Goal: Information Seeking & Learning: Learn about a topic

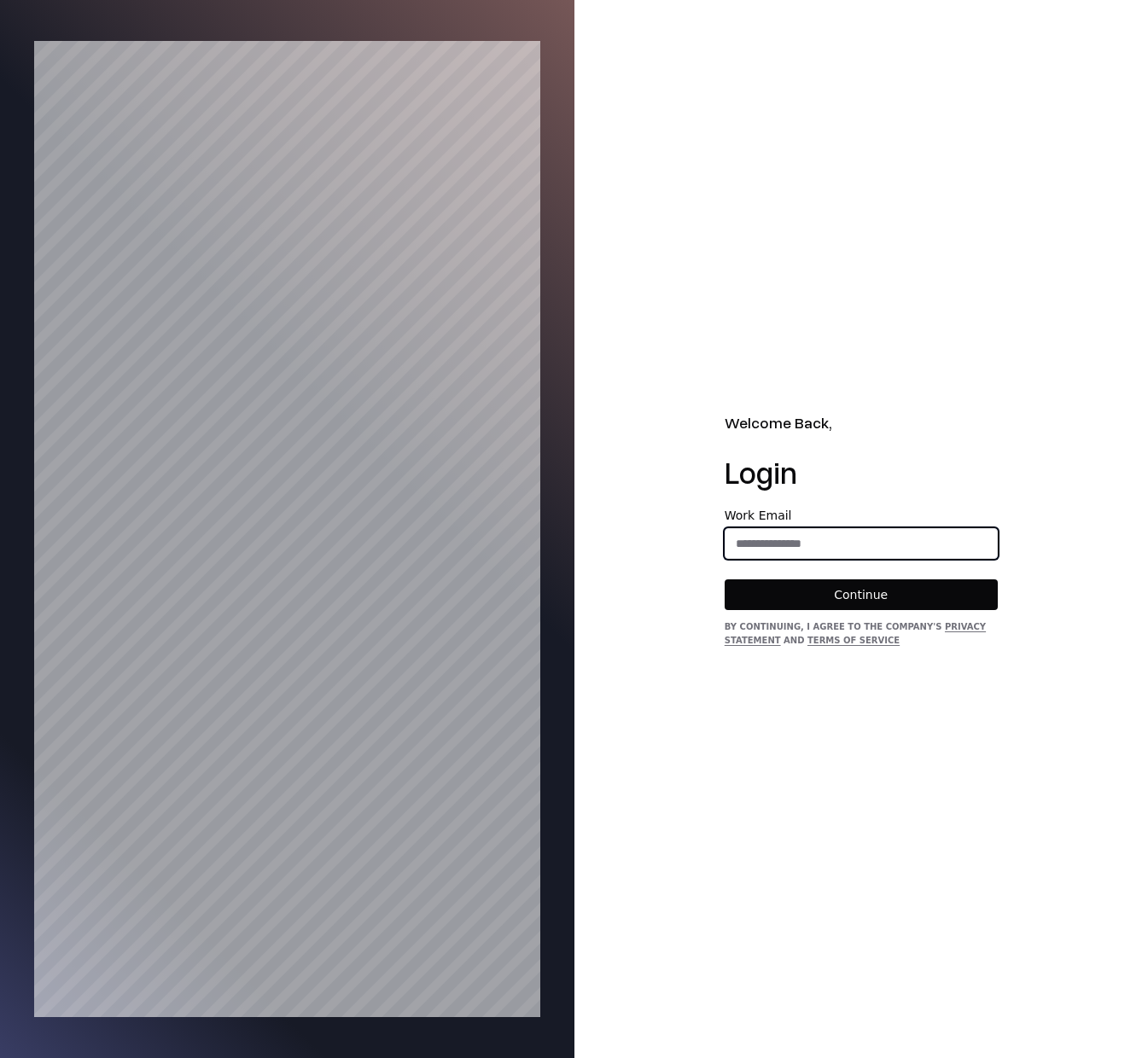
click at [787, 550] on input "email" at bounding box center [861, 543] width 272 height 31
type input "**********"
click at [862, 595] on button "Continue" at bounding box center [861, 594] width 273 height 31
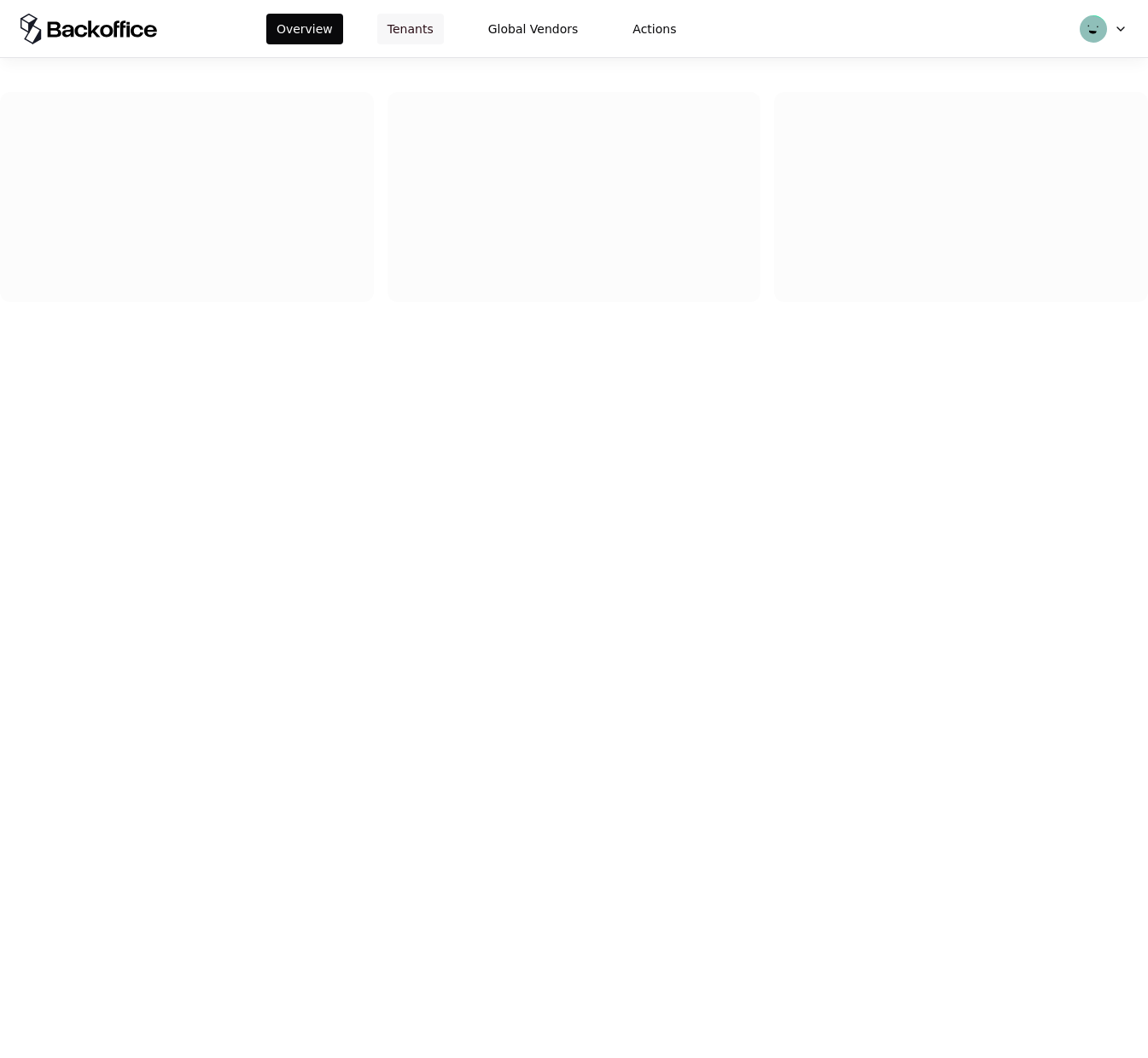
click at [412, 27] on button "Tenants" at bounding box center [410, 29] width 67 height 31
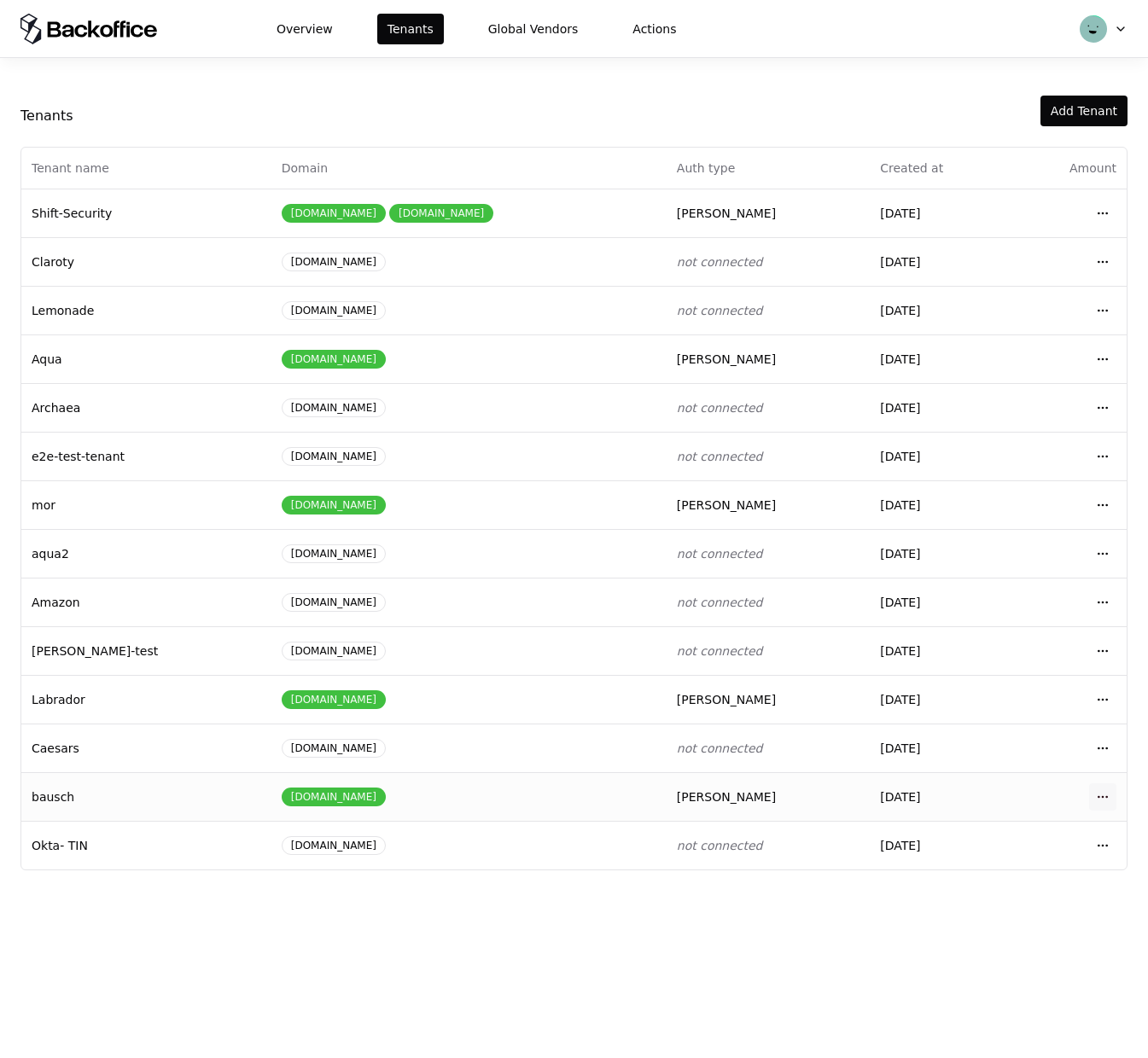
click at [1108, 792] on html "Overview Tenants Global Vendors Actions Tenants Add Tenant Tenant name Domain A…" at bounding box center [574, 529] width 1148 height 1058
click at [996, 930] on div "Login to tenant" at bounding box center [1028, 934] width 194 height 34
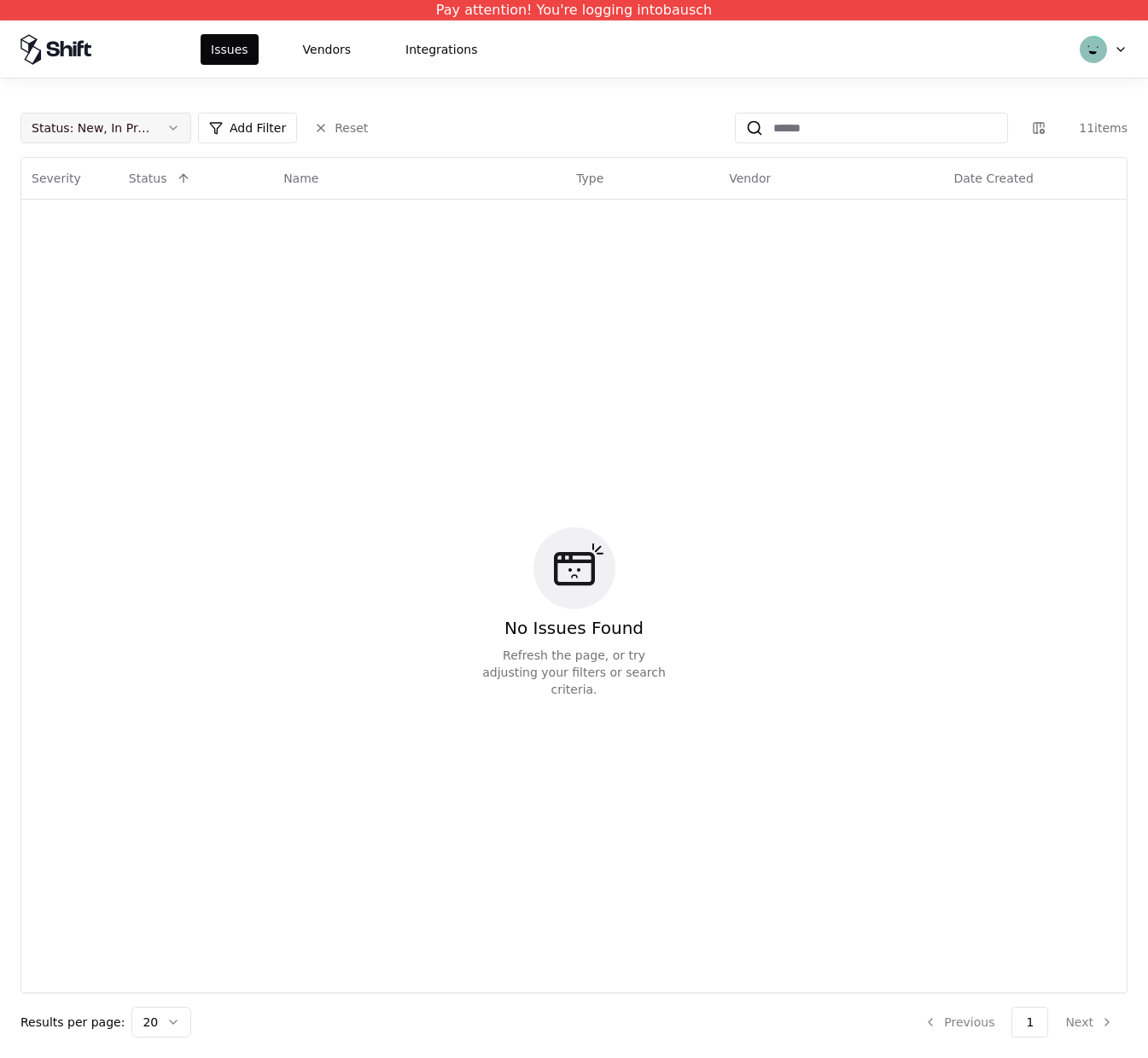
click at [187, 127] on div "Status : New, In Progress Add Filter Reset" at bounding box center [199, 127] width 357 height 31
drag, startPoint x: 184, startPoint y: 127, endPoint x: 176, endPoint y: 141, distance: 16.1
click at [183, 127] on button "Status : New, In Progress" at bounding box center [106, 127] width 170 height 31
click at [100, 293] on div "Draft" at bounding box center [106, 296] width 162 height 34
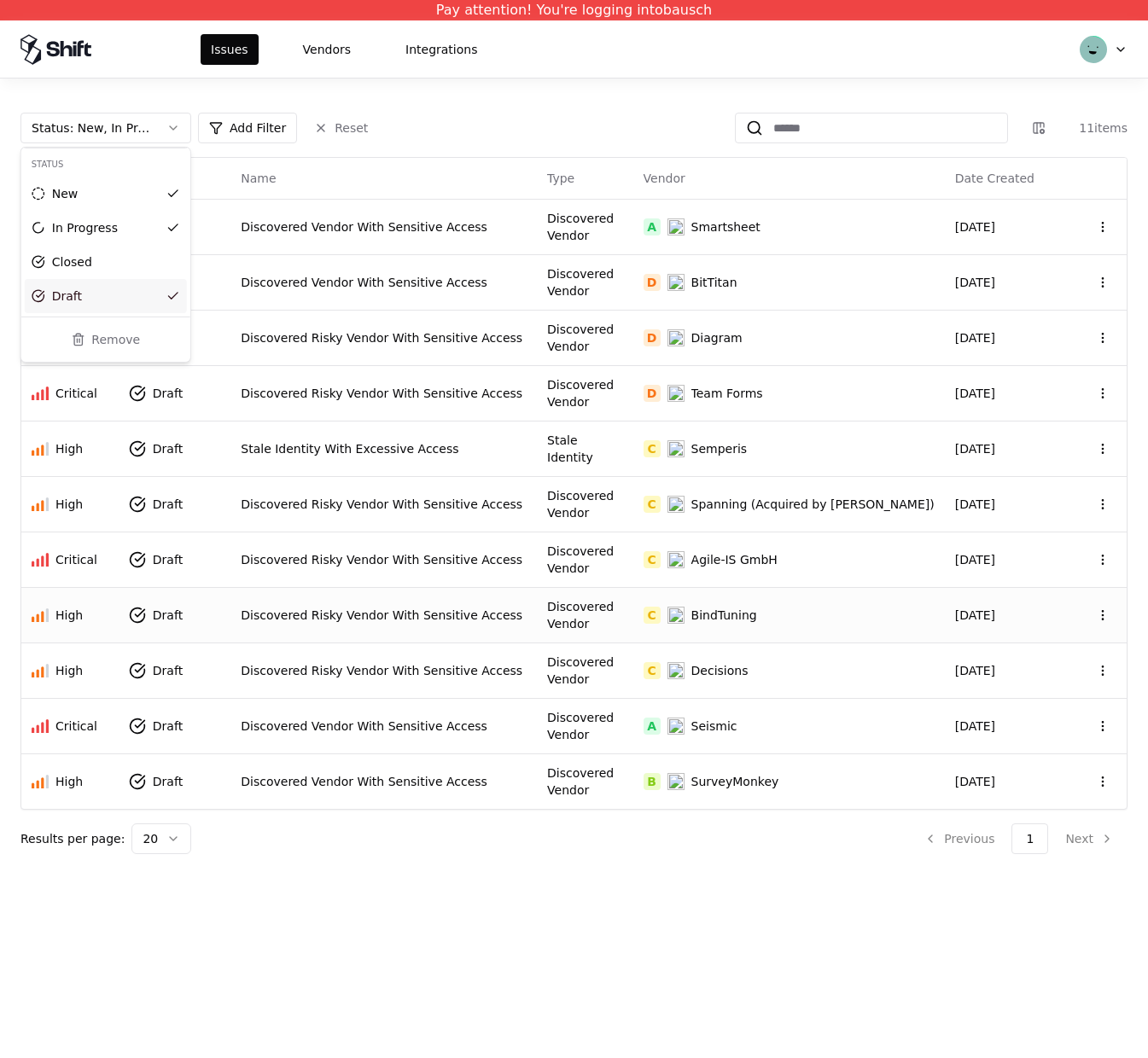
drag, startPoint x: 388, startPoint y: 651, endPoint x: 402, endPoint y: 606, distance: 47.1
click at [388, 651] on html "Pay attention! You're logging into bausch Issues Vendors Integrations Status : …" at bounding box center [574, 529] width 1148 height 1058
click at [371, 721] on div "Discovered Vendor With Sensitive Access" at bounding box center [383, 726] width 286 height 17
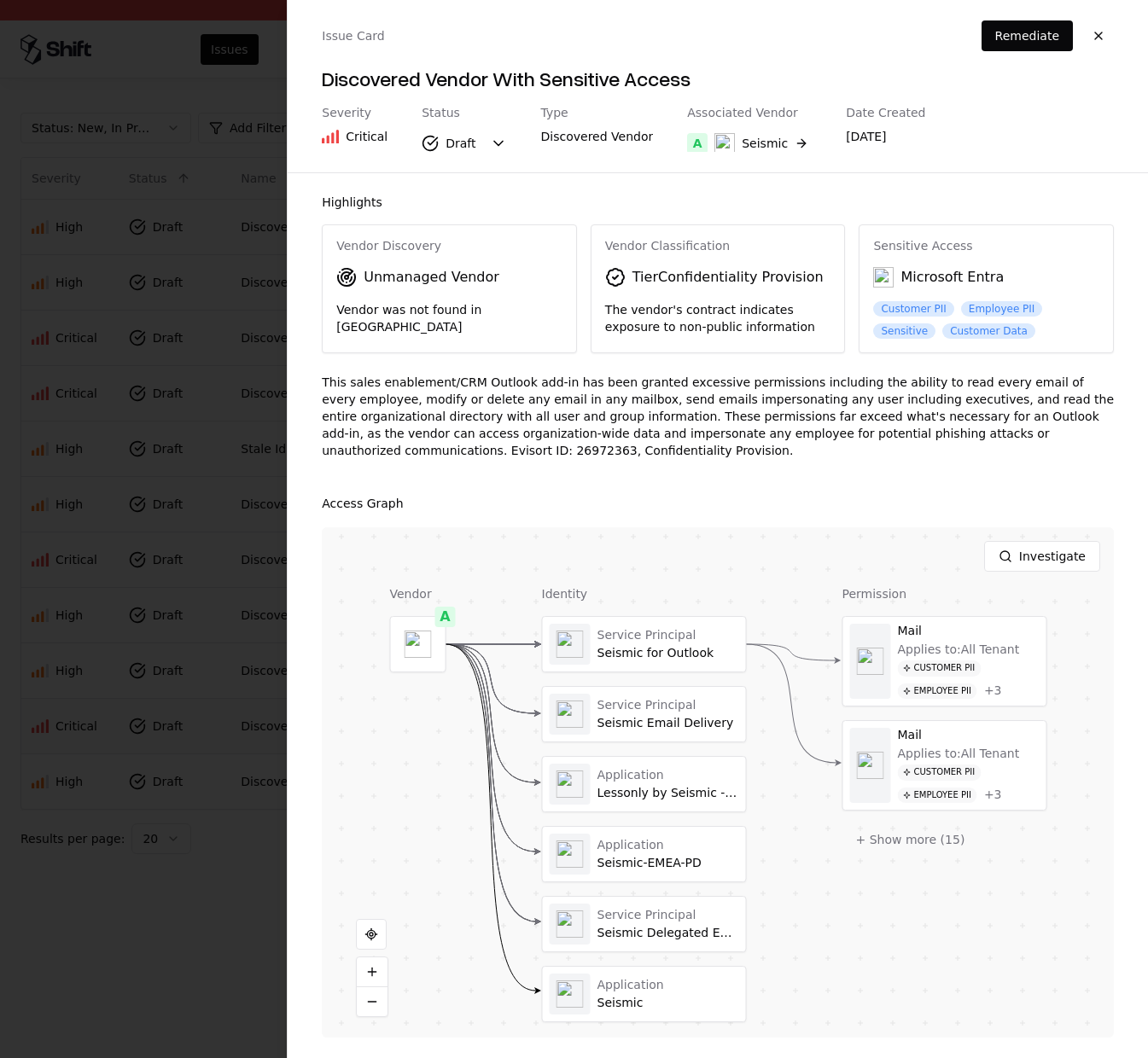
click at [260, 161] on div at bounding box center [574, 529] width 1148 height 1058
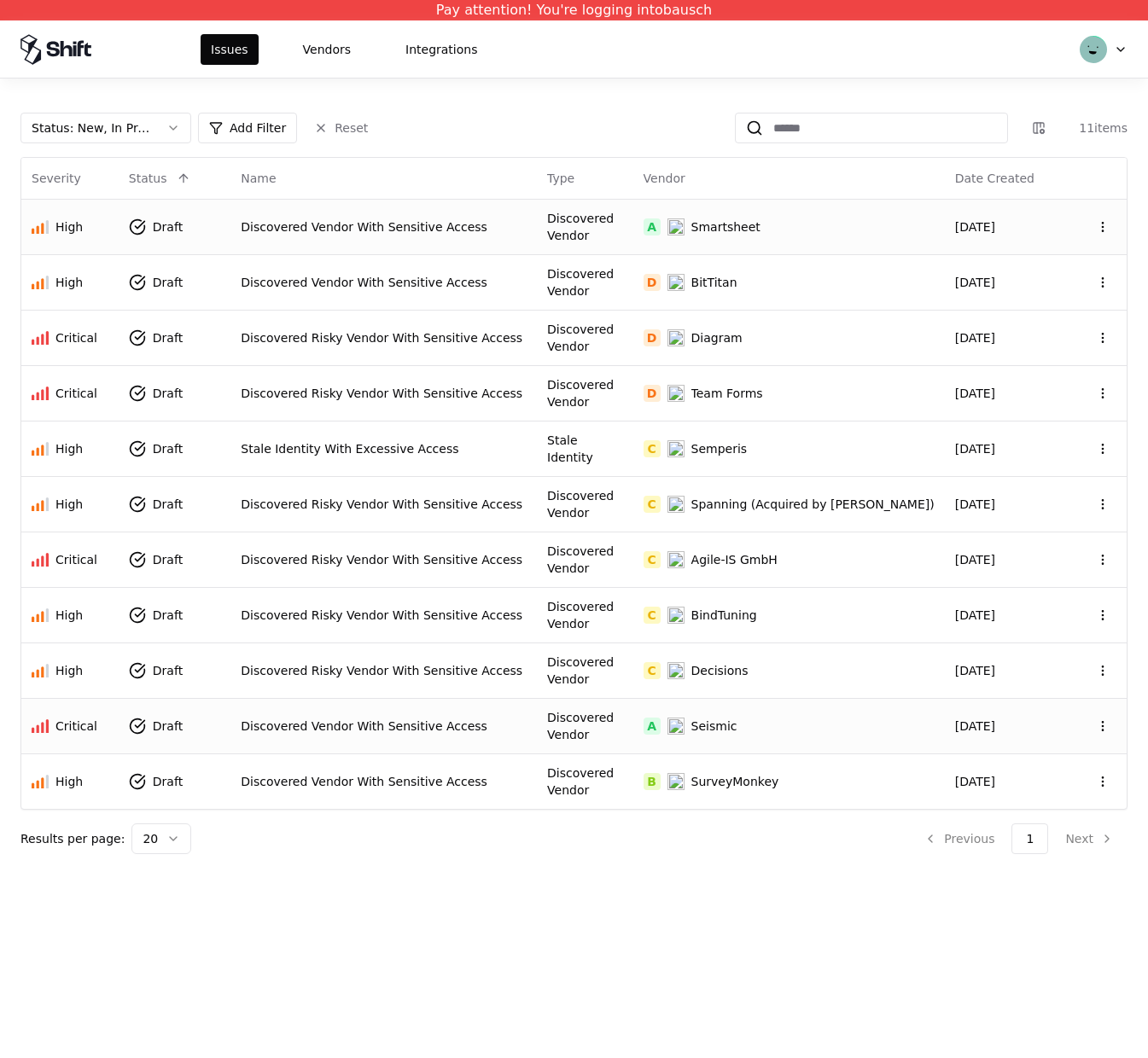
click at [334, 218] on div "Discovered Vendor With Sensitive Access" at bounding box center [383, 226] width 286 height 17
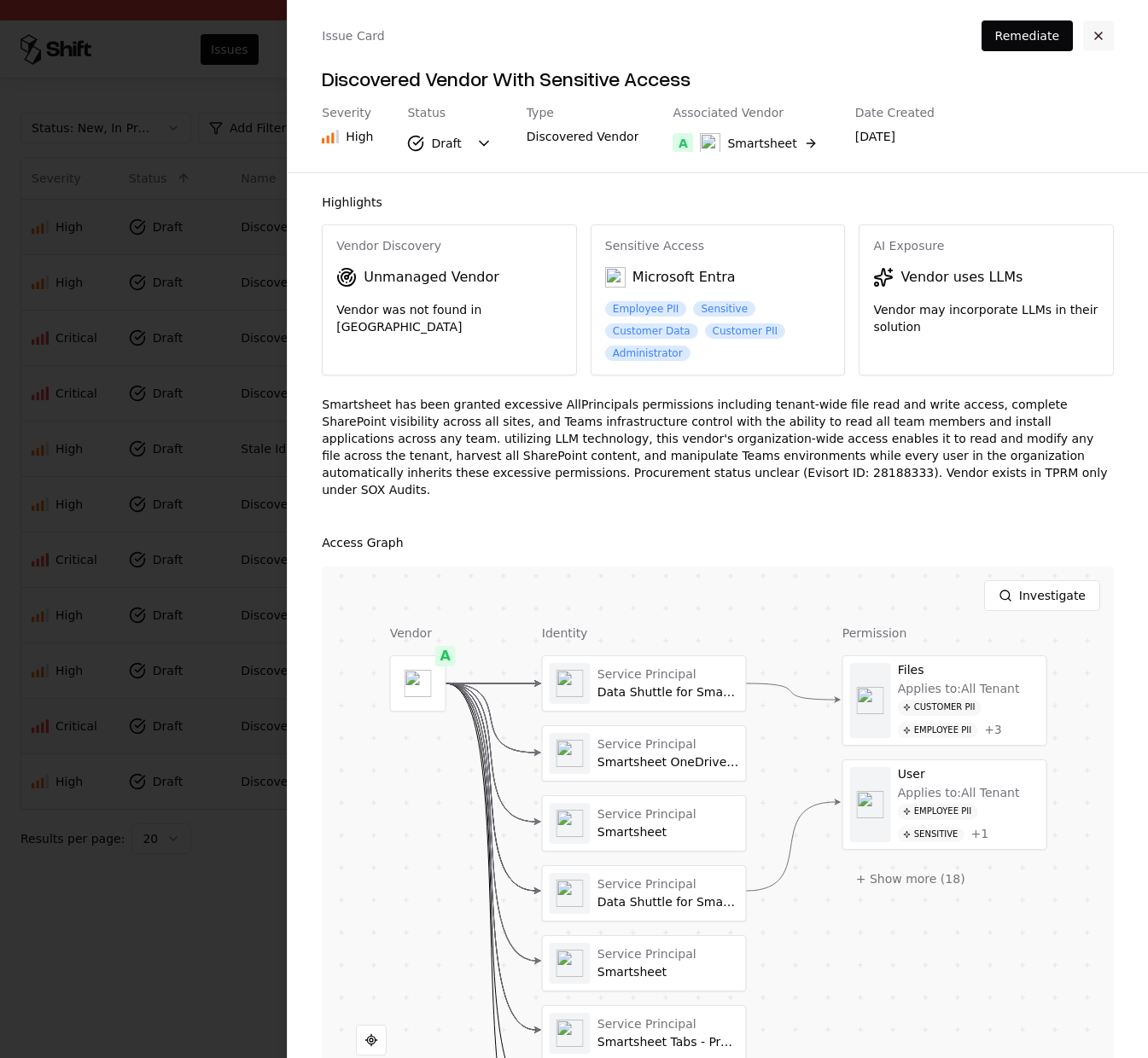
click at [1096, 28] on button "button" at bounding box center [1098, 36] width 31 height 31
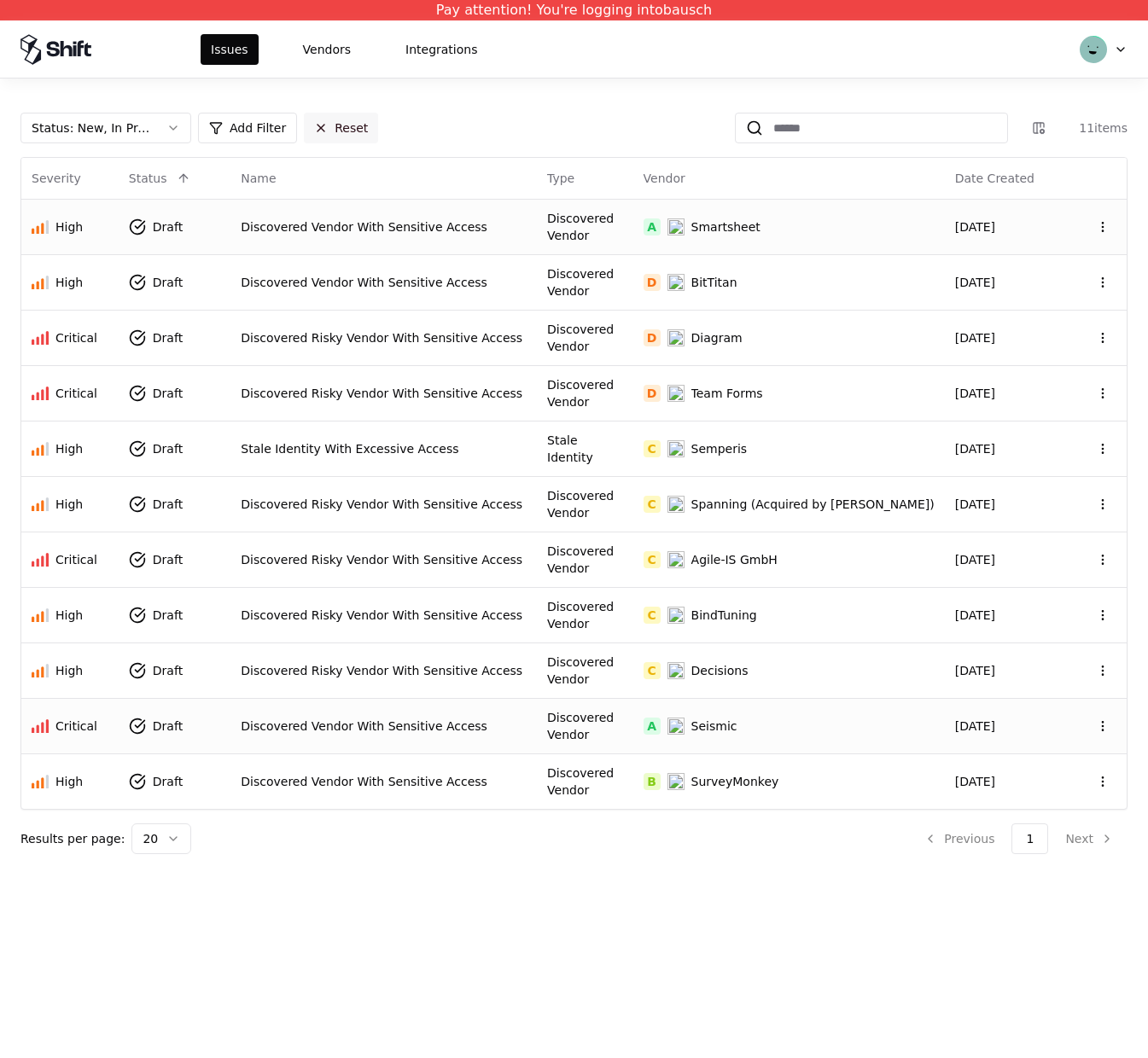
click at [320, 125] on button "Reset" at bounding box center [341, 127] width 75 height 31
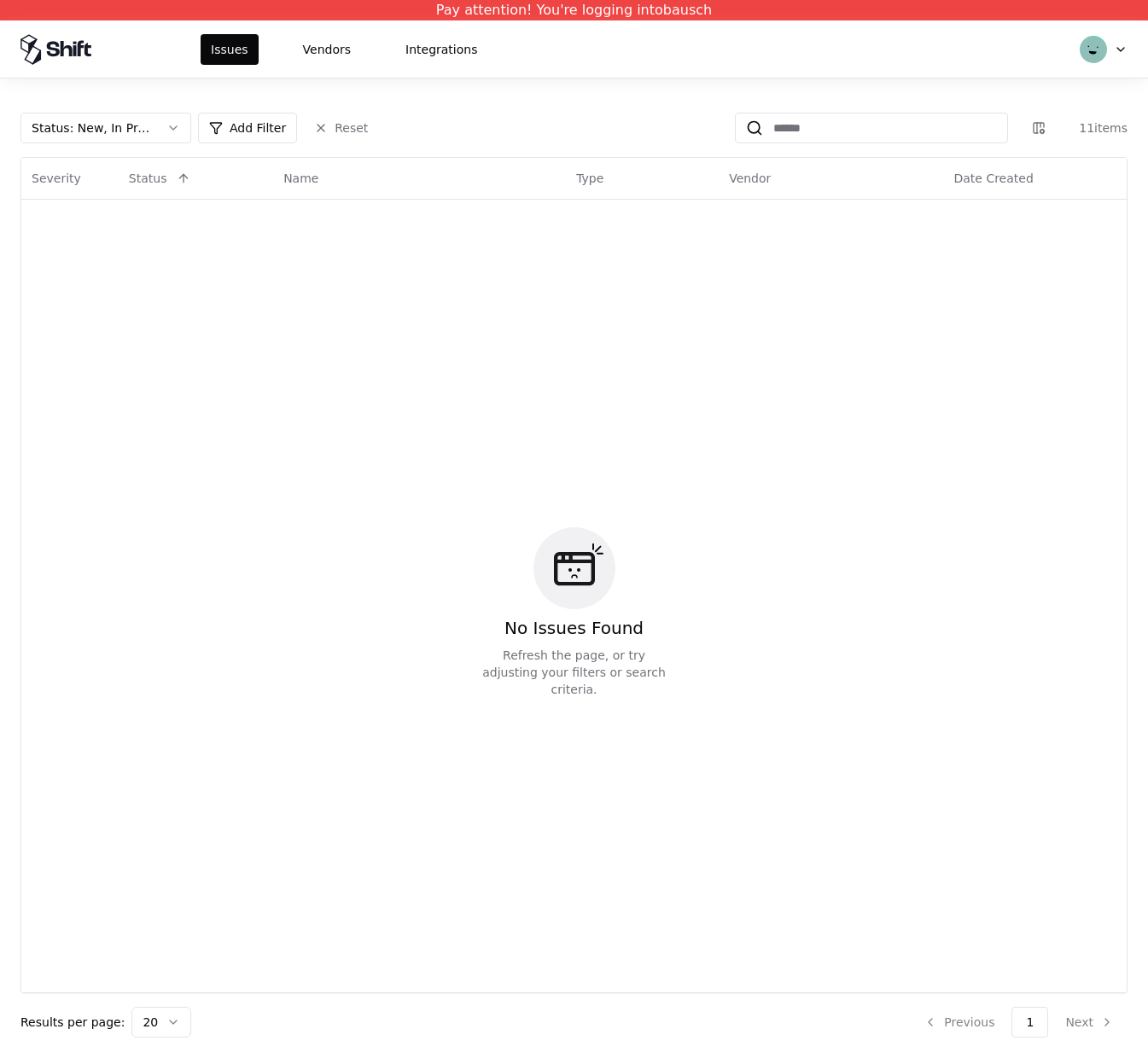
drag, startPoint x: 151, startPoint y: 119, endPoint x: 158, endPoint y: 145, distance: 26.9
click at [151, 119] on div "Status : New, In Progress" at bounding box center [93, 127] width 121 height 17
click at [121, 290] on div "Draft" at bounding box center [106, 296] width 162 height 34
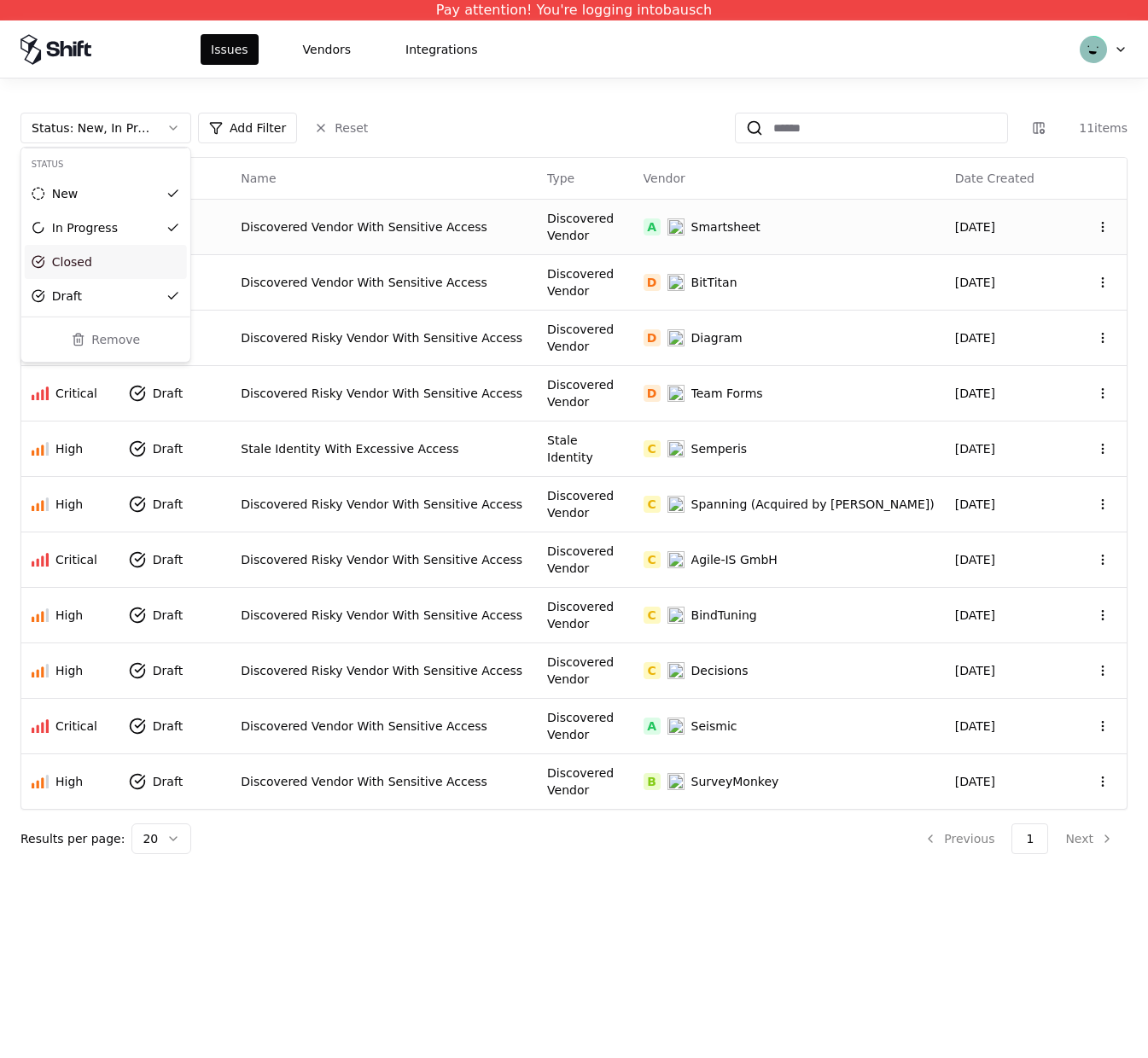
drag, startPoint x: 401, startPoint y: 218, endPoint x: 411, endPoint y: 229, distance: 14.9
click at [407, 223] on html "Pay attention! You're logging into bausch Issues Vendors Integrations Status : …" at bounding box center [574, 529] width 1148 height 1058
click at [411, 229] on div "Discovered Vendor With Sensitive Access" at bounding box center [383, 226] width 286 height 17
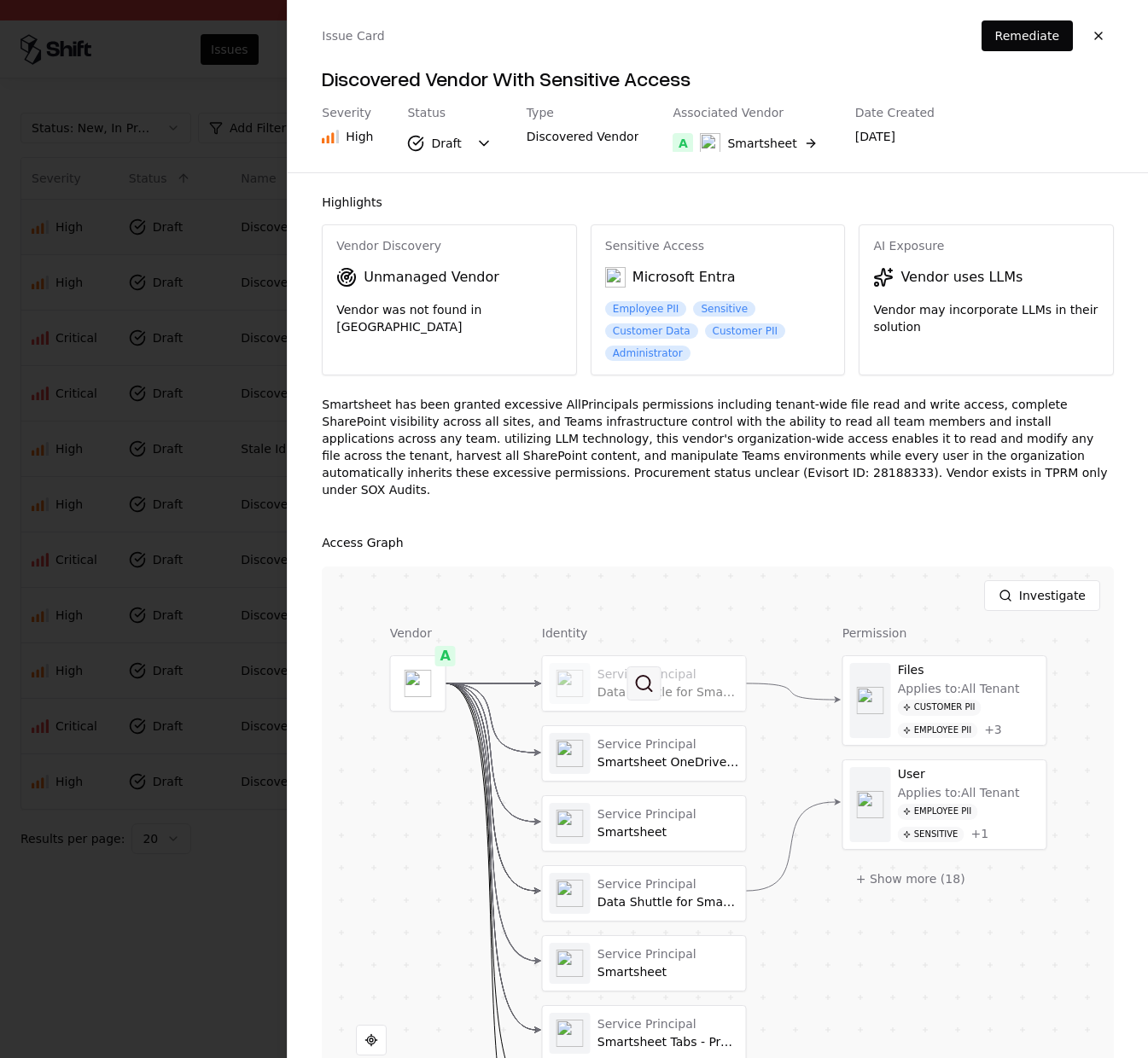
click at [655, 667] on button at bounding box center [644, 684] width 34 height 34
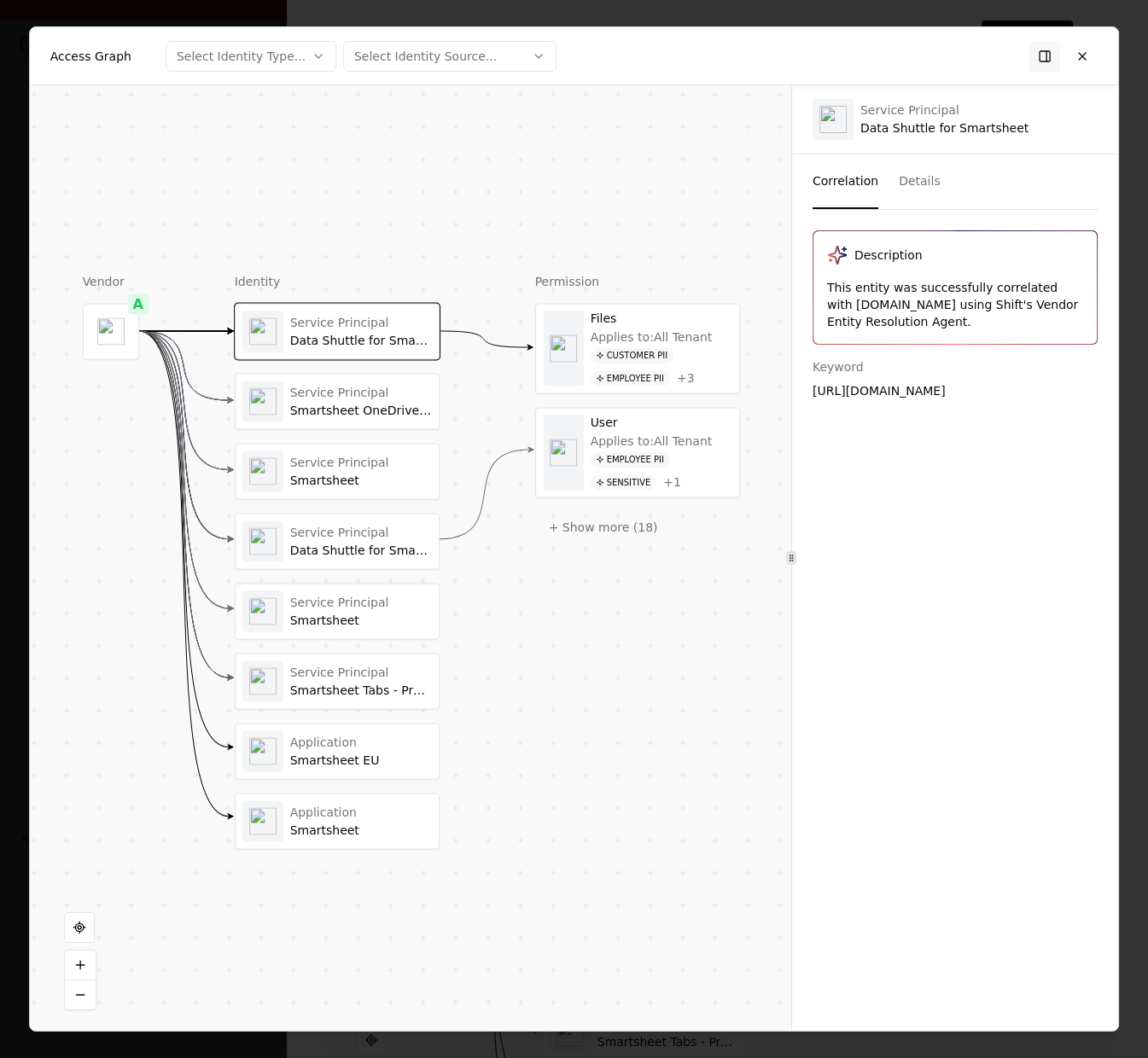
click at [663, 337] on div "Applies to: All Tenant" at bounding box center [651, 336] width 122 height 15
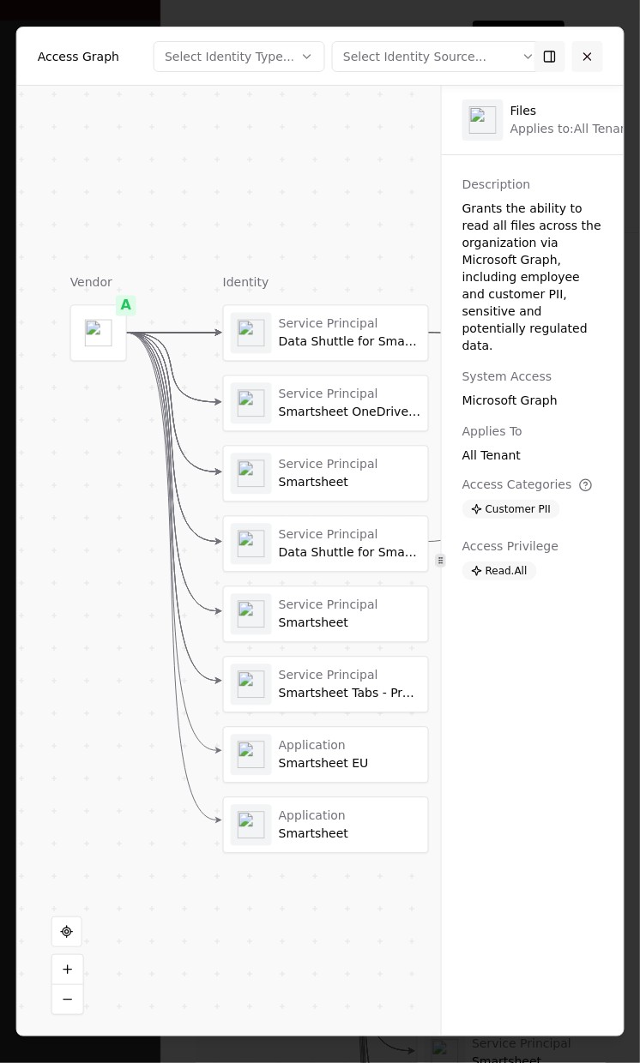
click at [590, 56] on button at bounding box center [586, 56] width 31 height 31
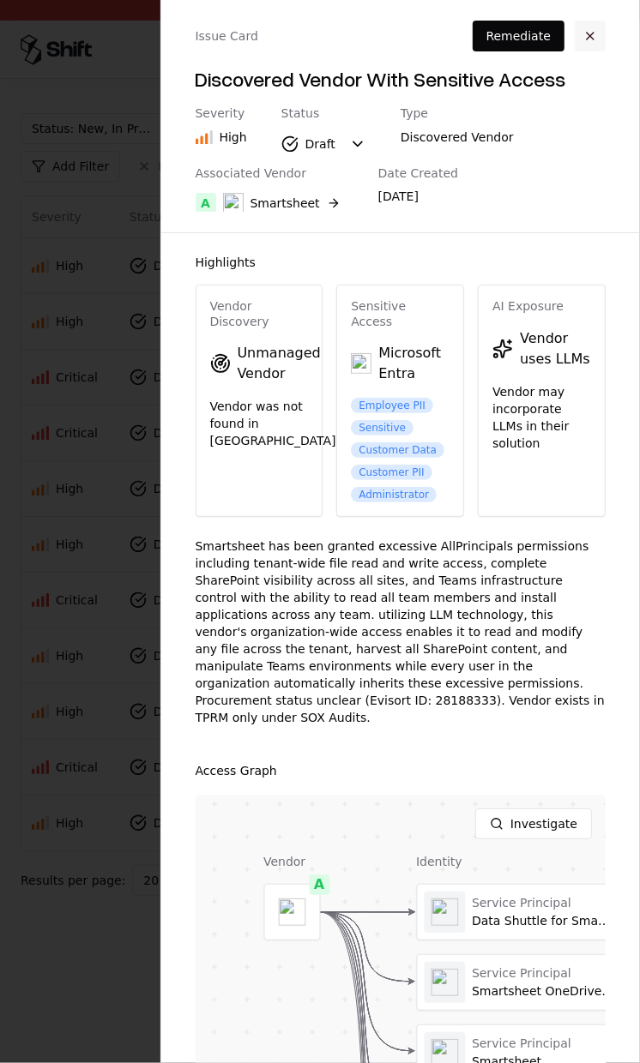
click at [596, 33] on button "button" at bounding box center [589, 36] width 31 height 31
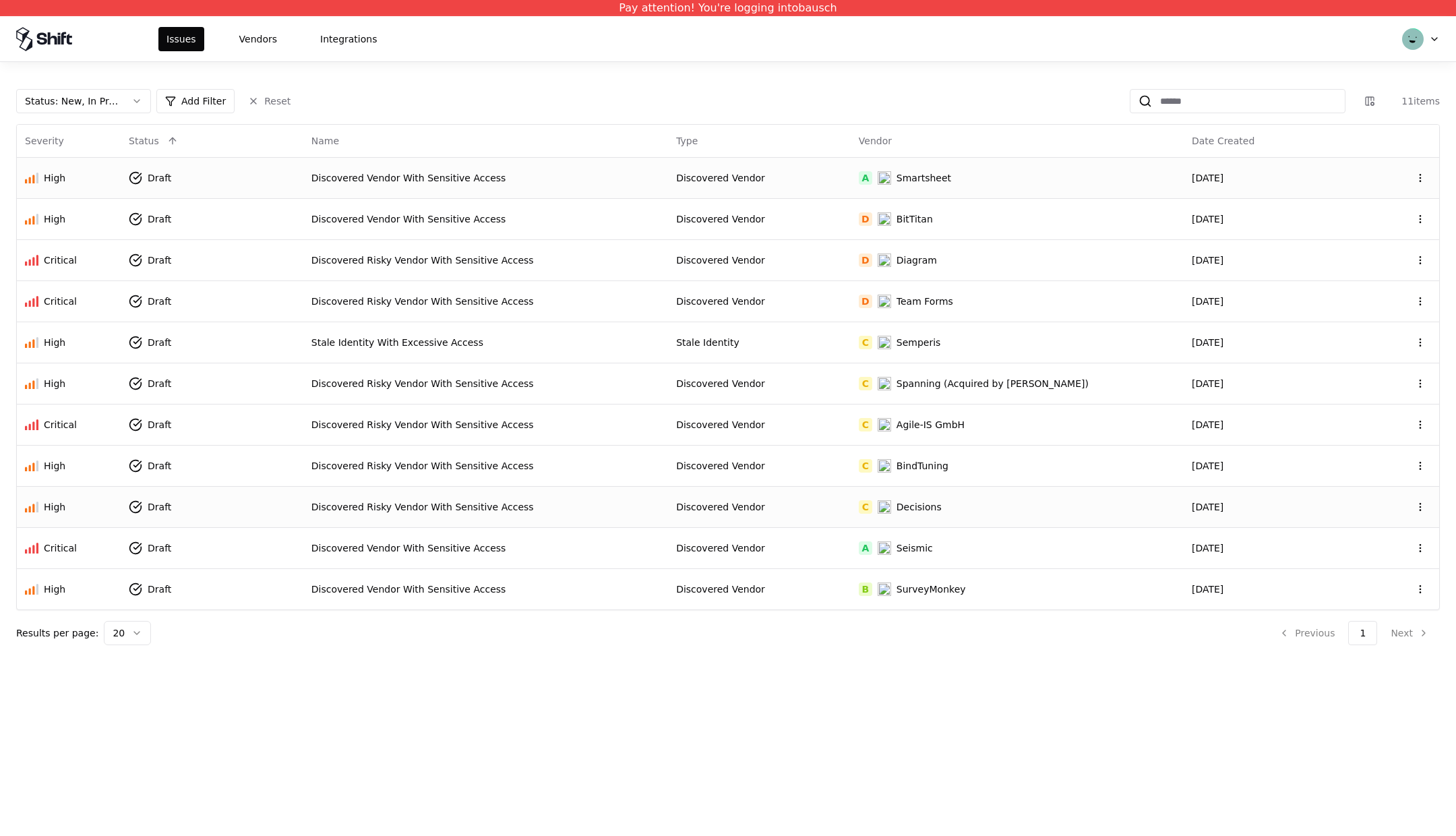
click at [843, 503] on div "Discovered Vendor" at bounding box center [759, 506] width 167 height 13
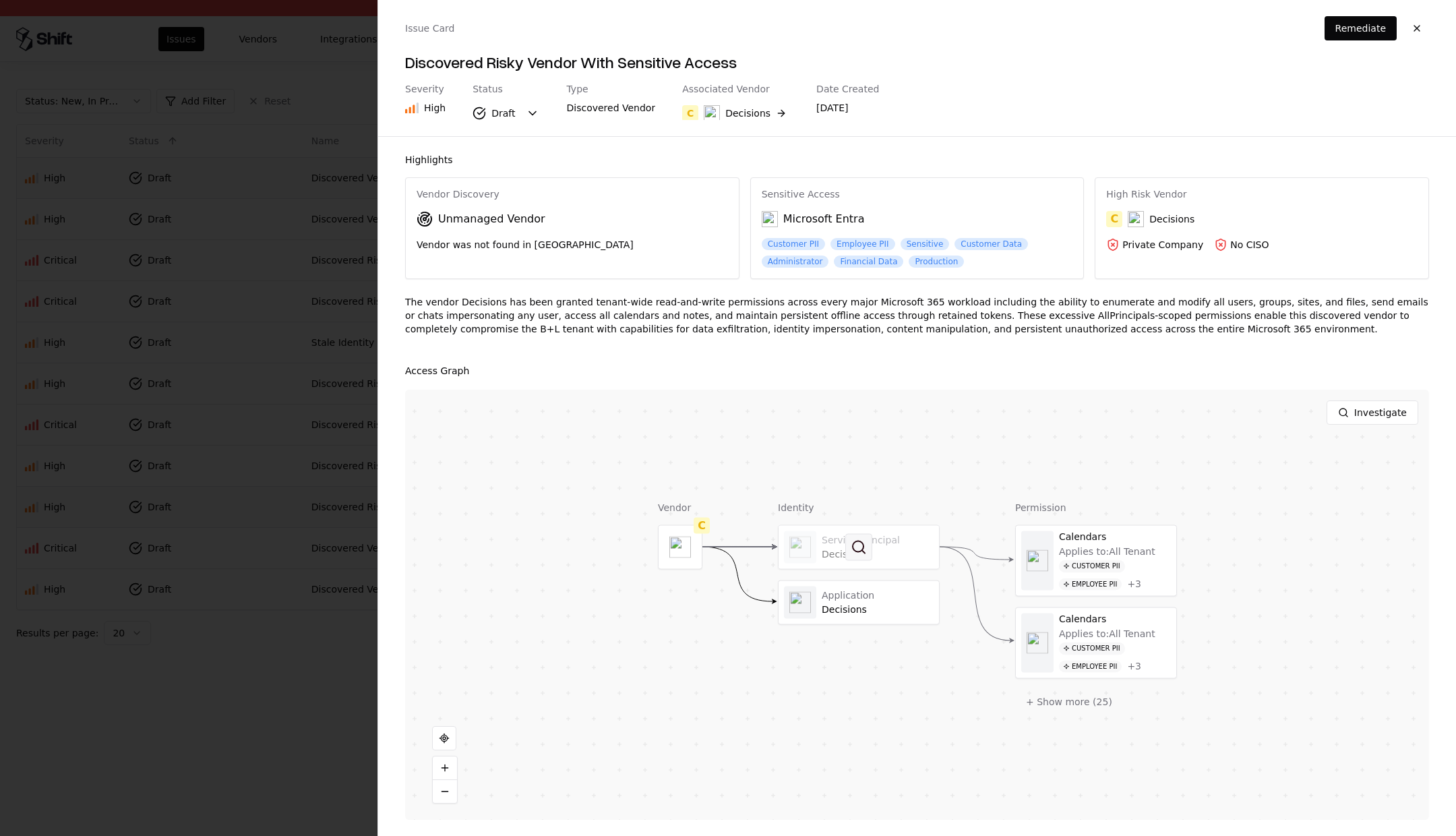
click at [848, 549] on button at bounding box center [859, 547] width 27 height 27
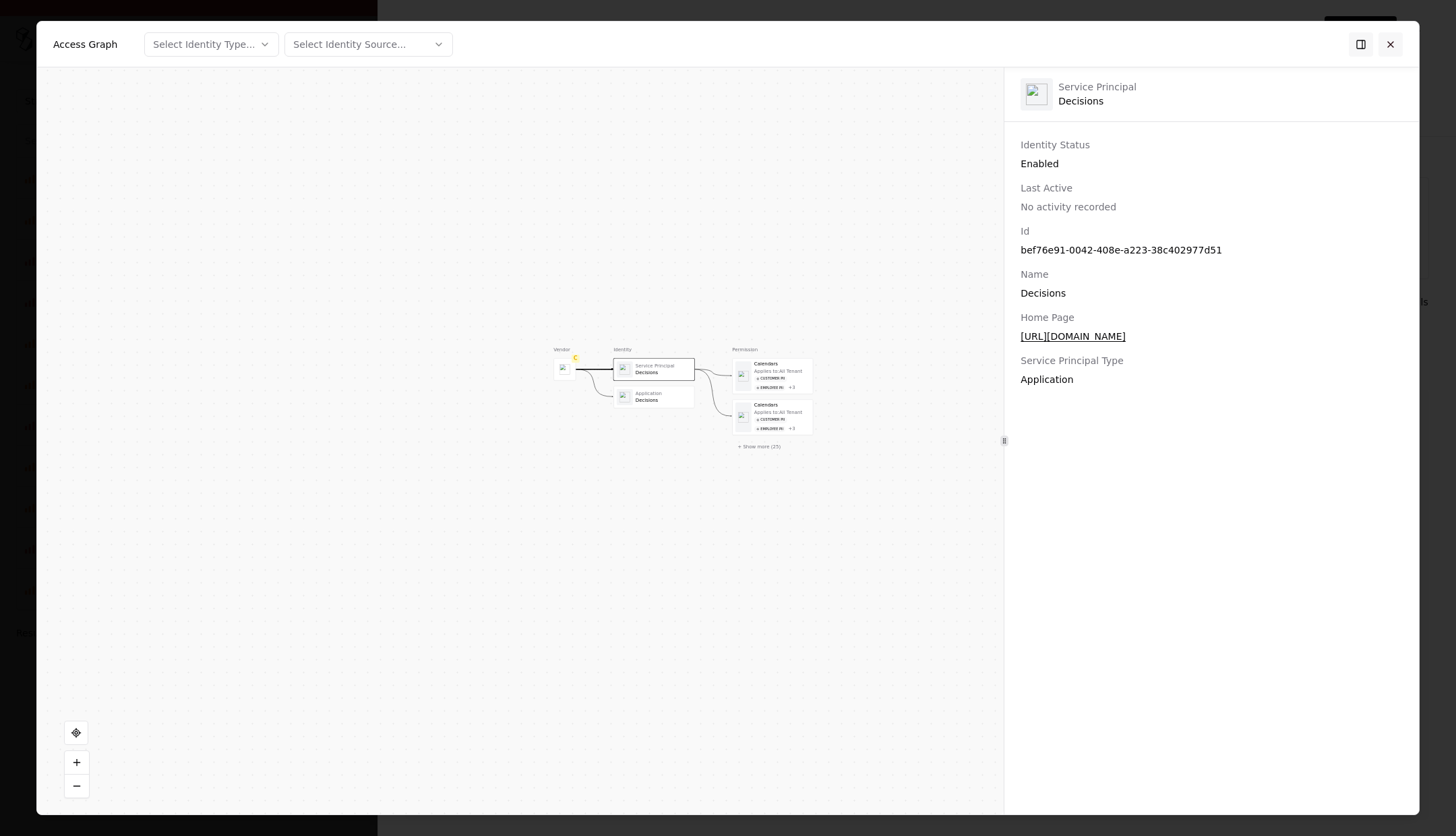
click at [906, 43] on button at bounding box center [1390, 44] width 24 height 24
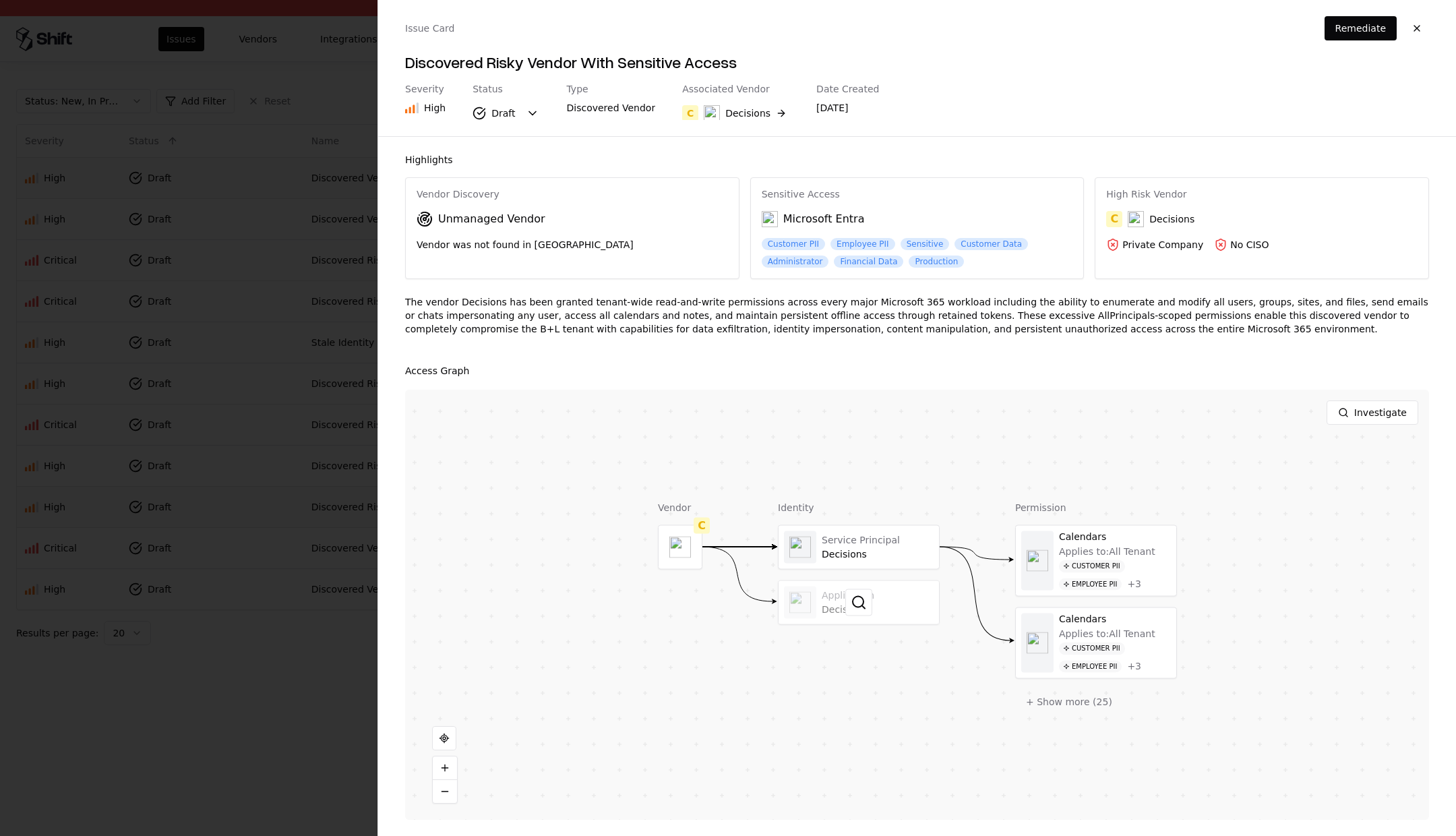
click at [896, 588] on div at bounding box center [859, 602] width 160 height 43
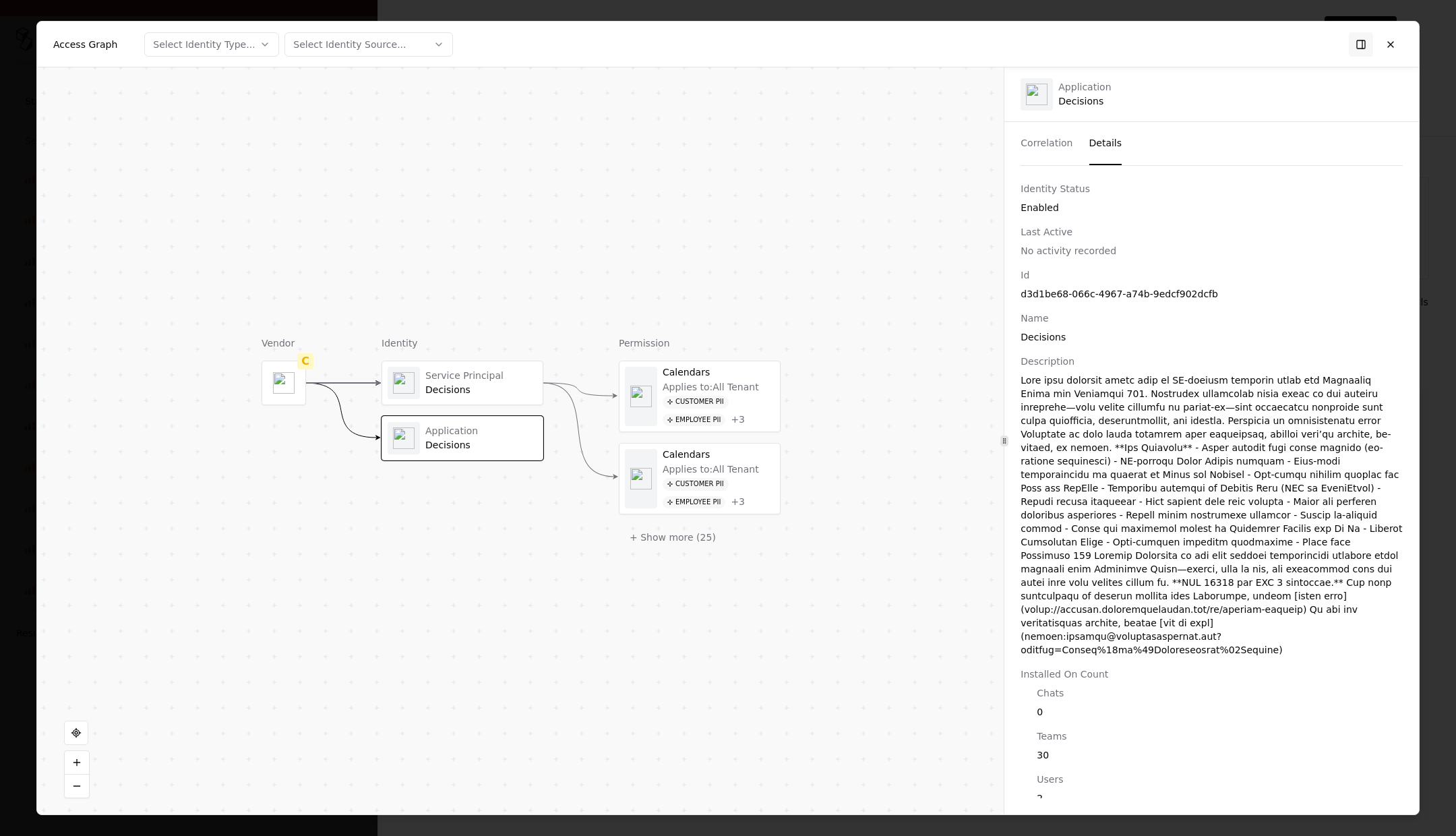
click at [906, 142] on button "Details" at bounding box center [1105, 143] width 33 height 43
drag, startPoint x: 1400, startPoint y: 39, endPoint x: 1362, endPoint y: 79, distance: 55.2
click at [906, 39] on button at bounding box center [1390, 44] width 24 height 24
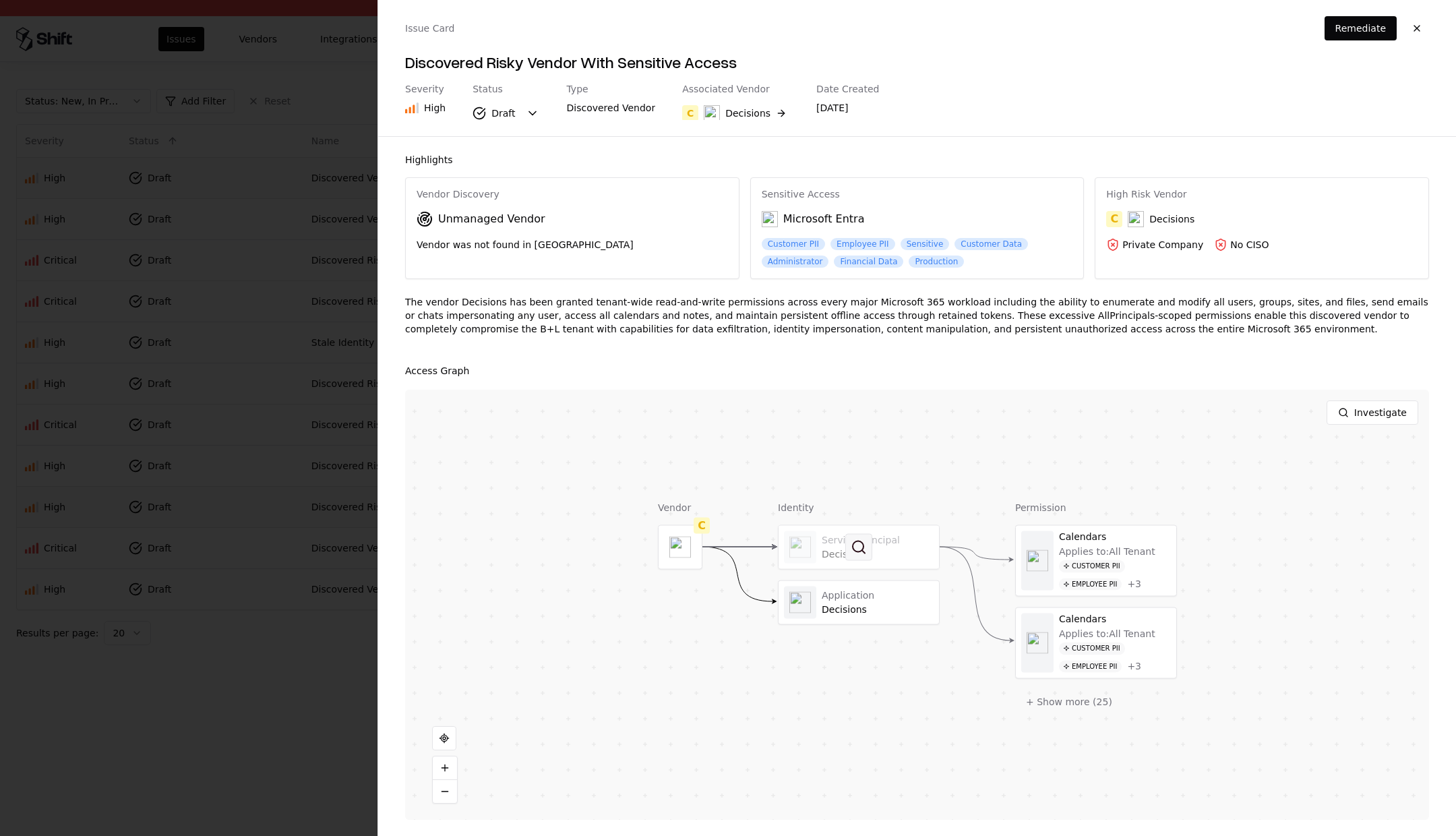
click at [854, 536] on button at bounding box center [859, 547] width 27 height 27
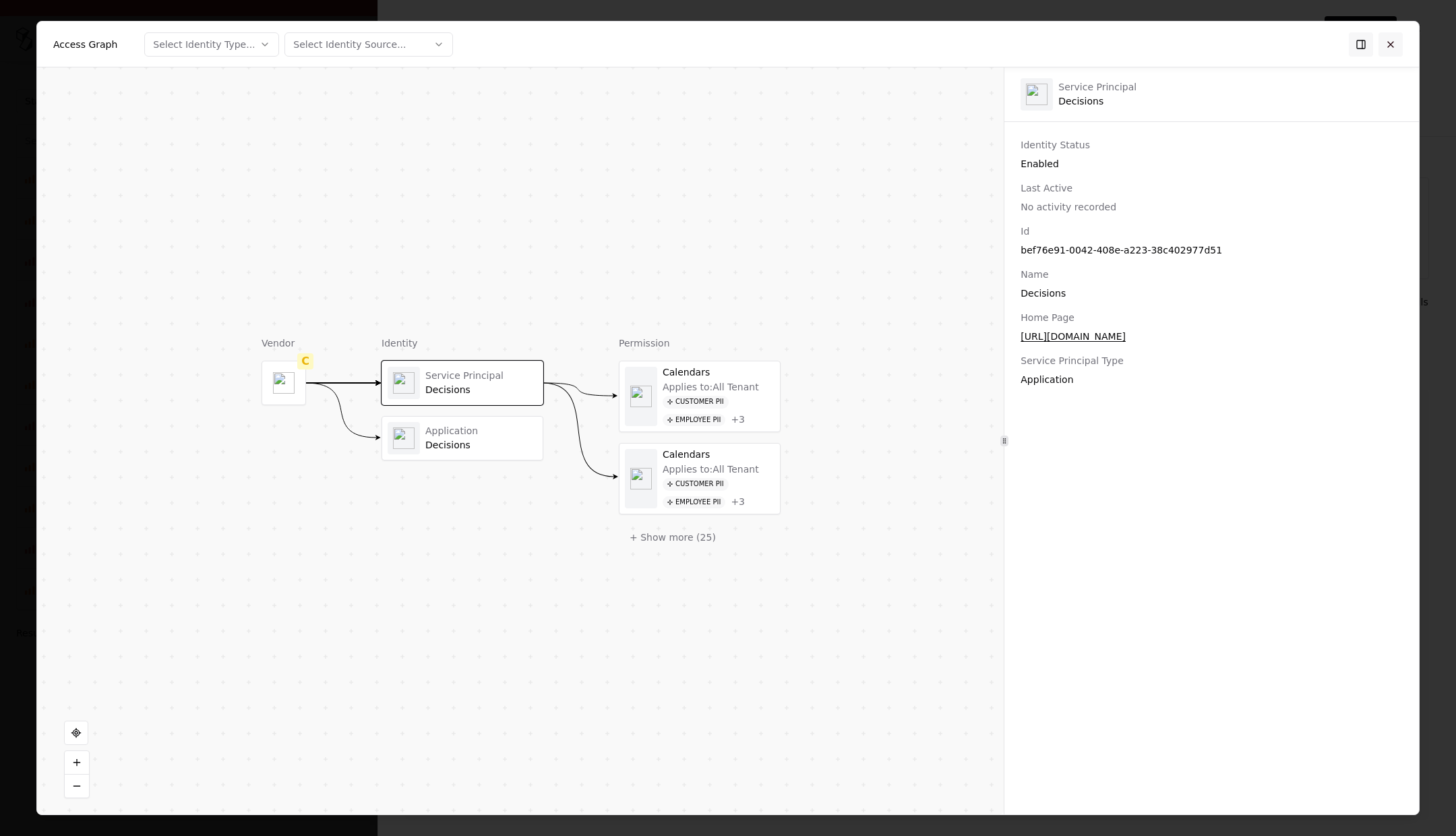
click at [906, 53] on button at bounding box center [1390, 44] width 24 height 24
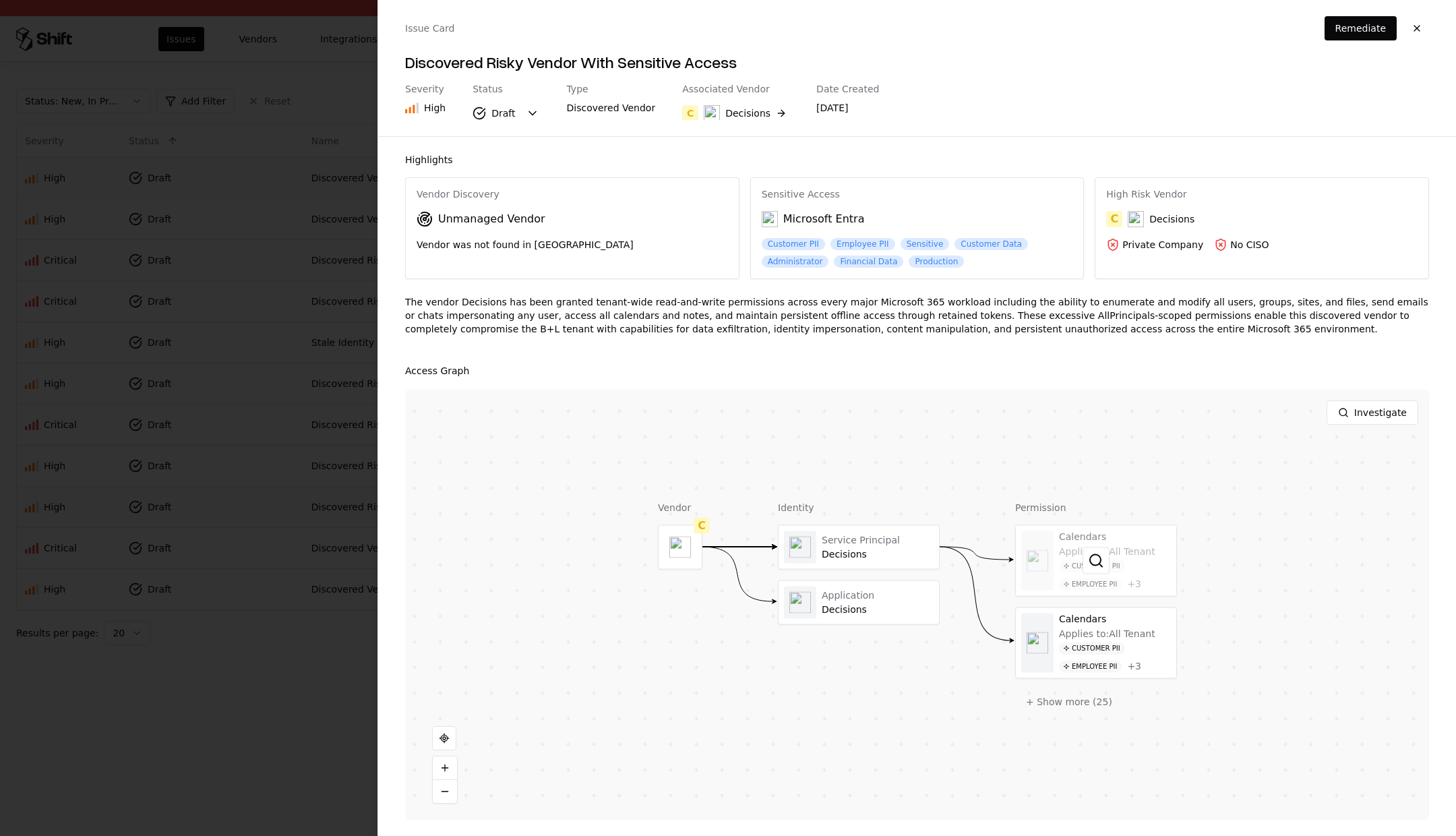
click at [906, 543] on div at bounding box center [1096, 561] width 160 height 70
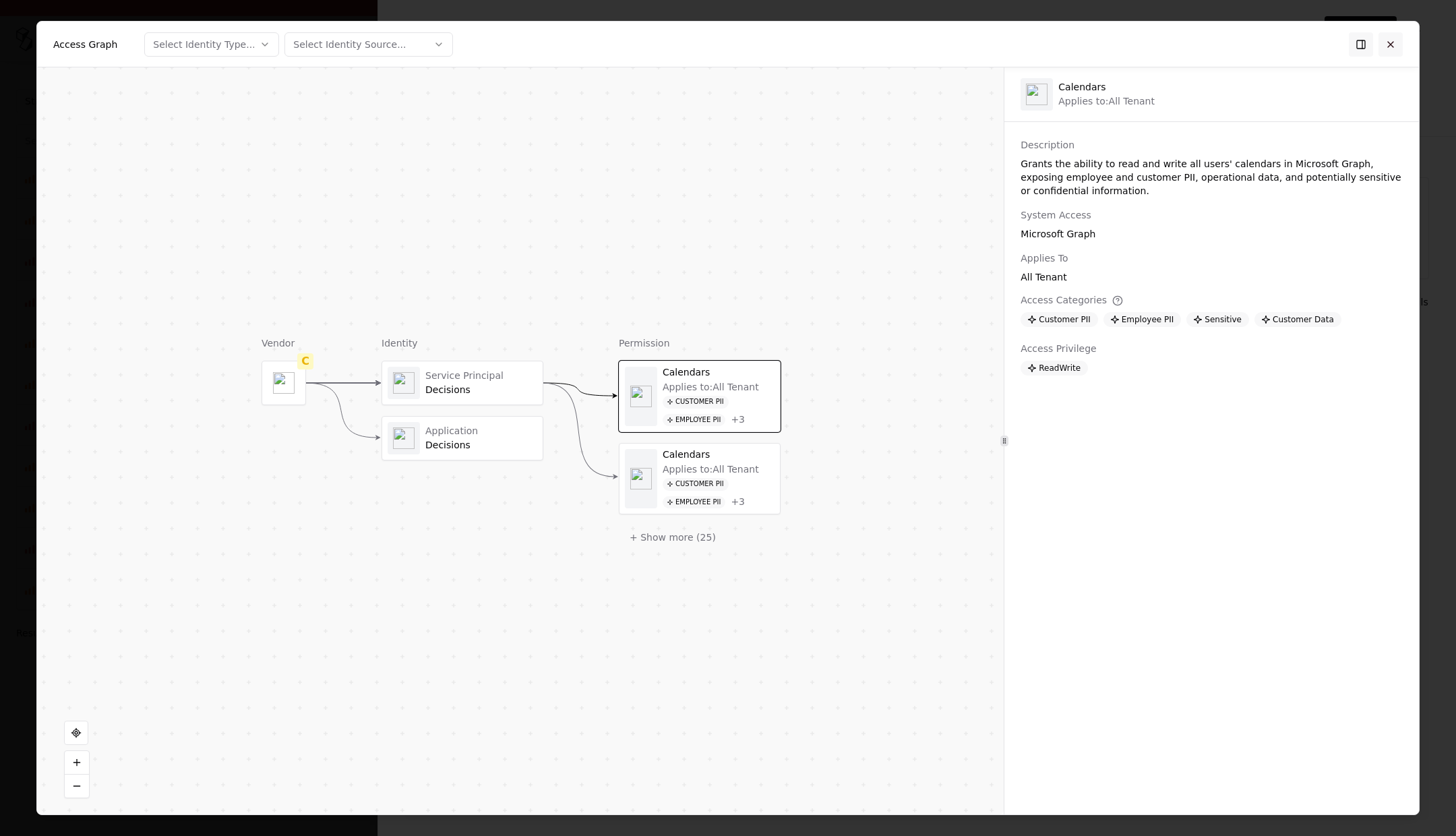
click at [906, 50] on div "Access Graph Select Identity Type... Select Identity Source..." at bounding box center [727, 44] width 1381 height 46
click at [906, 40] on button at bounding box center [1390, 44] width 24 height 24
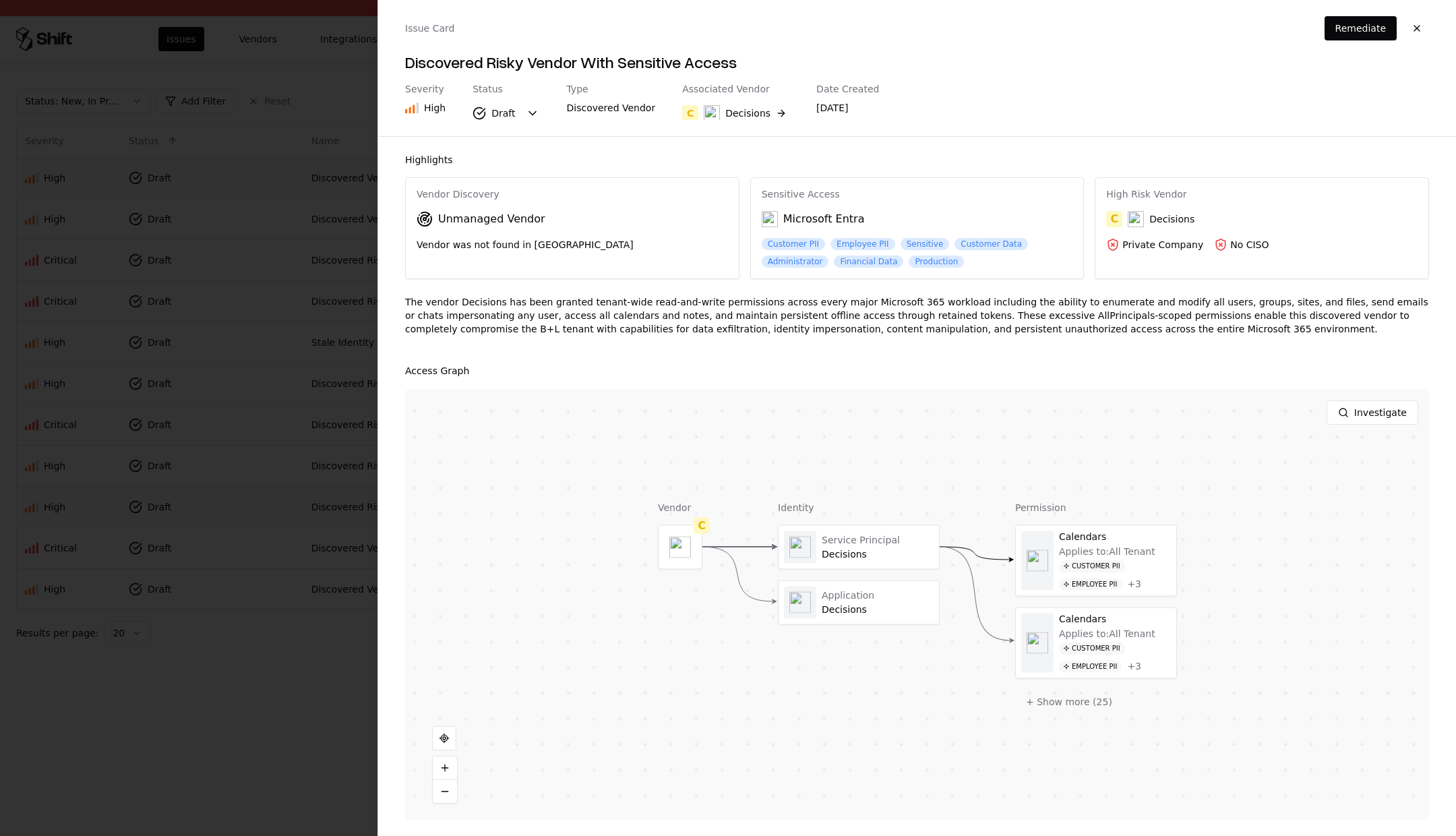
click at [224, 689] on div at bounding box center [728, 418] width 1456 height 836
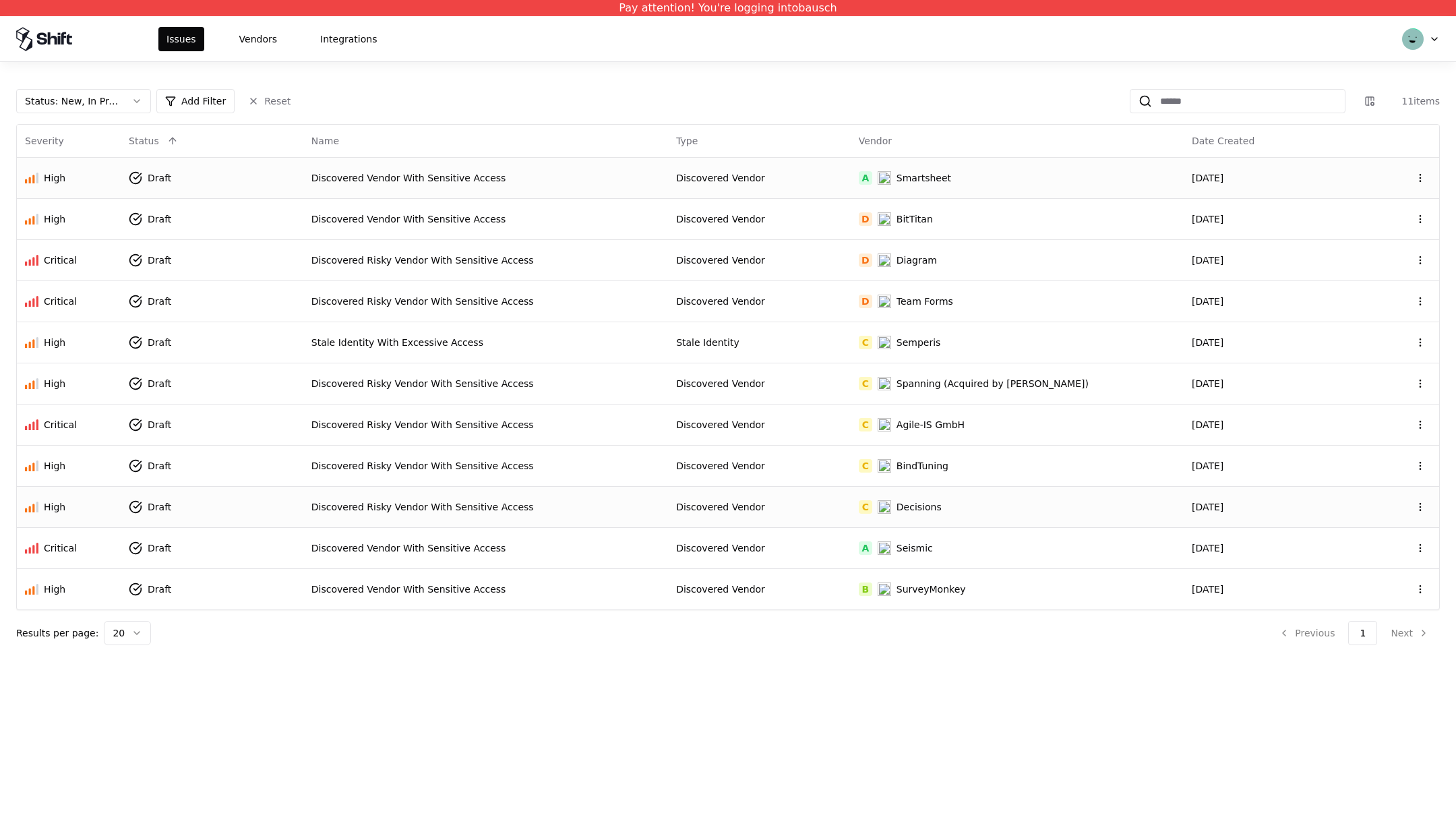
click at [551, 182] on div "Discovered Vendor With Sensitive Access" at bounding box center [485, 178] width 348 height 13
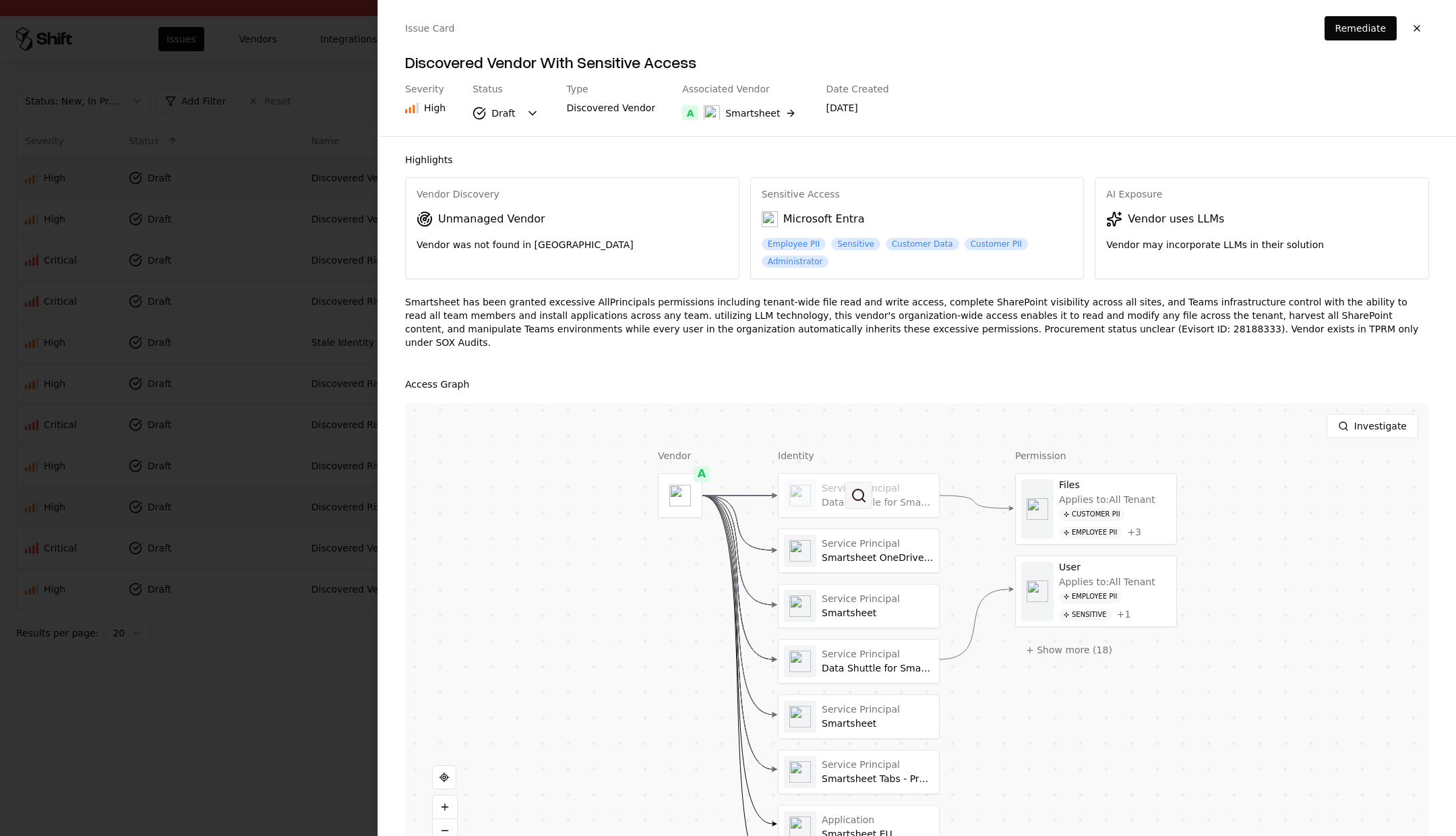
click at [856, 482] on button at bounding box center [859, 495] width 27 height 27
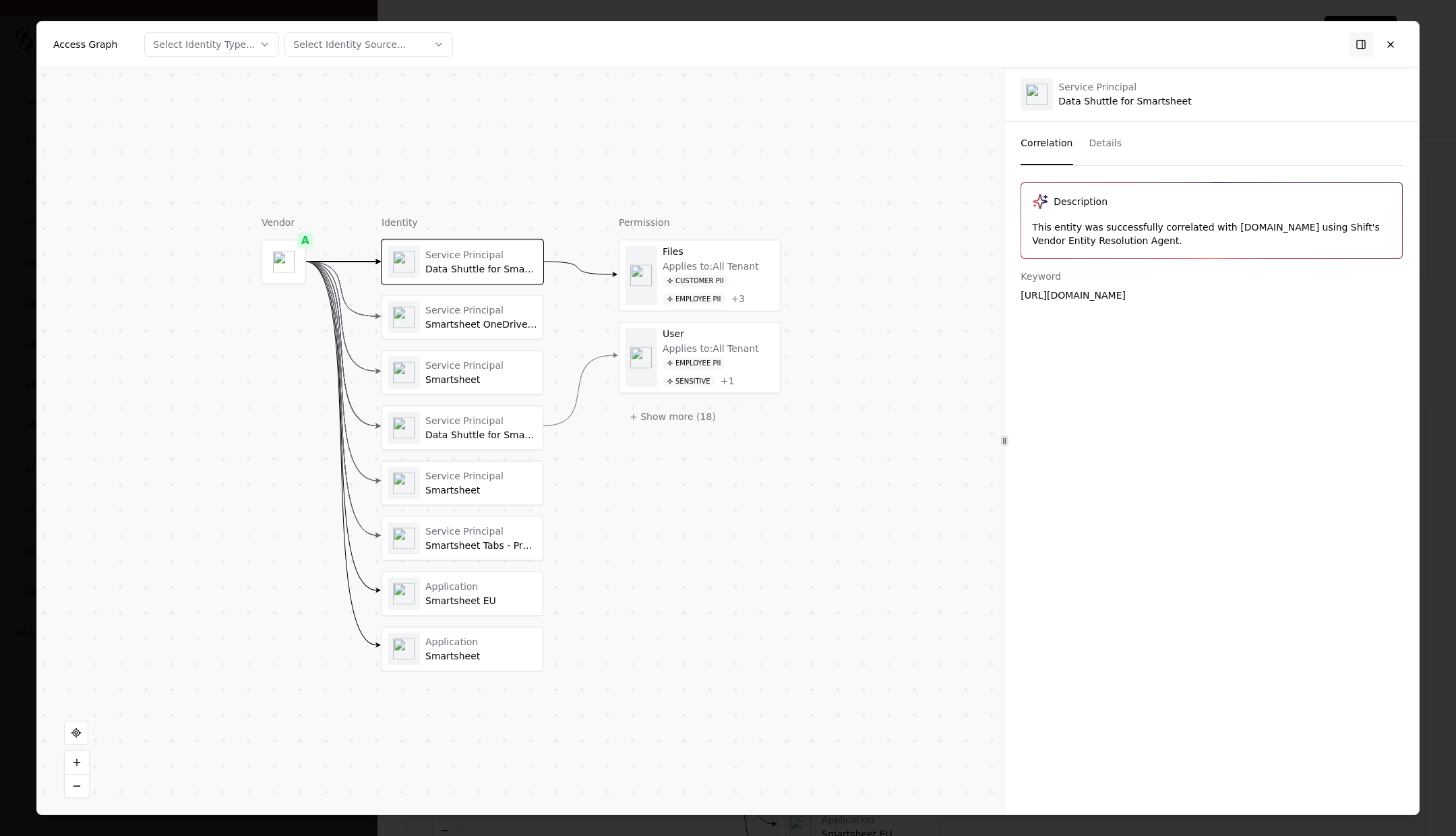
drag, startPoint x: 1395, startPoint y: 48, endPoint x: 1357, endPoint y: 62, distance: 40.5
click at [906, 48] on button at bounding box center [1390, 44] width 24 height 24
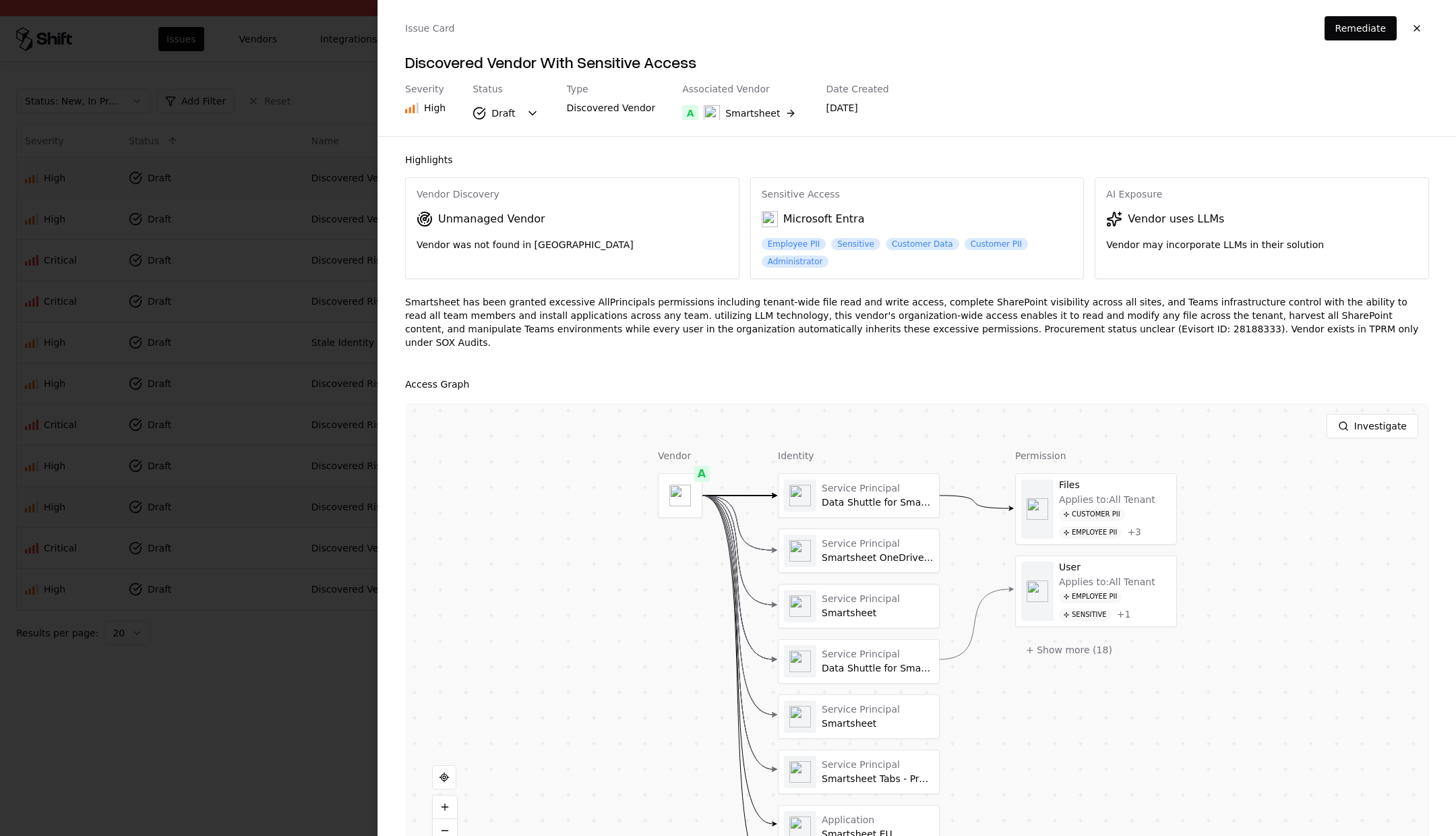
click at [227, 716] on div at bounding box center [728, 418] width 1456 height 836
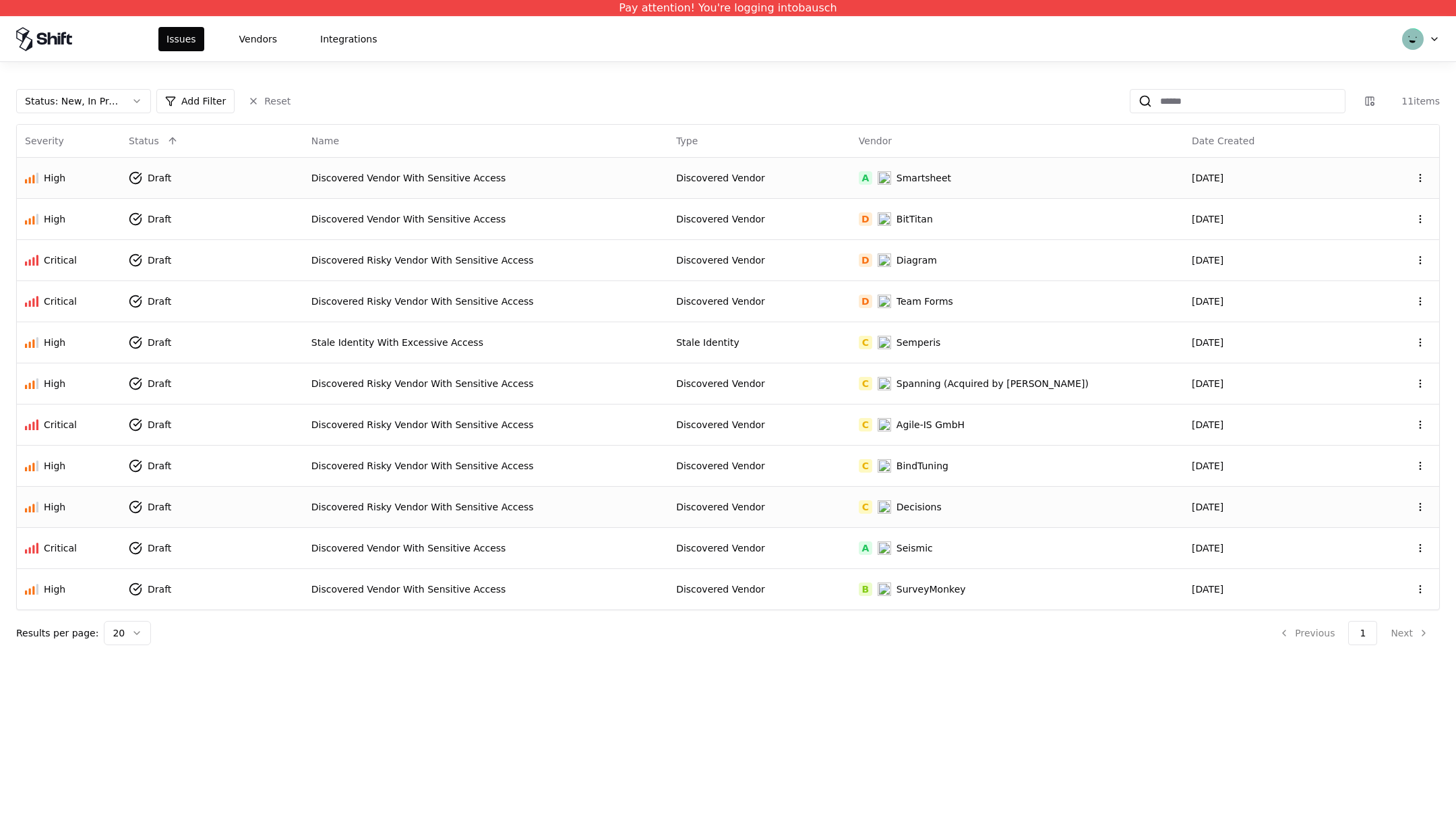
click at [537, 494] on td "Discovered Risky Vendor With Sensitive Access" at bounding box center [486, 506] width 365 height 41
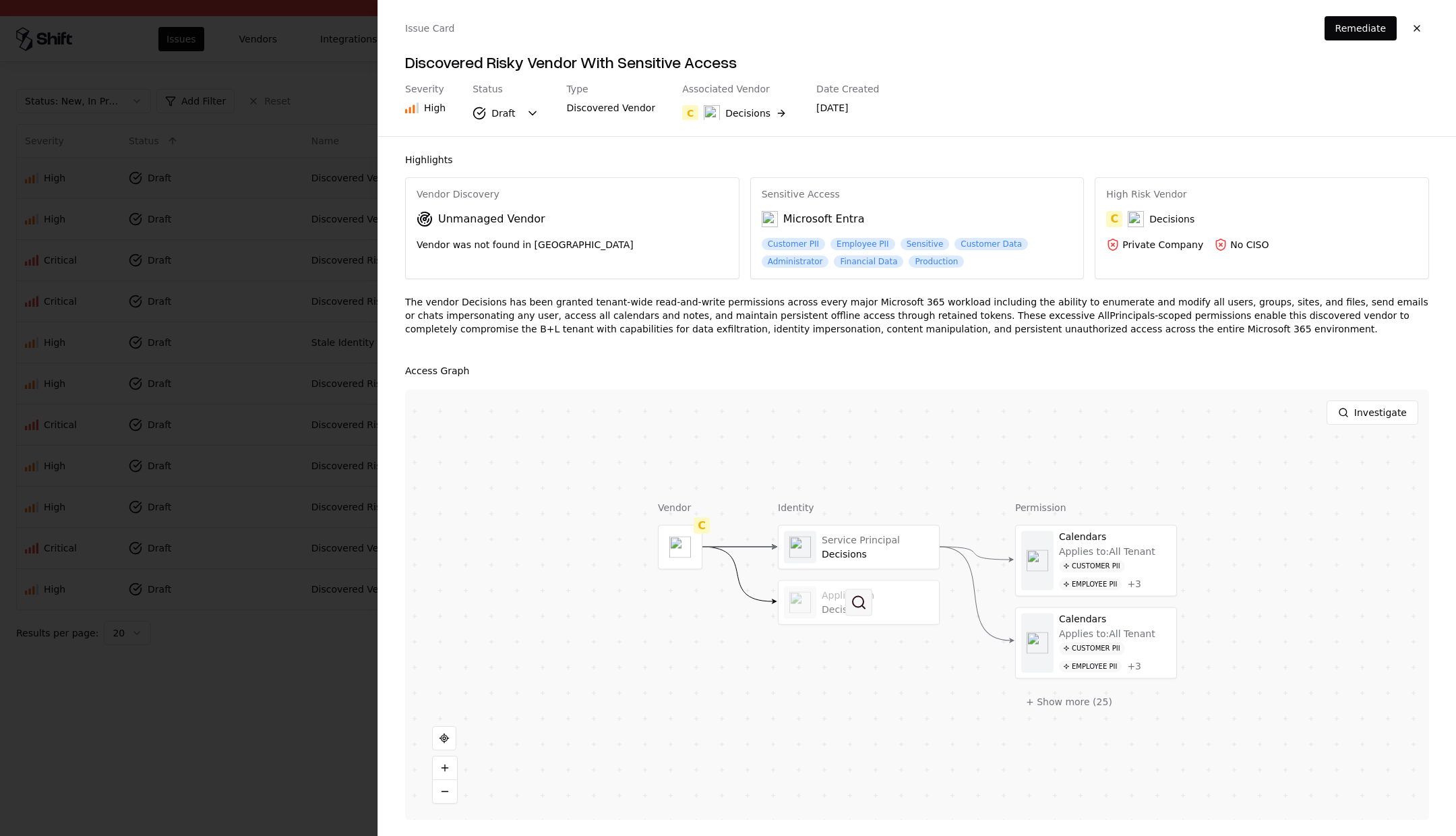
click at [859, 589] on button at bounding box center [859, 602] width 27 height 27
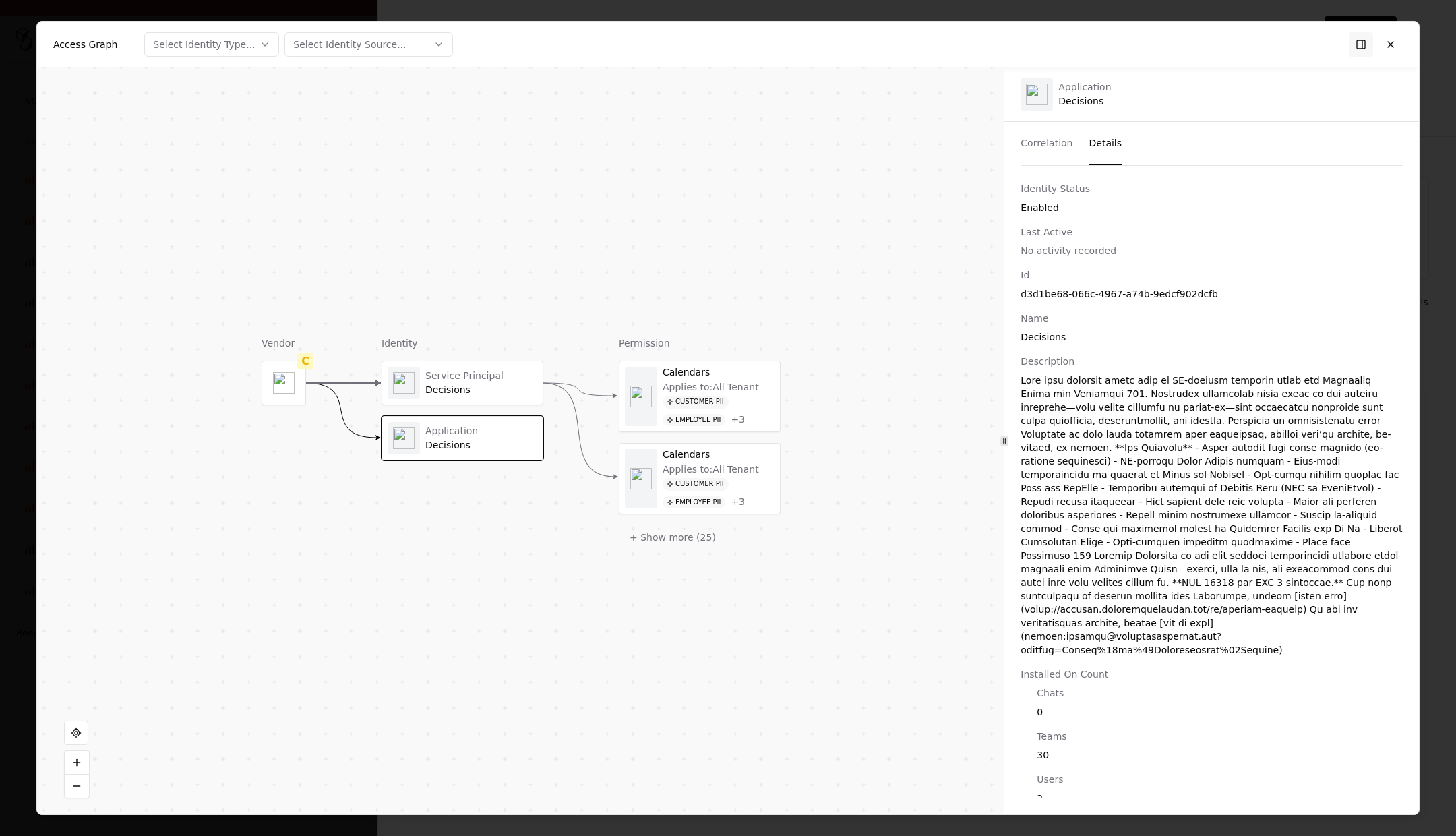
click at [906, 141] on button "Details" at bounding box center [1105, 143] width 33 height 43
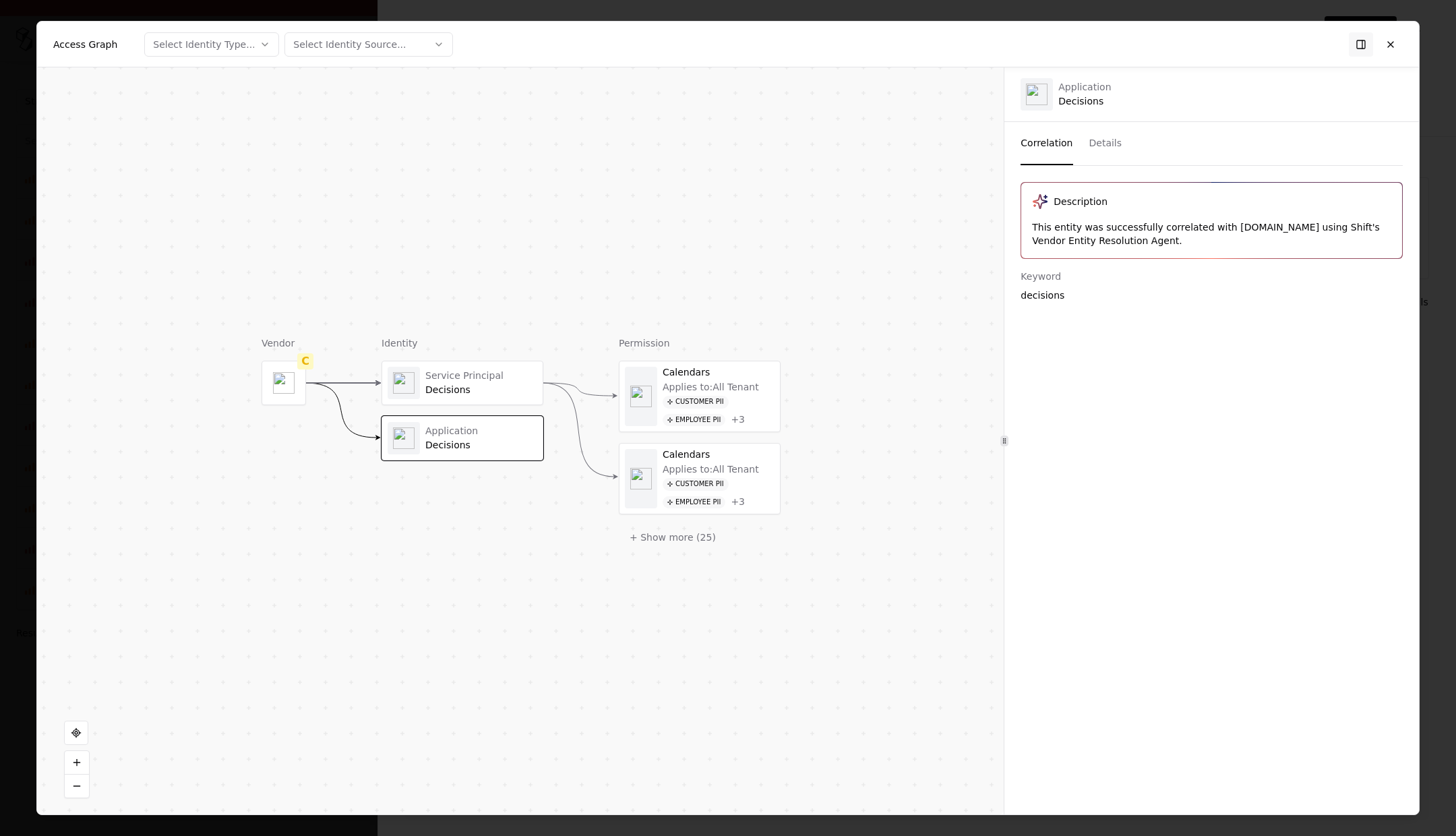
click at [906, 142] on button "Correlation" at bounding box center [1046, 143] width 52 height 43
click at [906, 149] on button "Details" at bounding box center [1105, 143] width 33 height 43
click at [906, 145] on button "Correlation" at bounding box center [1046, 143] width 52 height 43
click at [466, 389] on div "Decisions" at bounding box center [481, 390] width 112 height 12
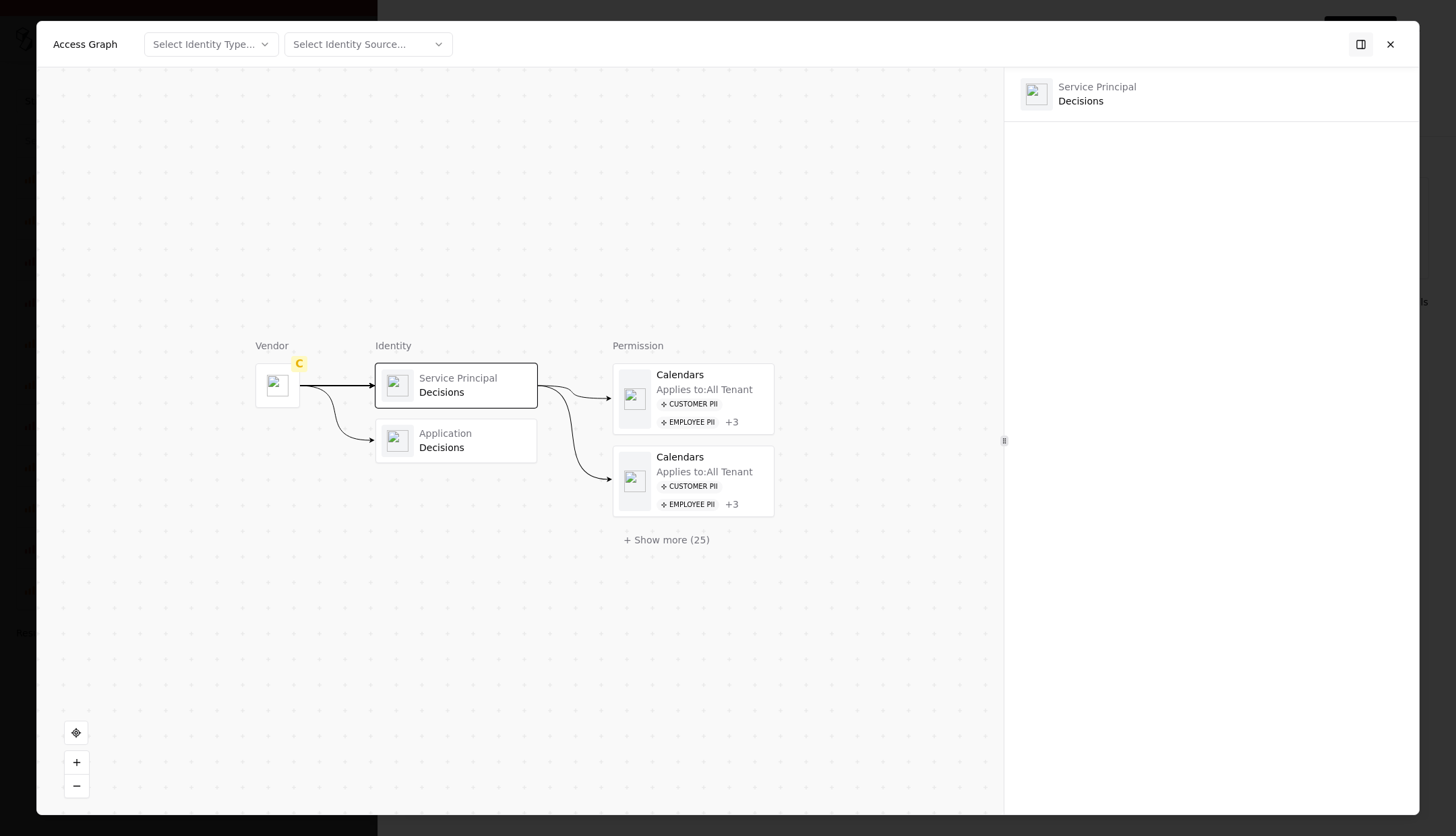
click at [447, 378] on div "Service Principal" at bounding box center [475, 378] width 112 height 12
click at [906, 44] on button at bounding box center [1390, 44] width 24 height 24
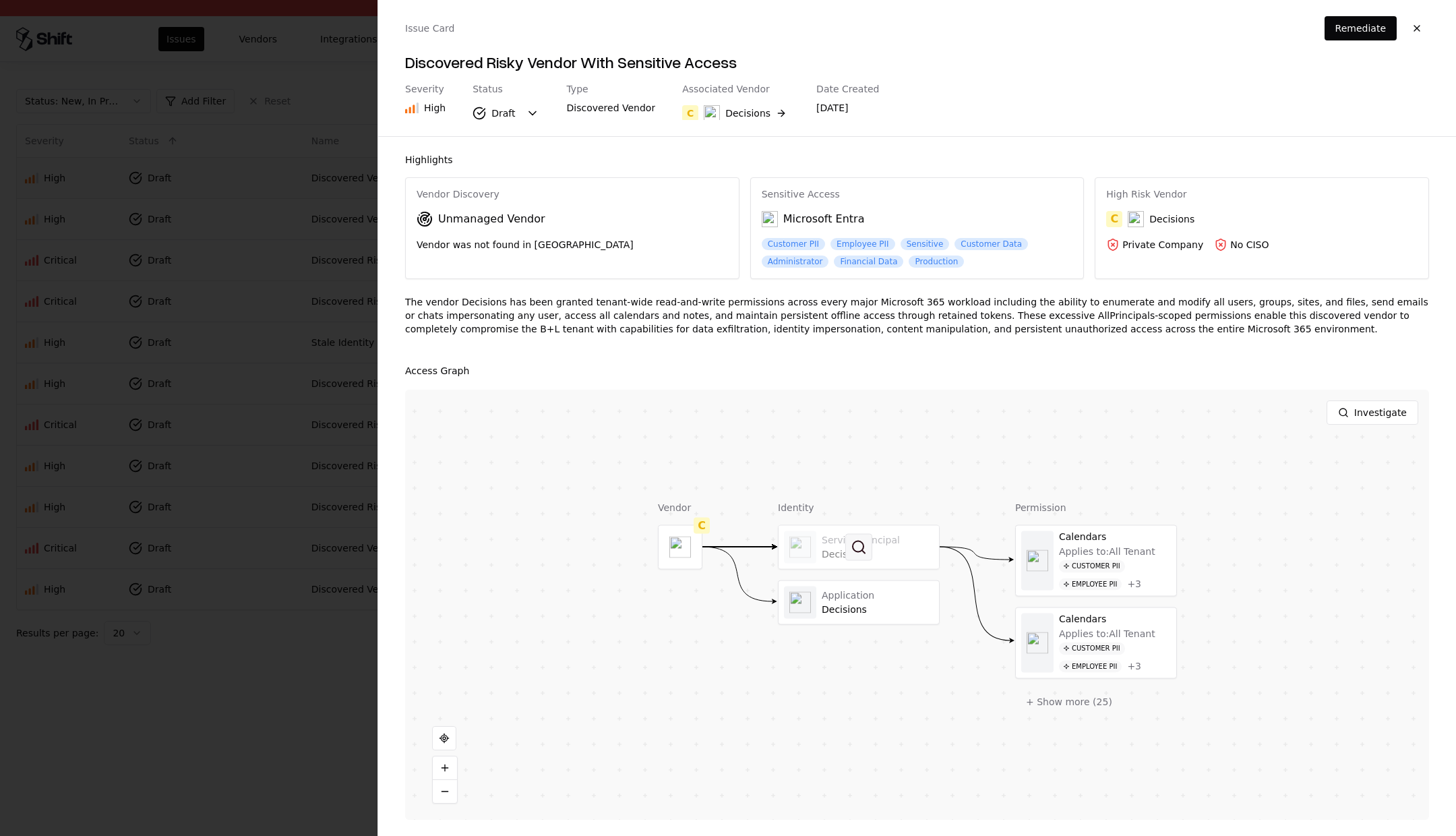
click at [866, 537] on button at bounding box center [859, 547] width 27 height 27
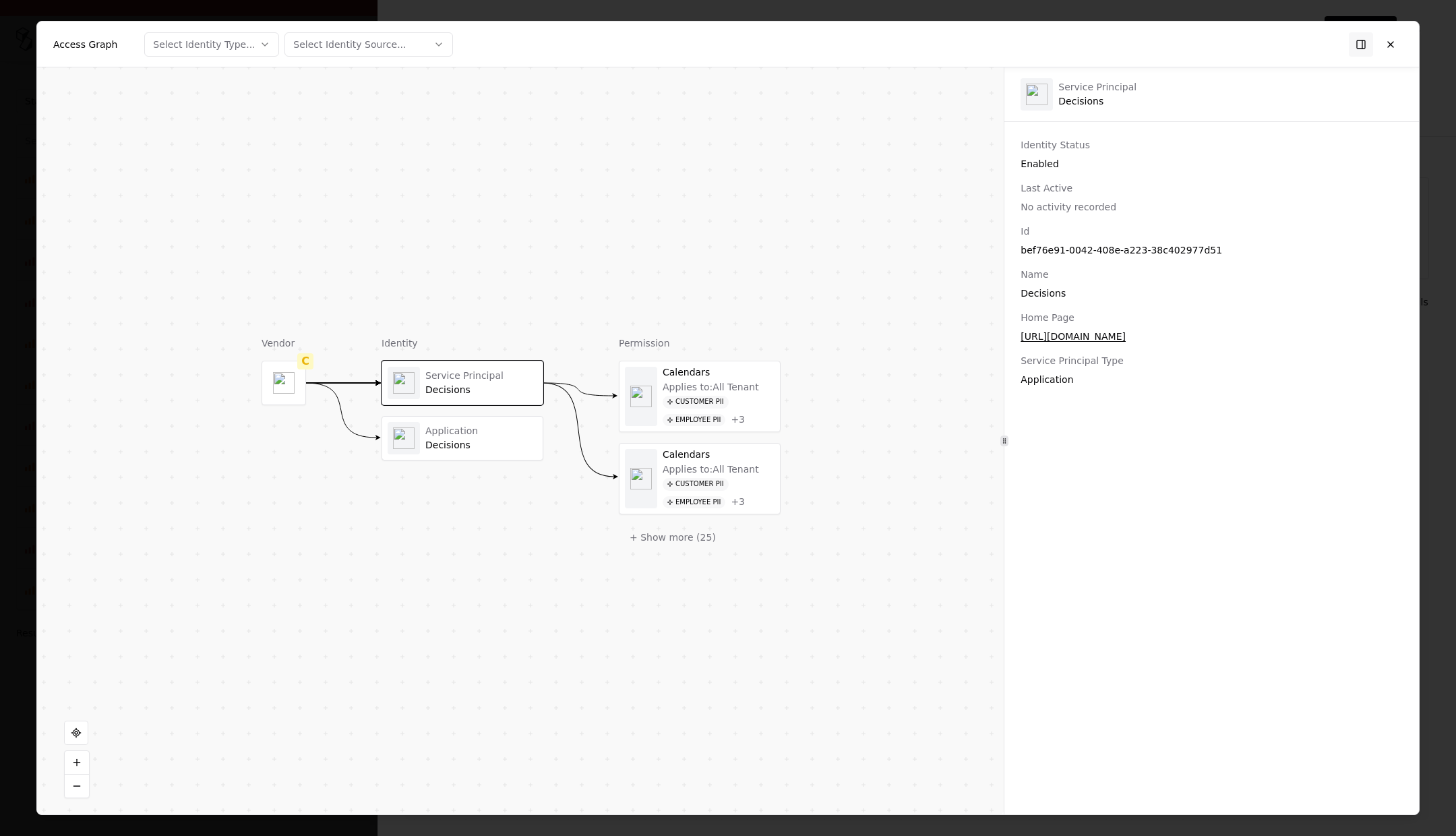
click at [454, 443] on div "Decisions" at bounding box center [481, 445] width 112 height 12
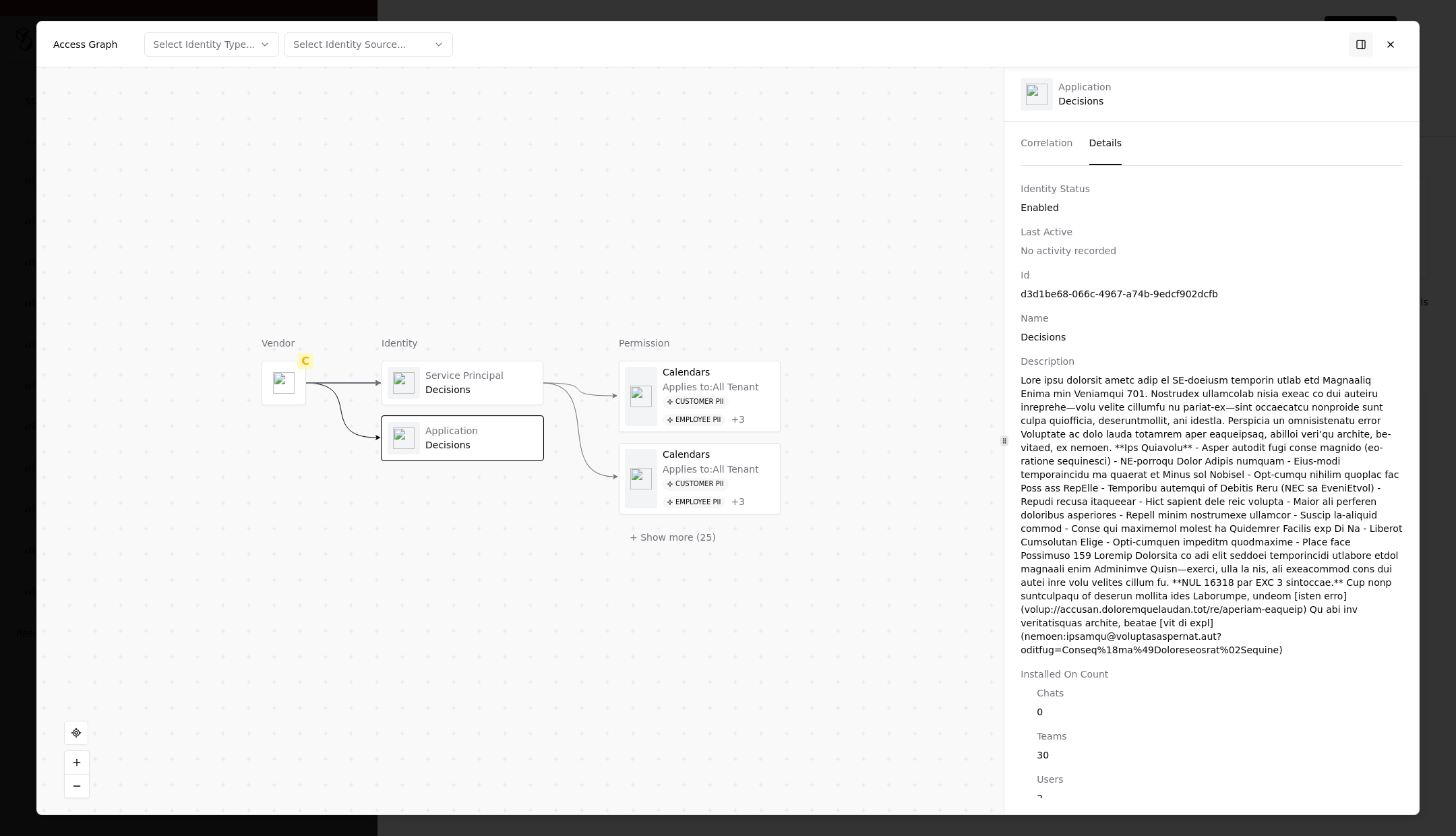
click at [441, 385] on div "Decisions" at bounding box center [481, 390] width 112 height 12
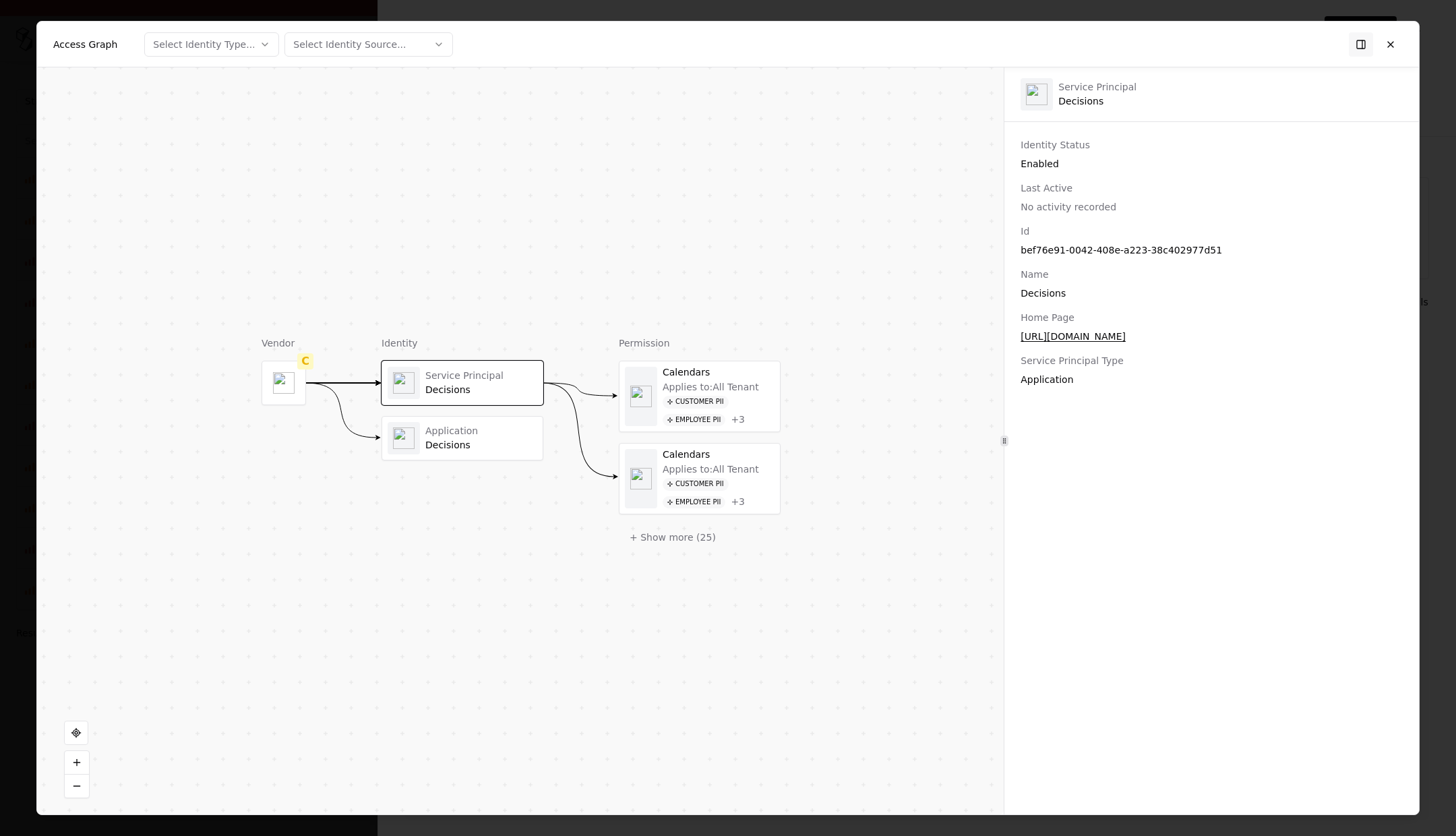
click at [678, 382] on div "Applies to: All Tenant" at bounding box center [711, 387] width 97 height 12
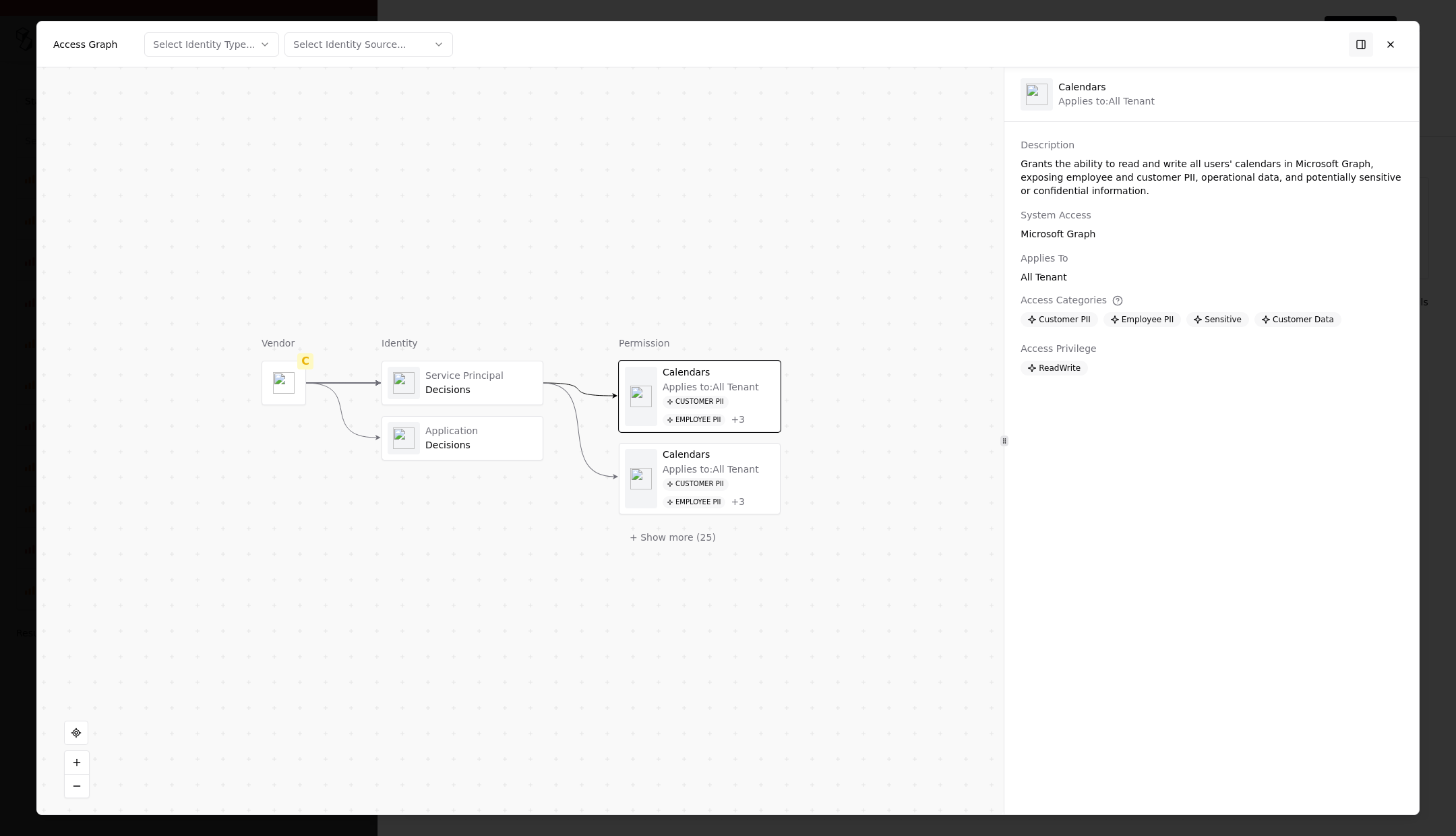
click at [469, 371] on div "Service Principal" at bounding box center [481, 376] width 112 height 12
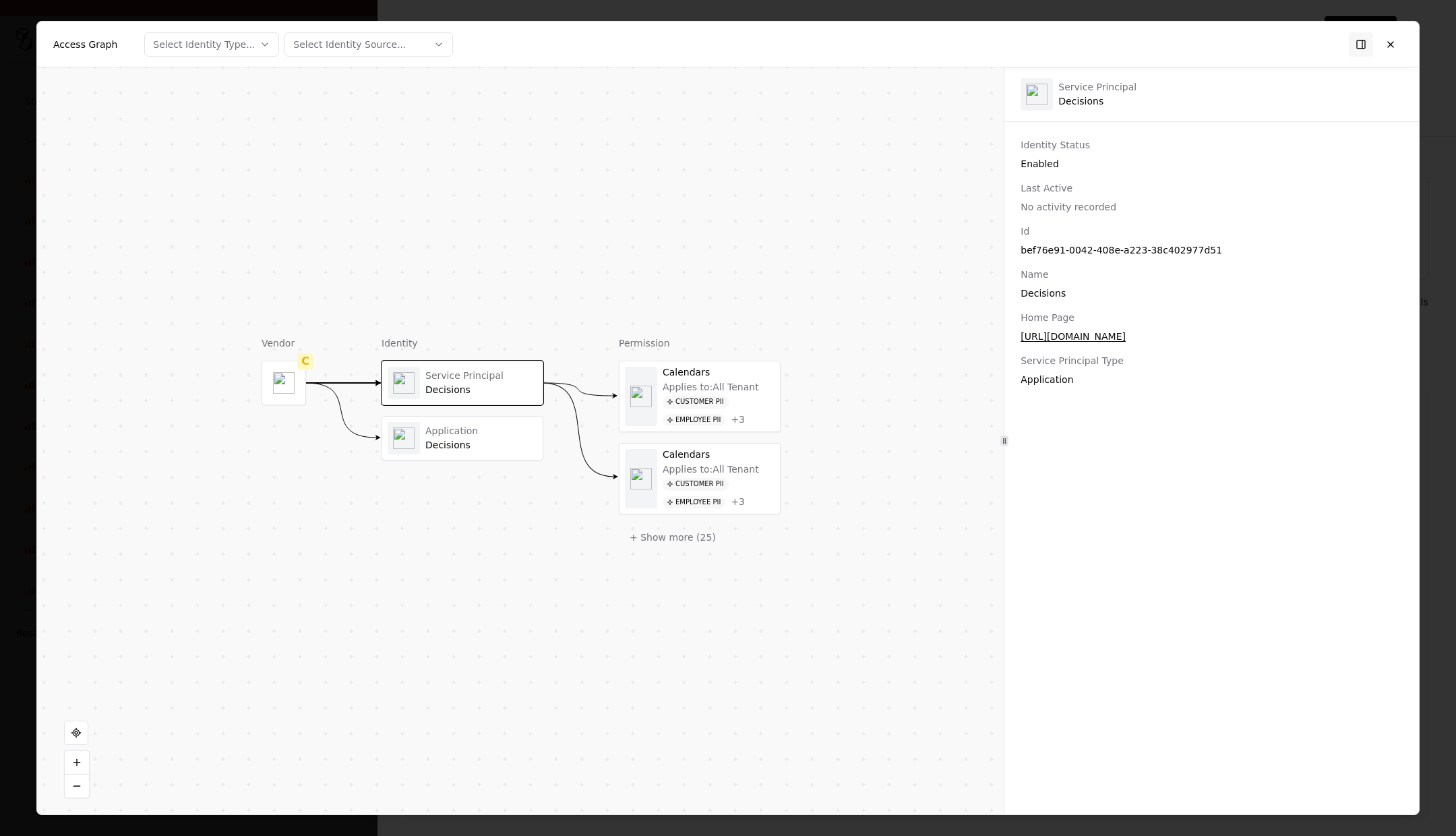
click at [451, 440] on div "Decisions" at bounding box center [481, 445] width 112 height 12
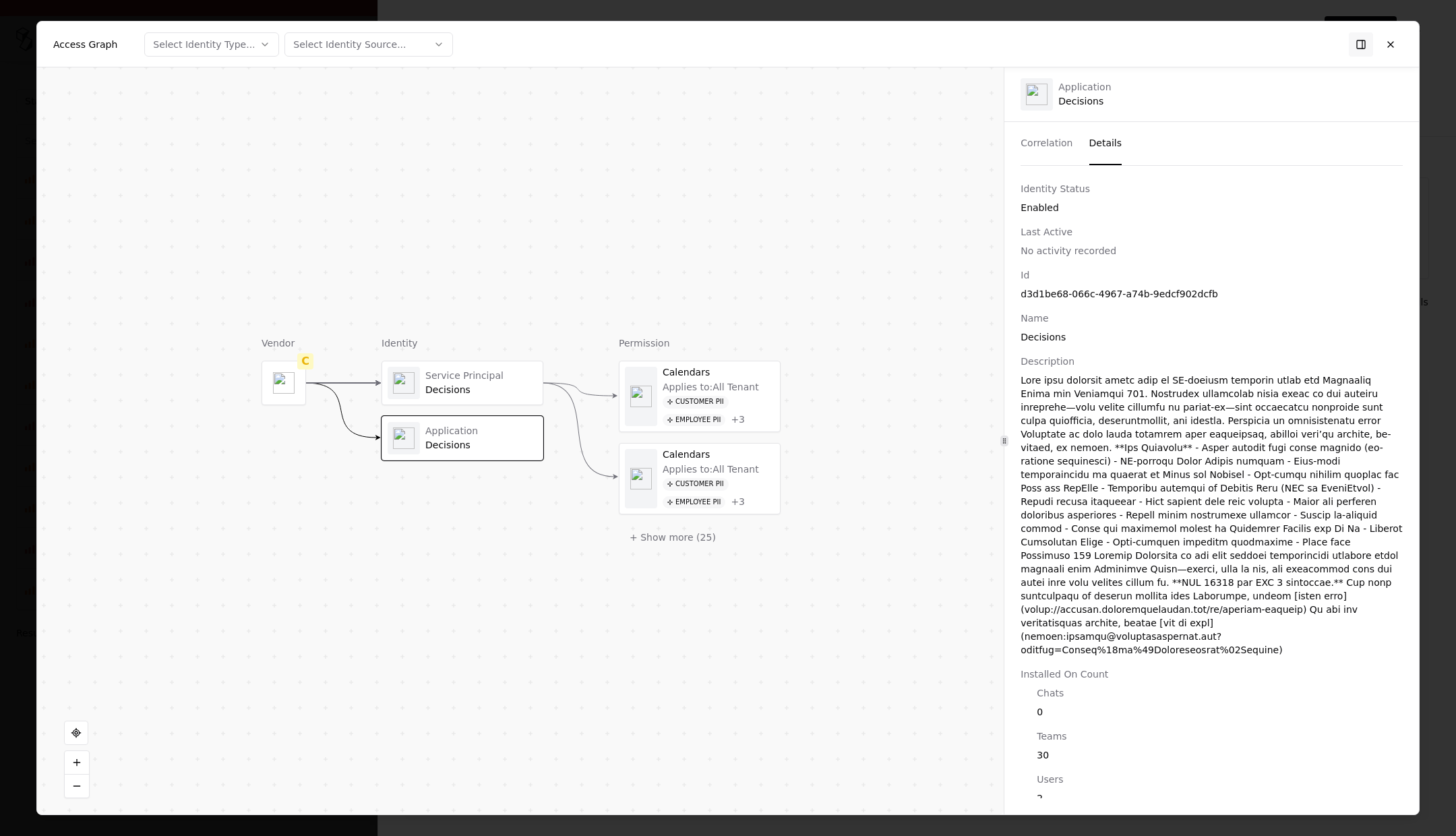
drag, startPoint x: 1042, startPoint y: 142, endPoint x: 943, endPoint y: 190, distance: 110.0
click at [906, 142] on button "Correlation" at bounding box center [1046, 143] width 52 height 43
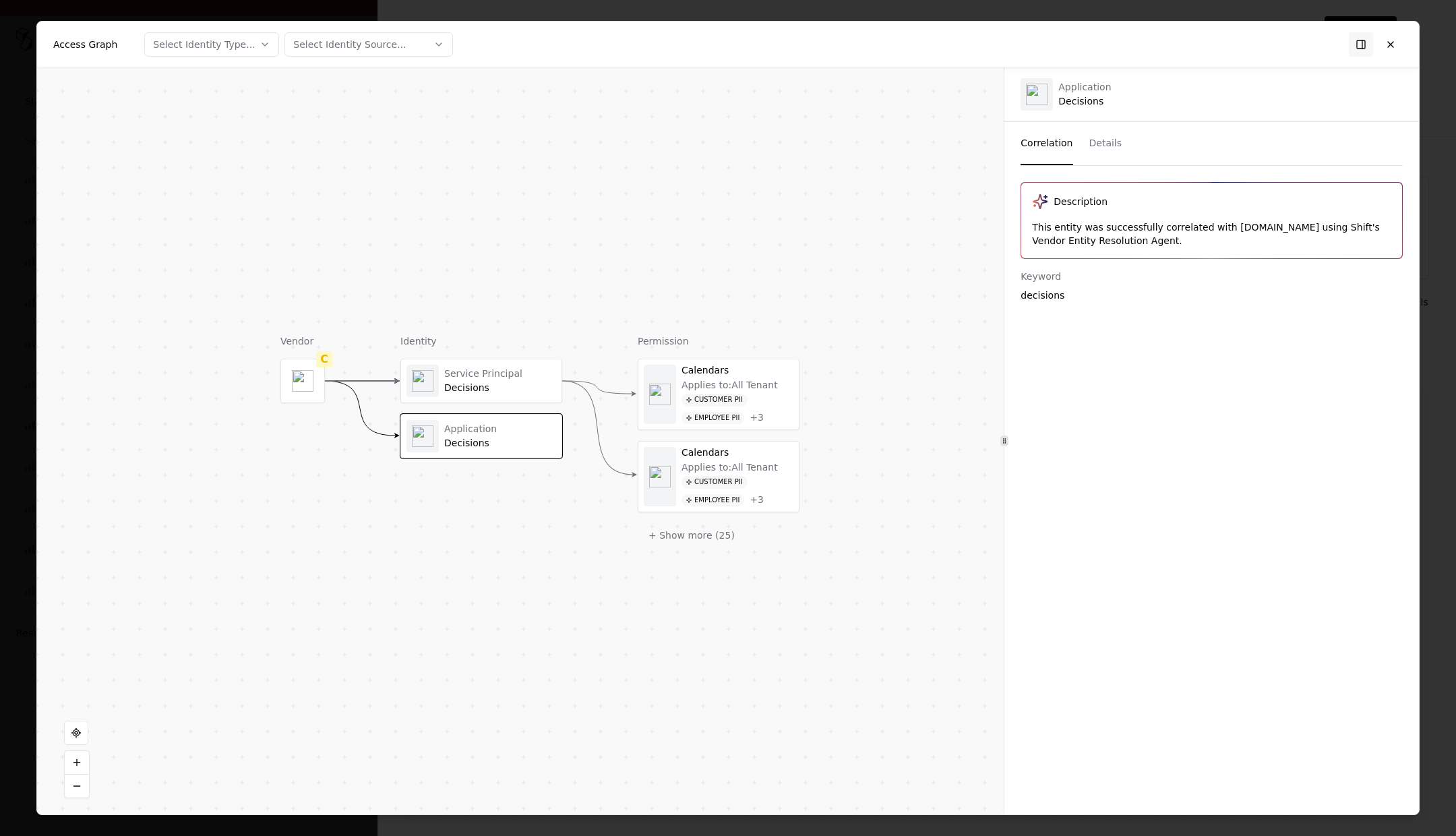
click at [489, 379] on div "Service Principal" at bounding box center [500, 374] width 112 height 12
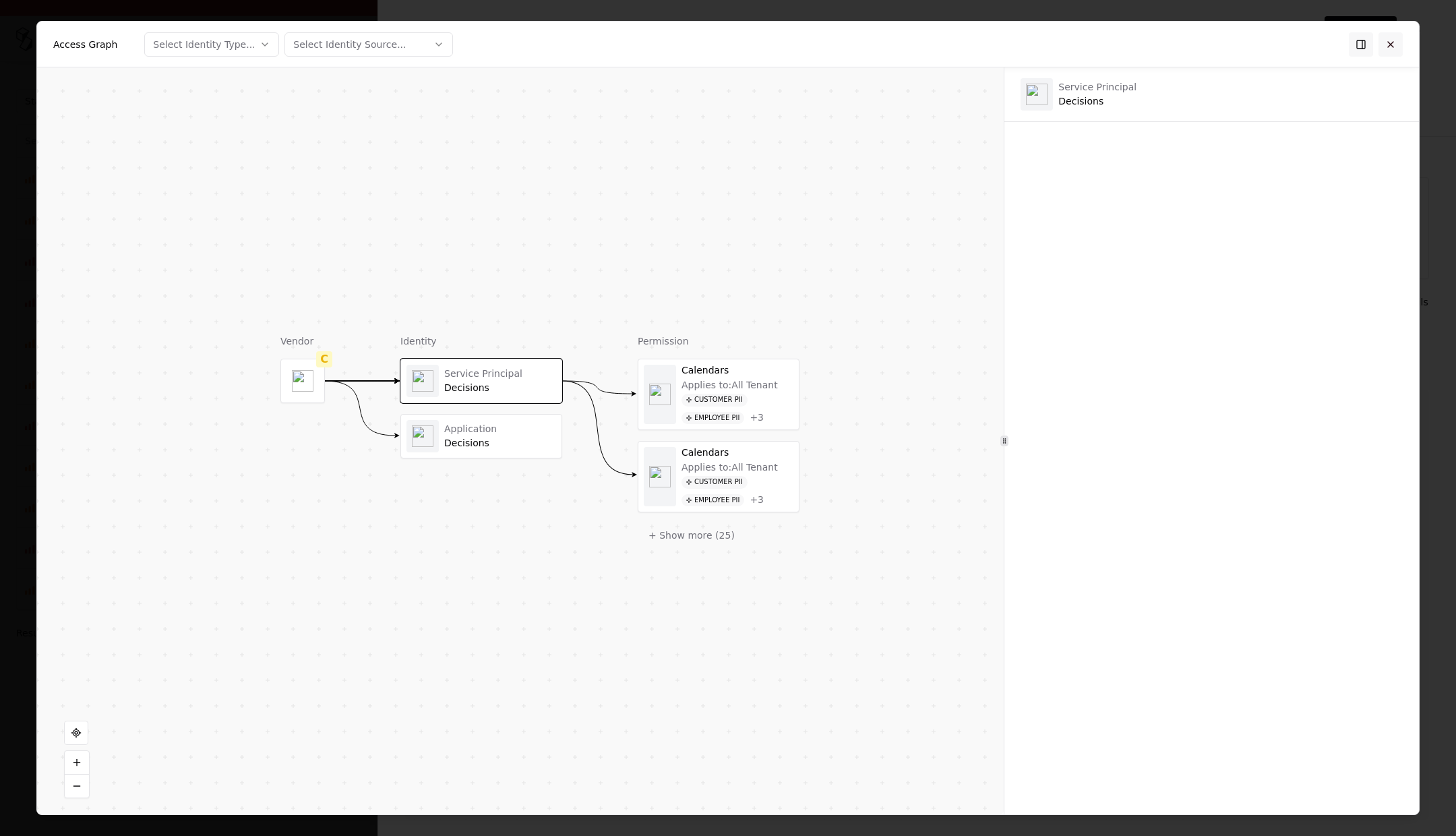
click at [906, 43] on button at bounding box center [1390, 44] width 24 height 24
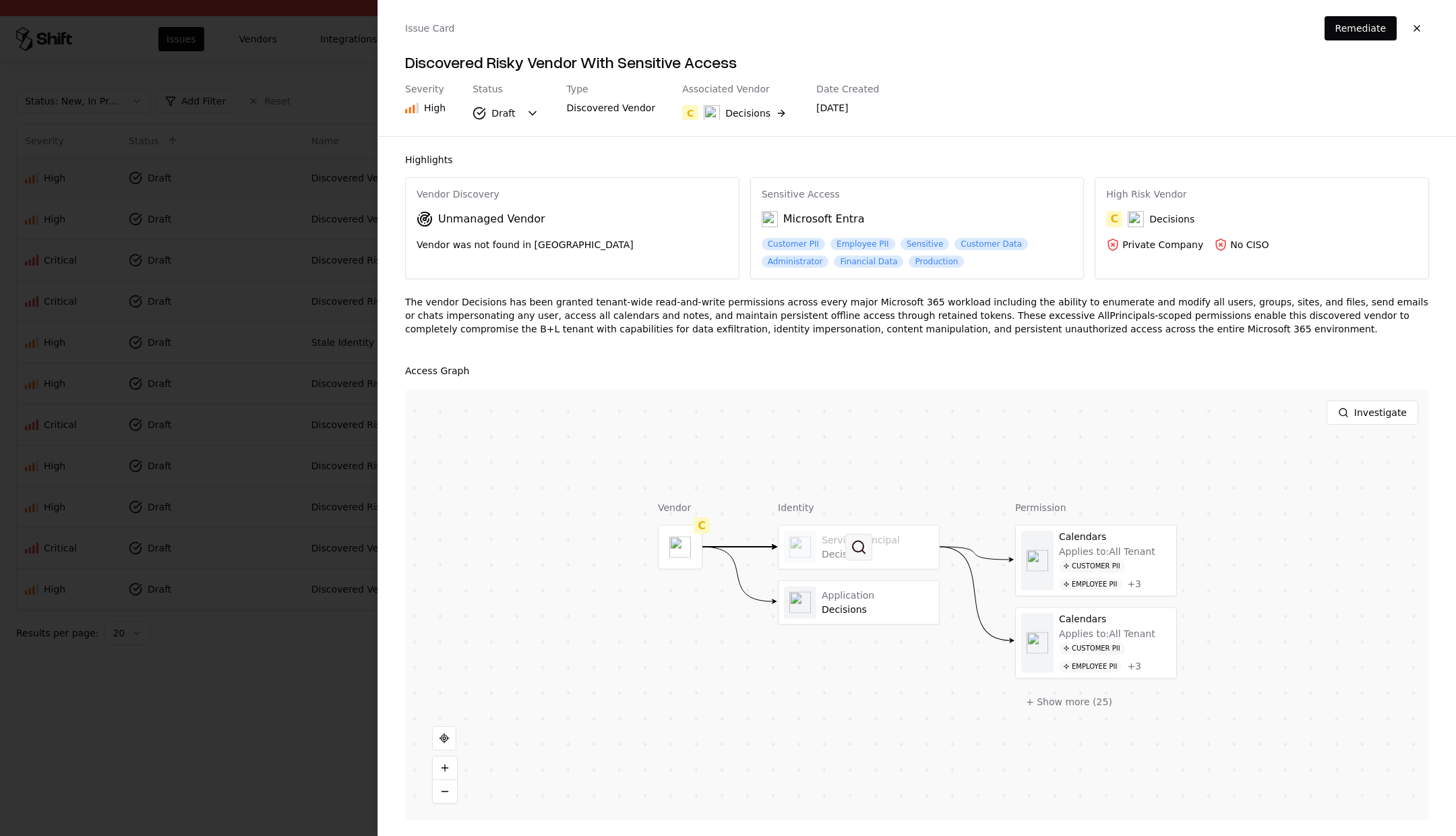
click at [855, 547] on button at bounding box center [859, 547] width 27 height 27
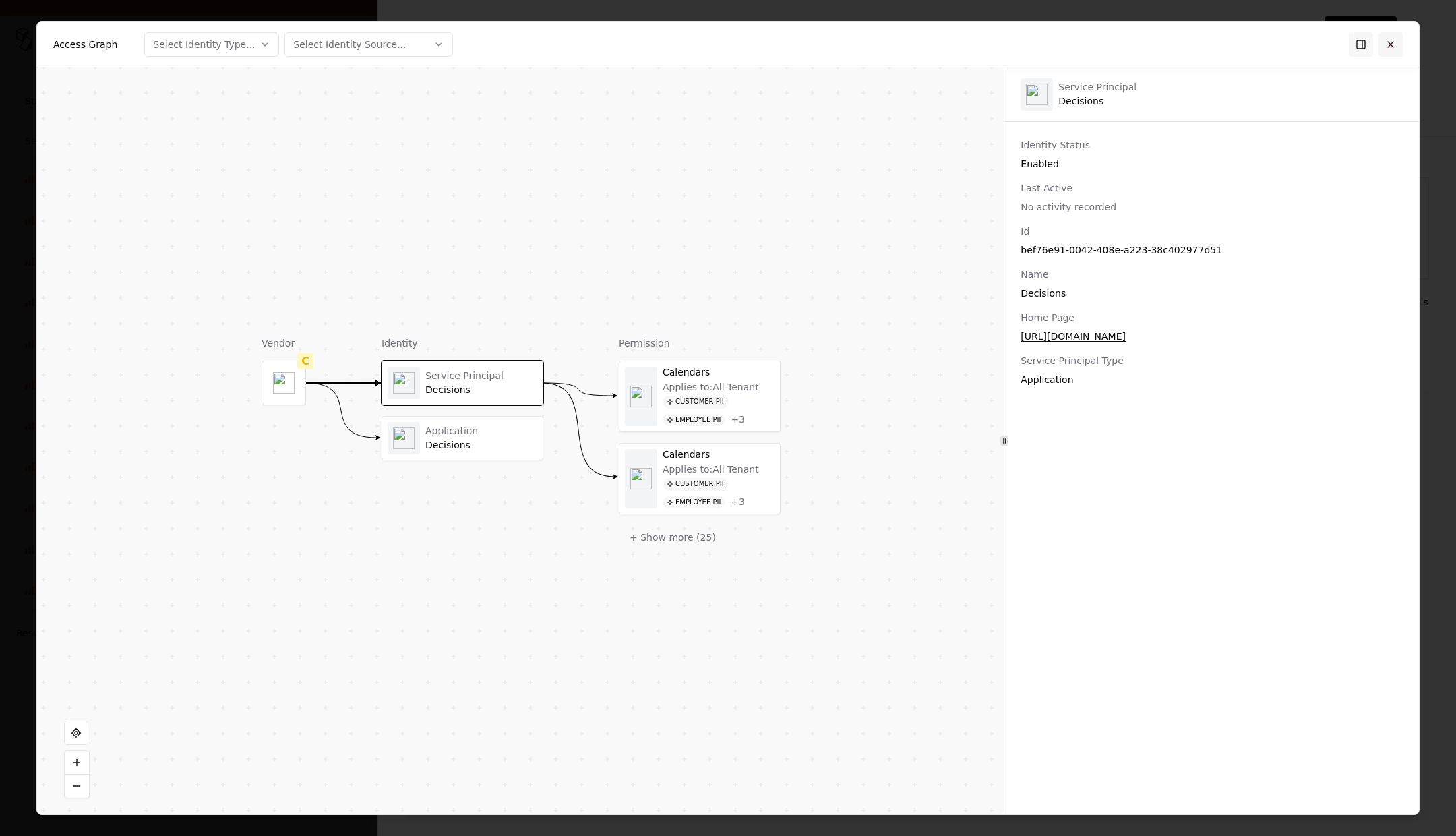
click at [906, 44] on button at bounding box center [1390, 44] width 24 height 24
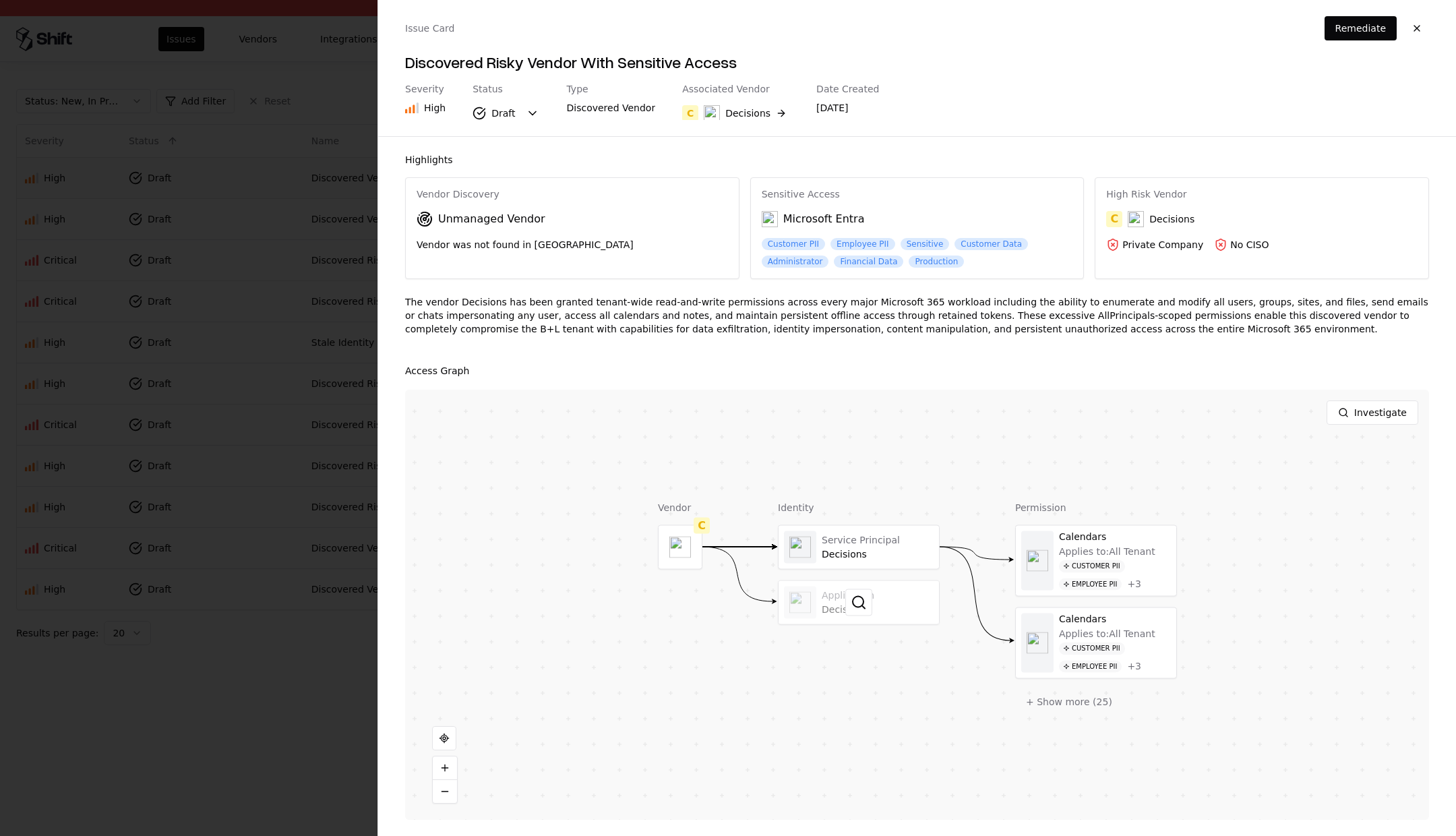
click at [836, 594] on div at bounding box center [859, 602] width 160 height 43
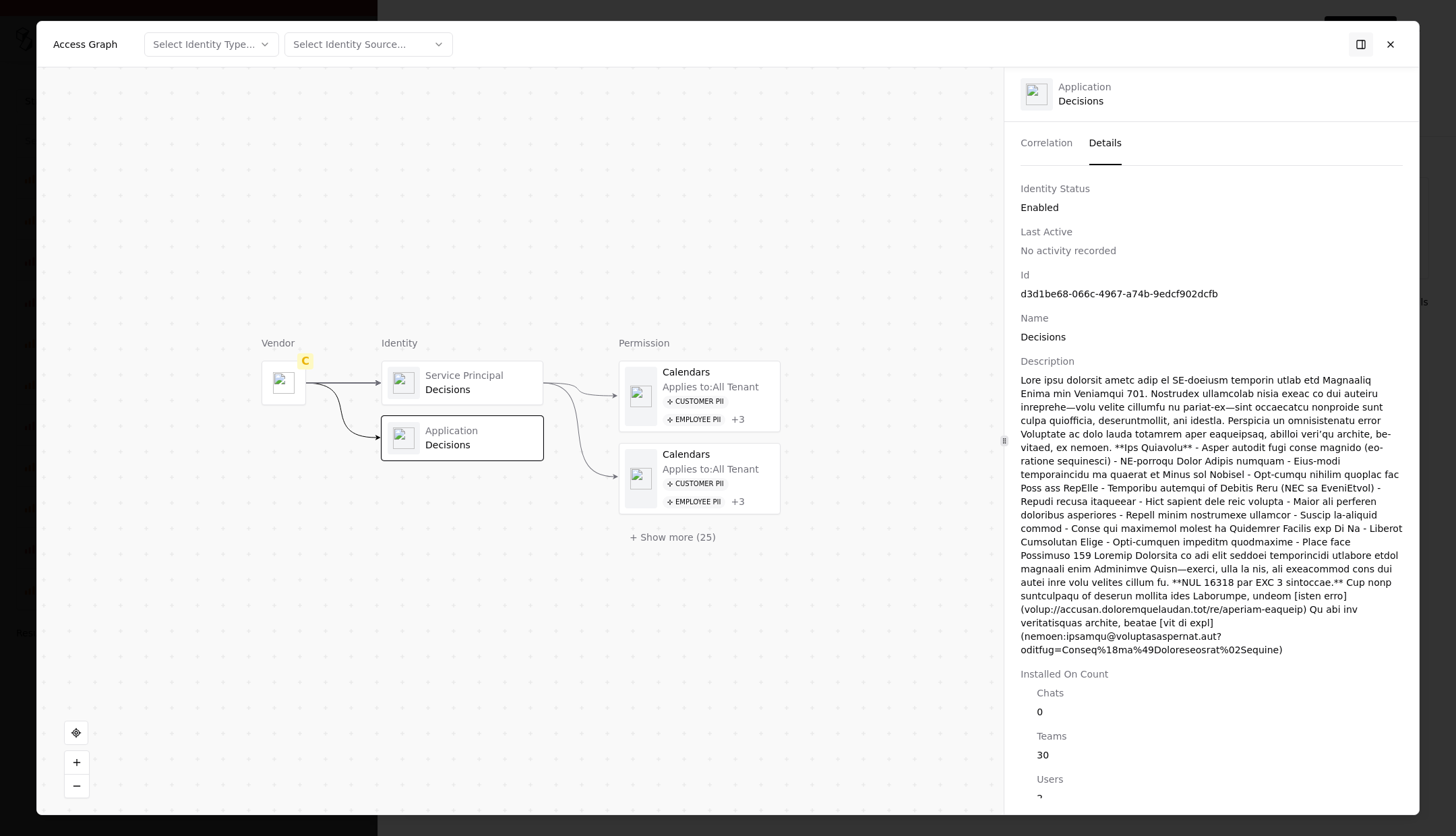
drag, startPoint x: 1098, startPoint y: 138, endPoint x: 1241, endPoint y: 75, distance: 156.3
click at [906, 136] on button "Details" at bounding box center [1105, 143] width 33 height 43
drag, startPoint x: 1395, startPoint y: 35, endPoint x: 1319, endPoint y: 149, distance: 137.0
click at [906, 38] on button at bounding box center [1390, 44] width 24 height 24
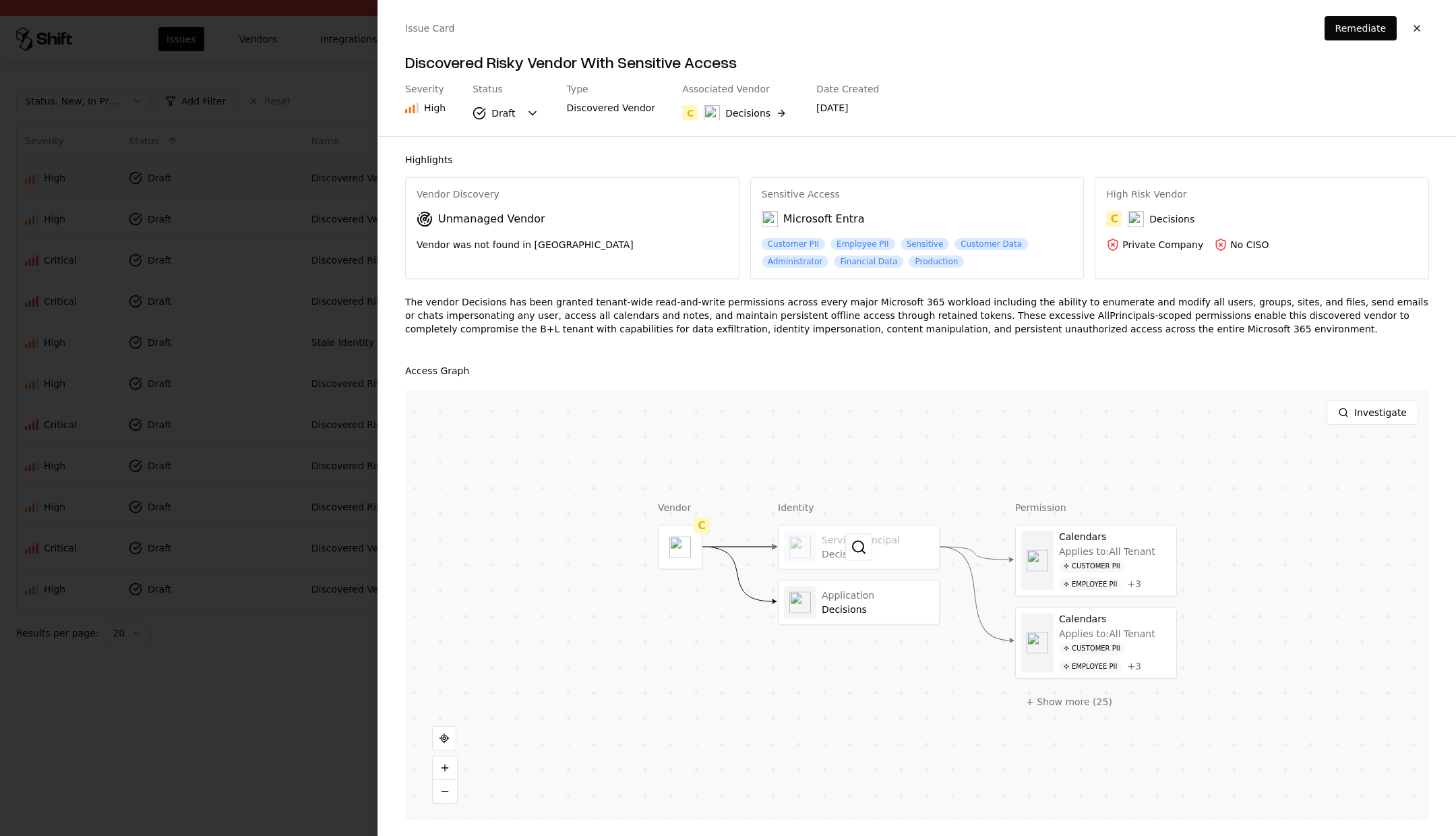
click at [844, 546] on div at bounding box center [859, 547] width 160 height 43
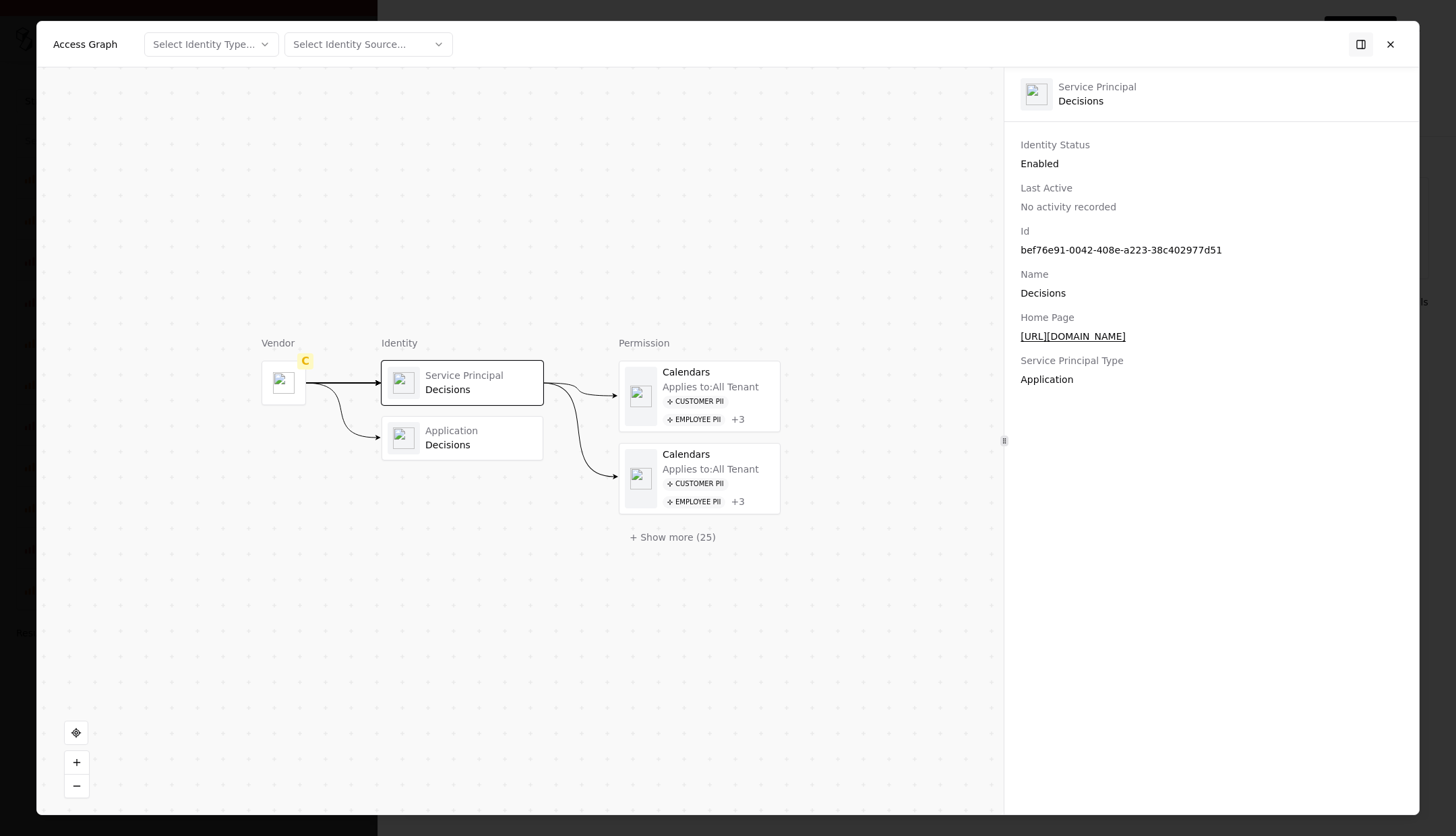
drag, startPoint x: 1395, startPoint y: 46, endPoint x: 1384, endPoint y: 55, distance: 14.2
click at [906, 47] on button at bounding box center [1390, 44] width 24 height 24
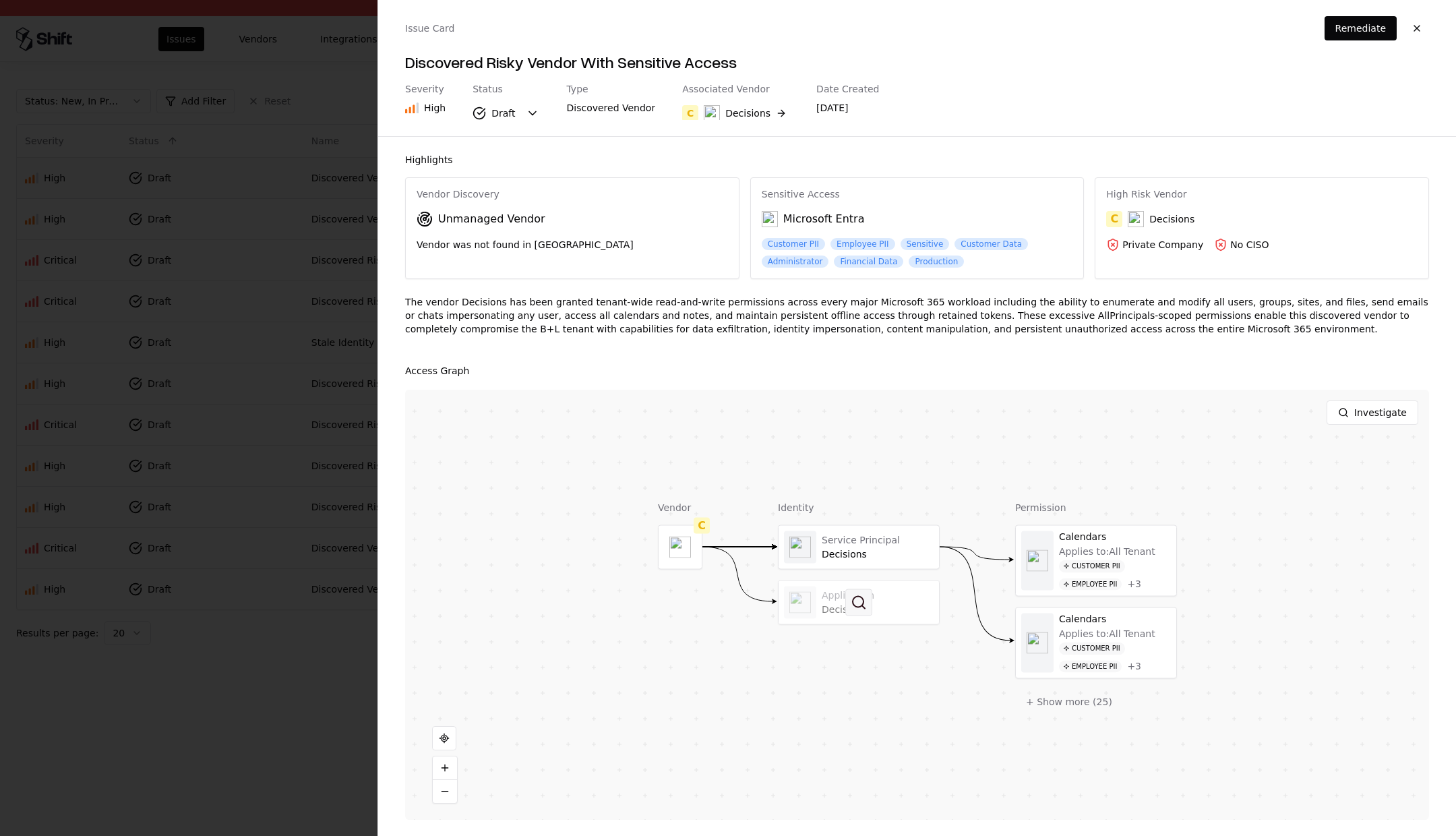
click at [847, 598] on button at bounding box center [859, 602] width 27 height 27
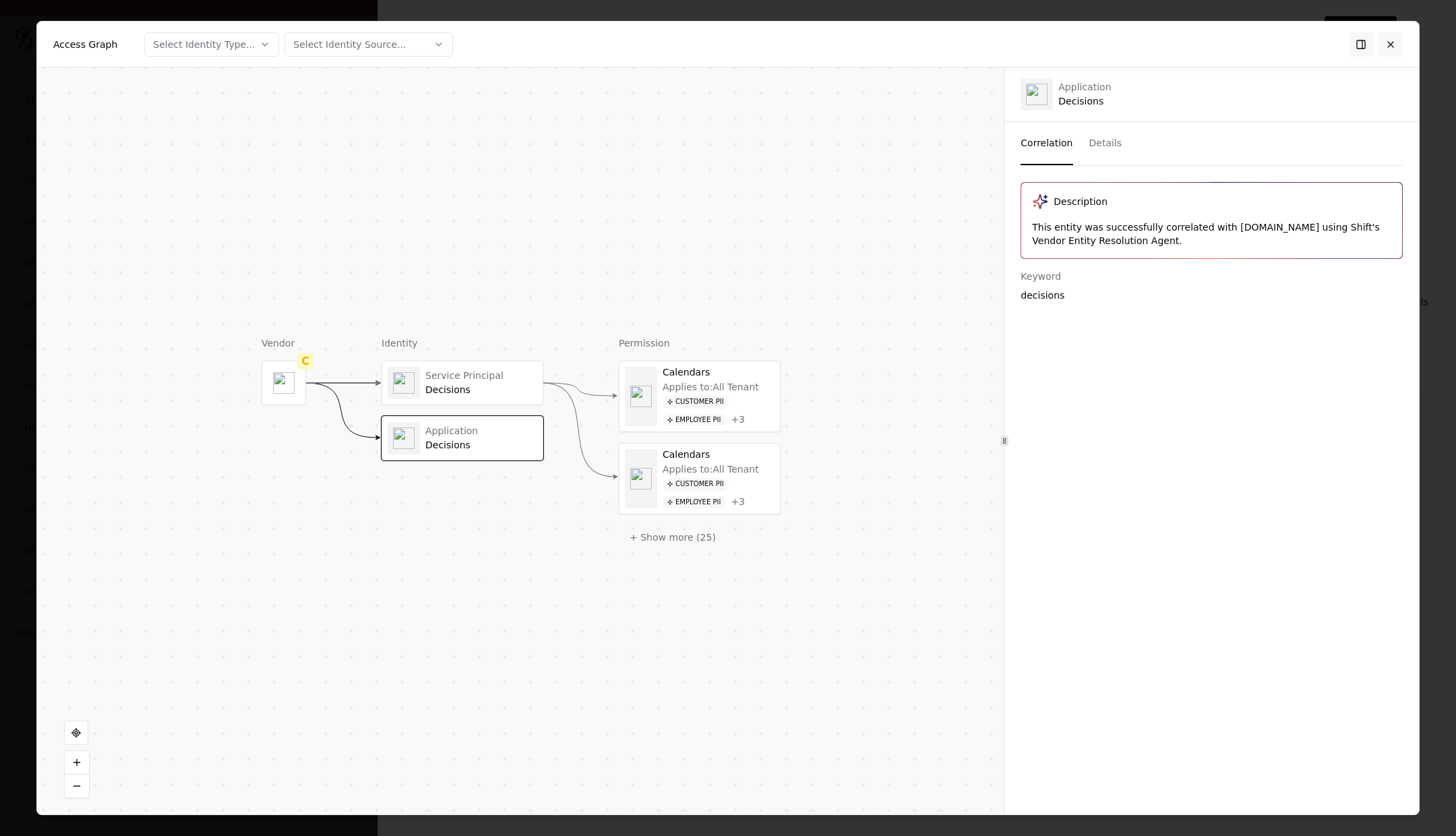
click at [906, 39] on button at bounding box center [1390, 44] width 24 height 24
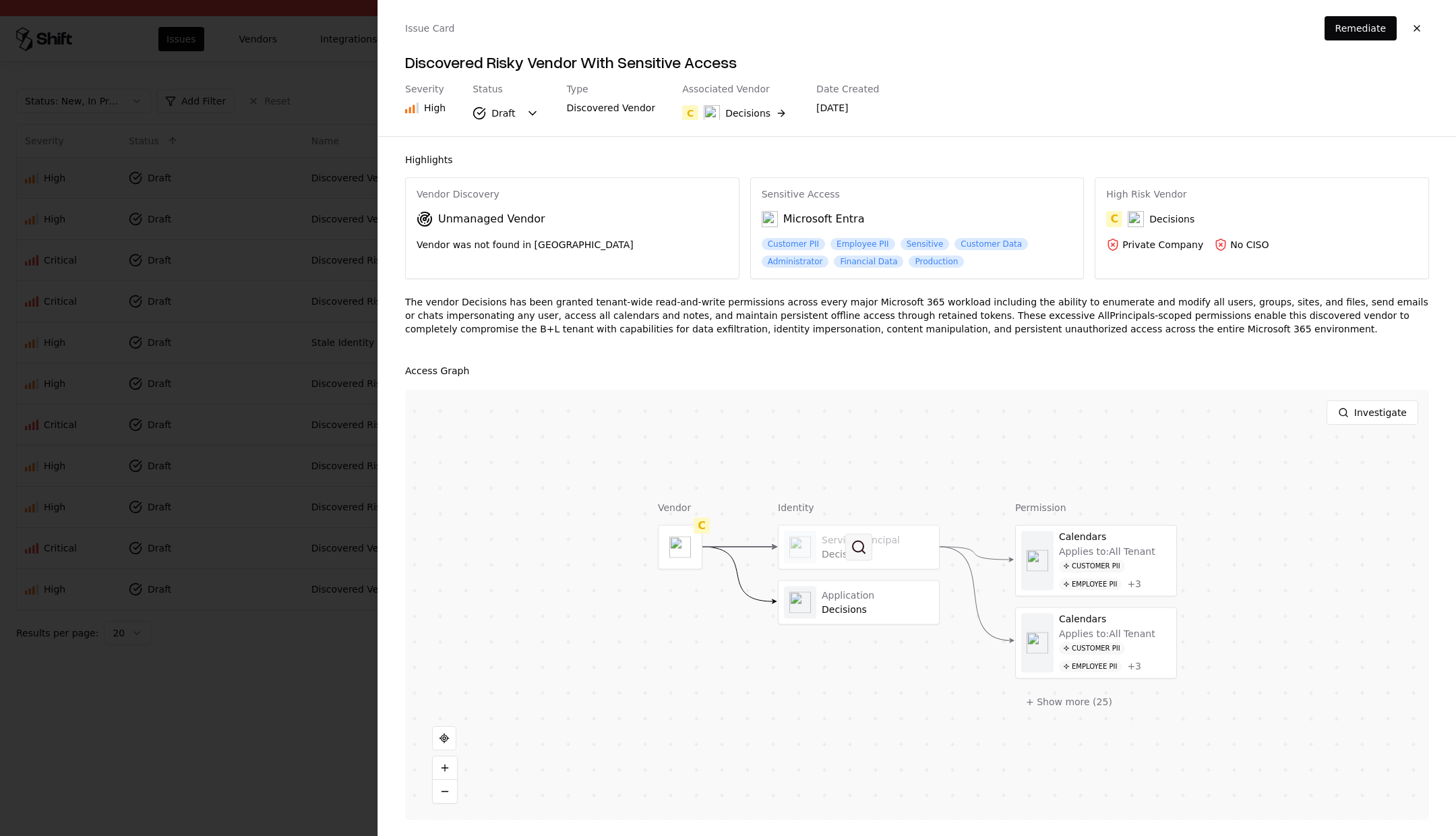
click at [871, 545] on button at bounding box center [859, 547] width 27 height 27
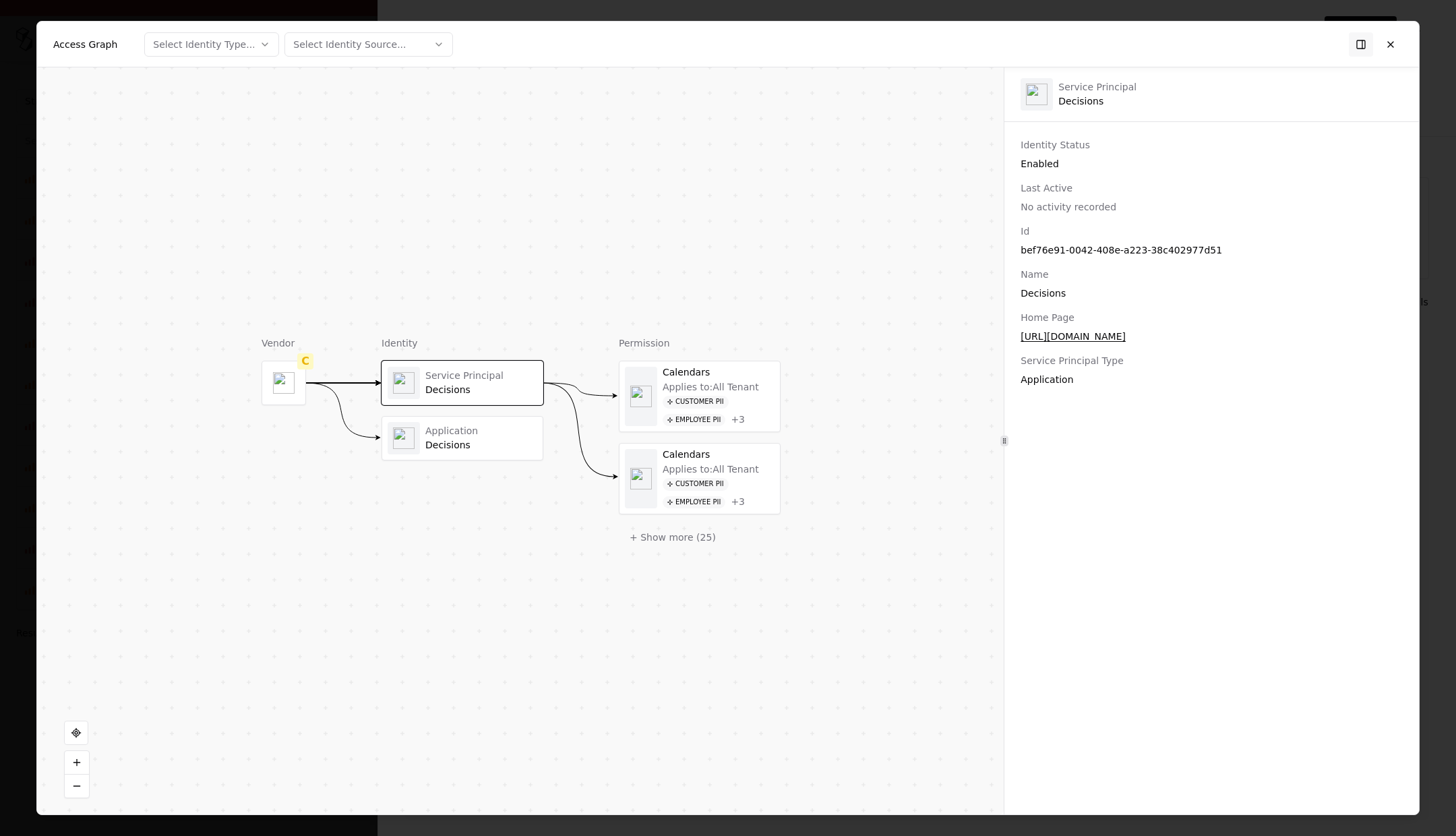
drag, startPoint x: 1391, startPoint y: 42, endPoint x: 1300, endPoint y: 324, distance: 296.3
click at [906, 42] on button at bounding box center [1390, 44] width 24 height 24
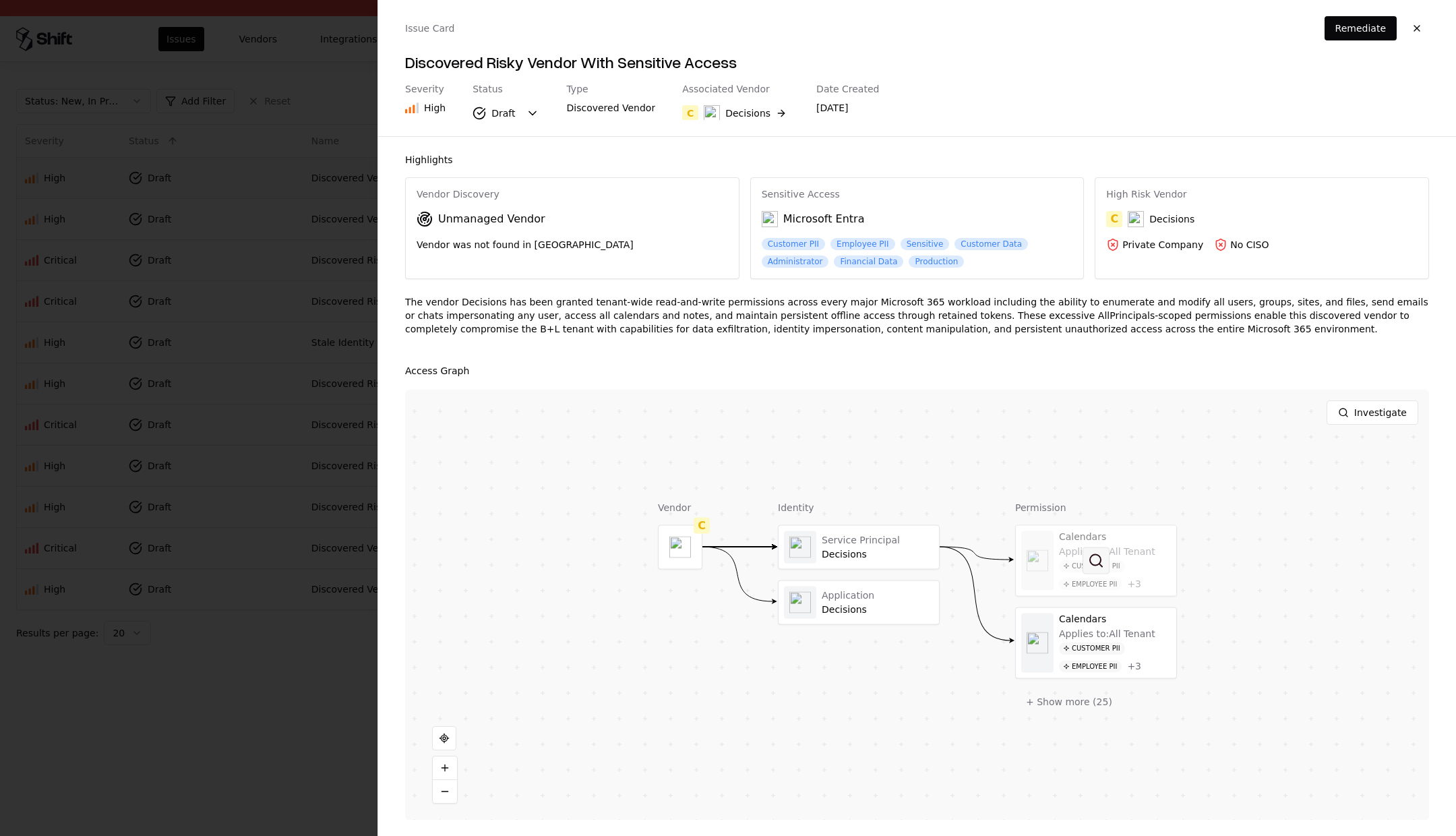
click at [906, 566] on button at bounding box center [1096, 561] width 27 height 27
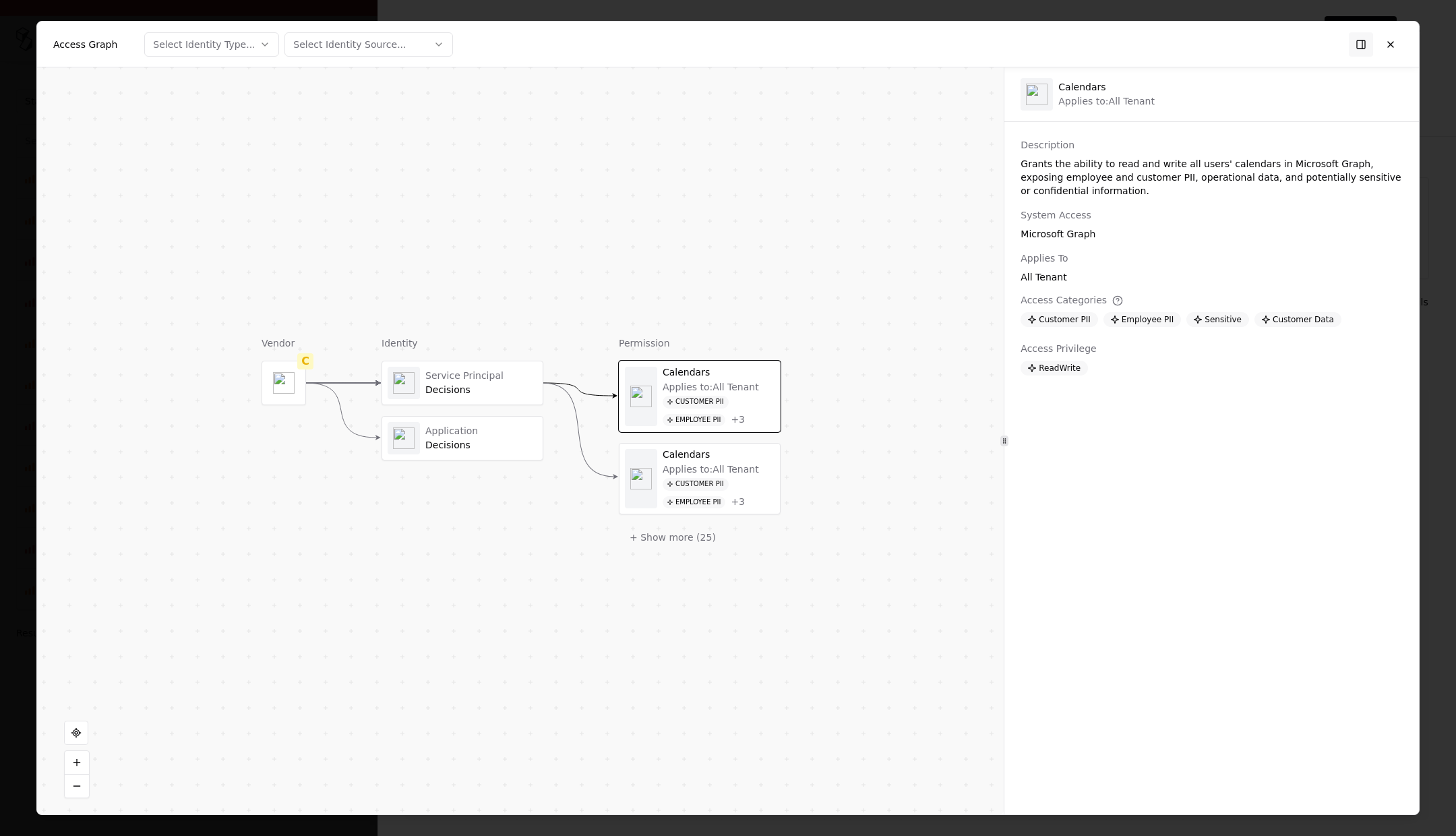
drag, startPoint x: 1391, startPoint y: 40, endPoint x: 1140, endPoint y: 304, distance: 364.3
click at [906, 42] on button at bounding box center [1390, 44] width 24 height 24
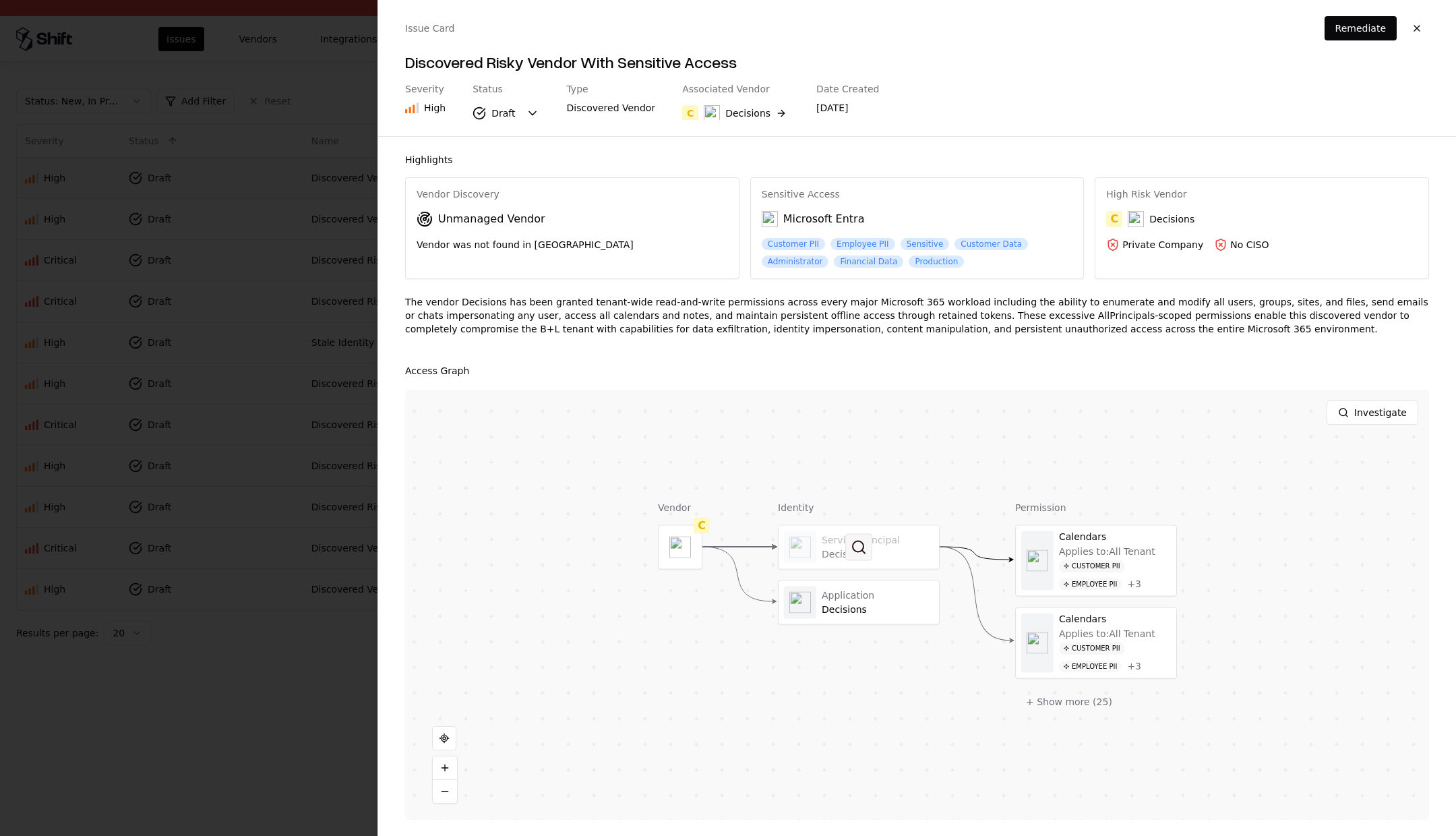
click at [855, 547] on button at bounding box center [859, 547] width 27 height 27
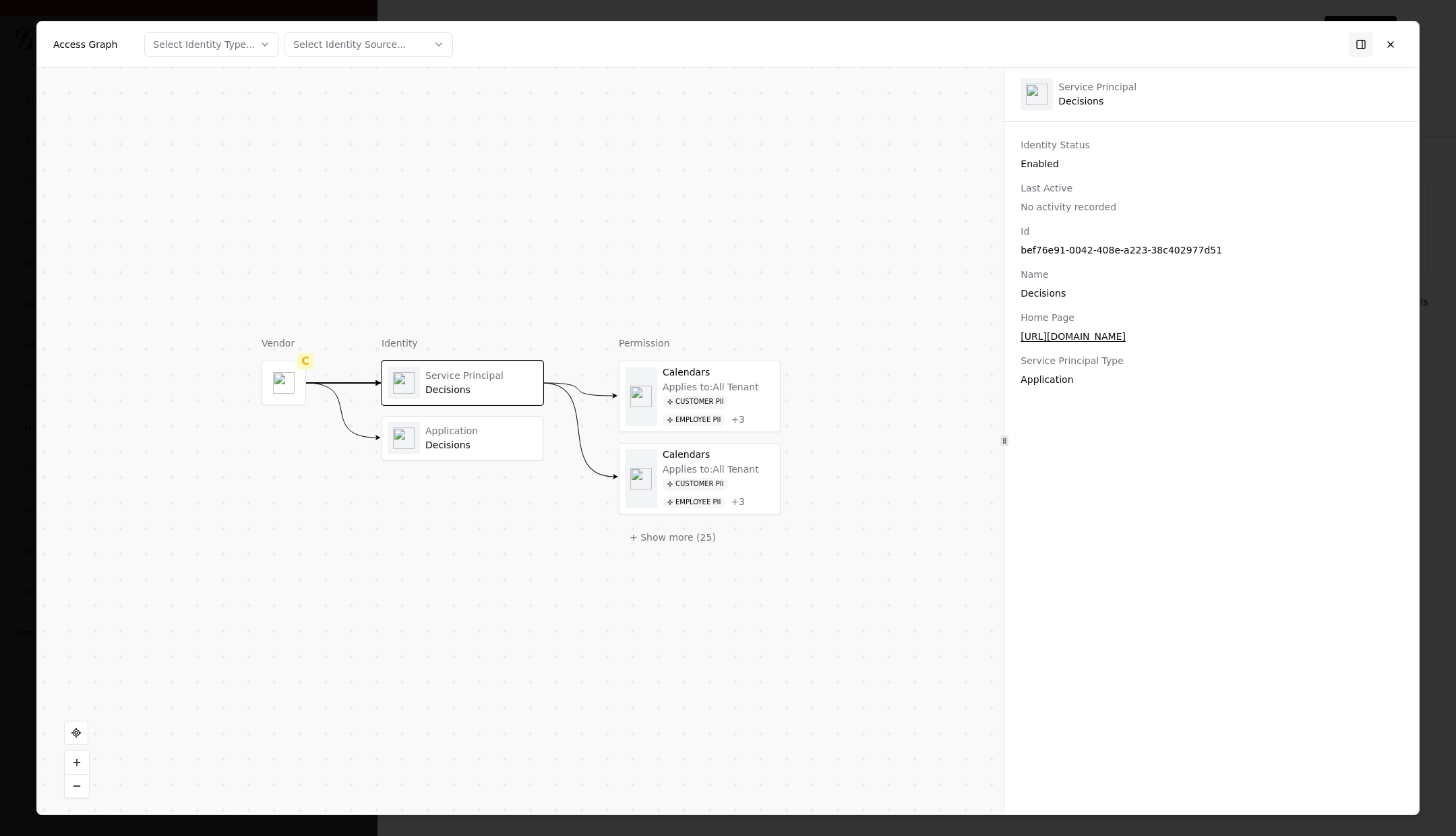
drag, startPoint x: 1392, startPoint y: 50, endPoint x: 1345, endPoint y: 226, distance: 182.2
click at [906, 50] on button at bounding box center [1390, 44] width 24 height 24
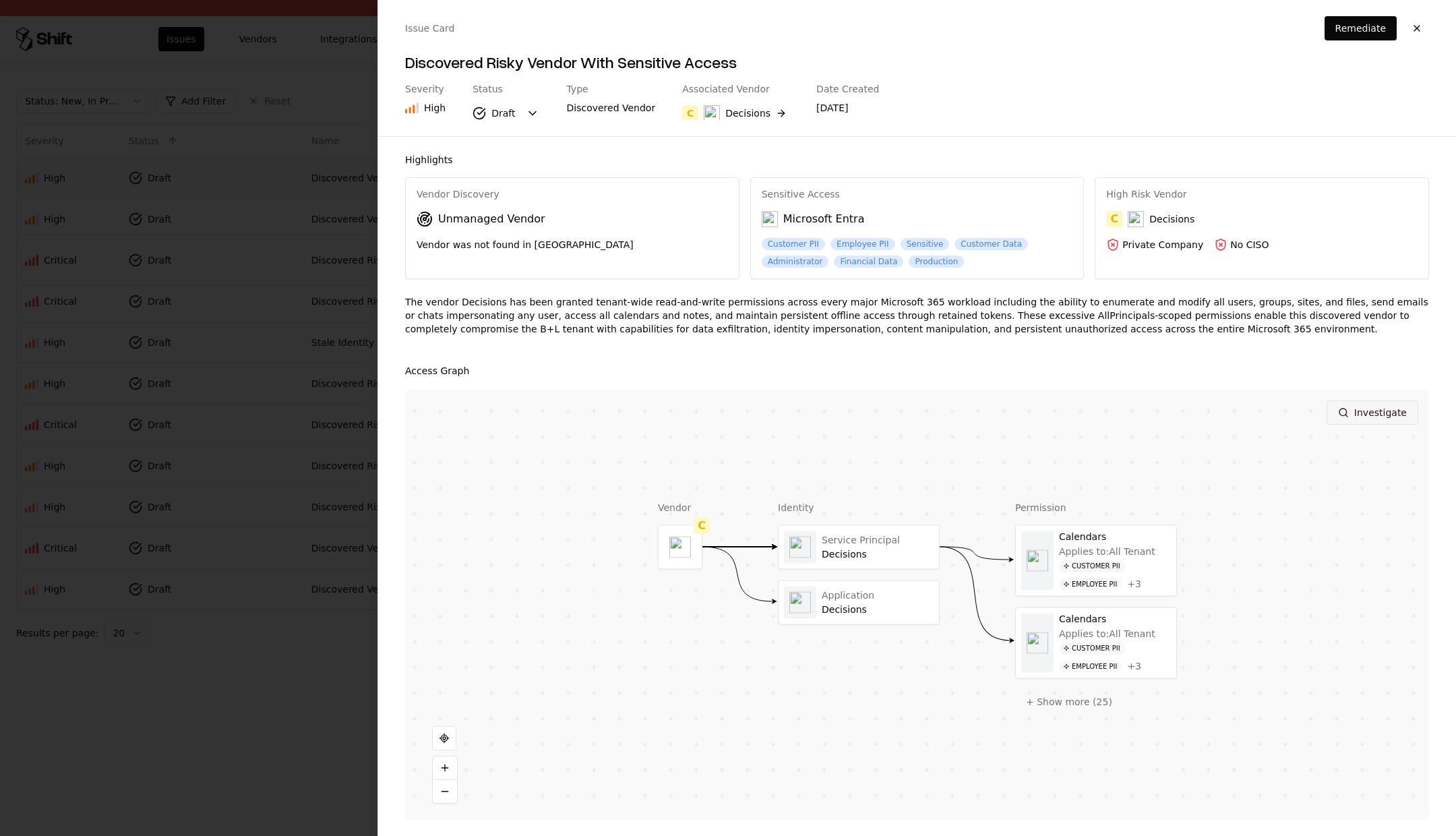
click at [906, 412] on button "Investigate" at bounding box center [1372, 412] width 92 height 24
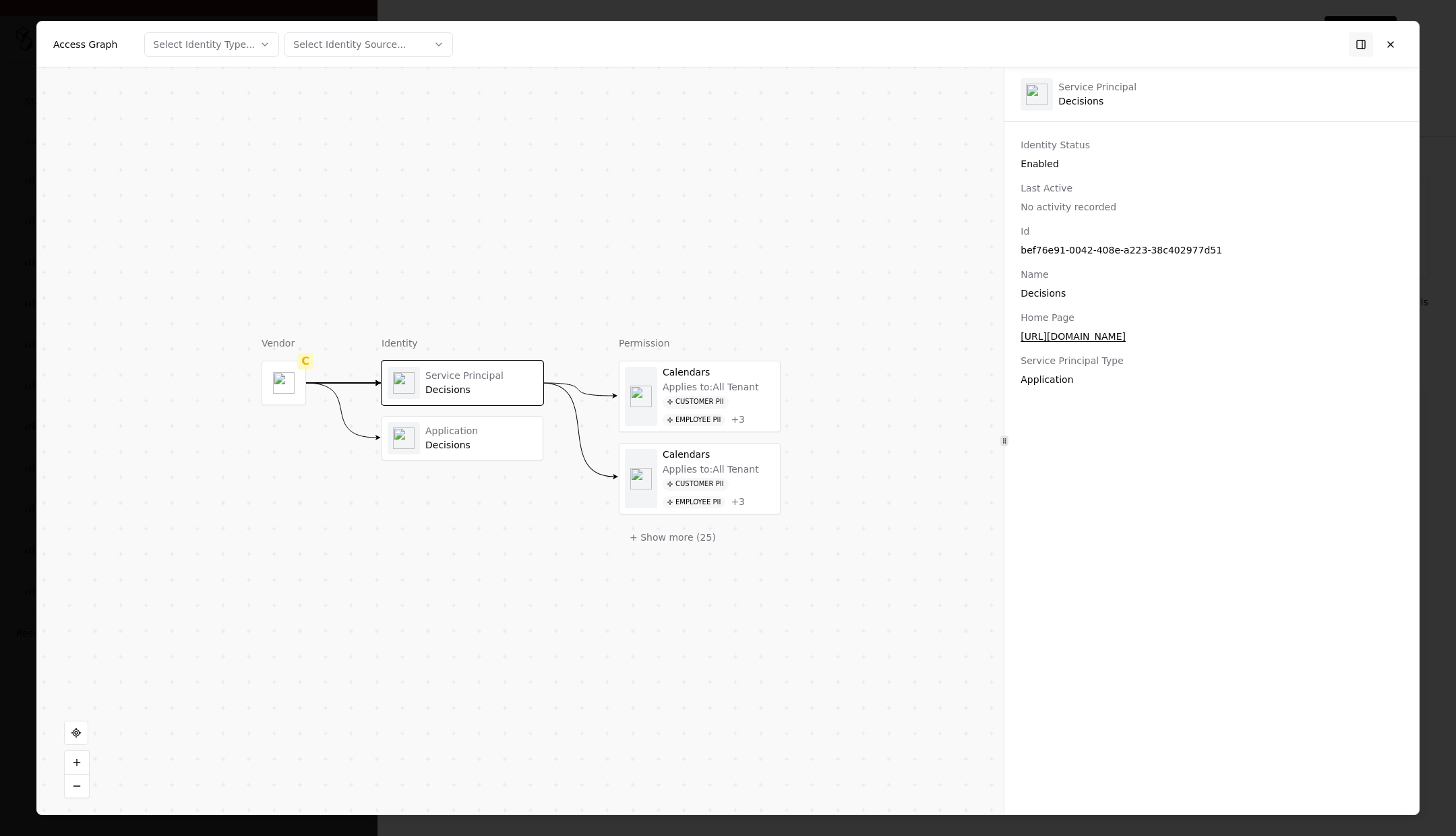
click at [498, 429] on div "Application" at bounding box center [481, 431] width 112 height 12
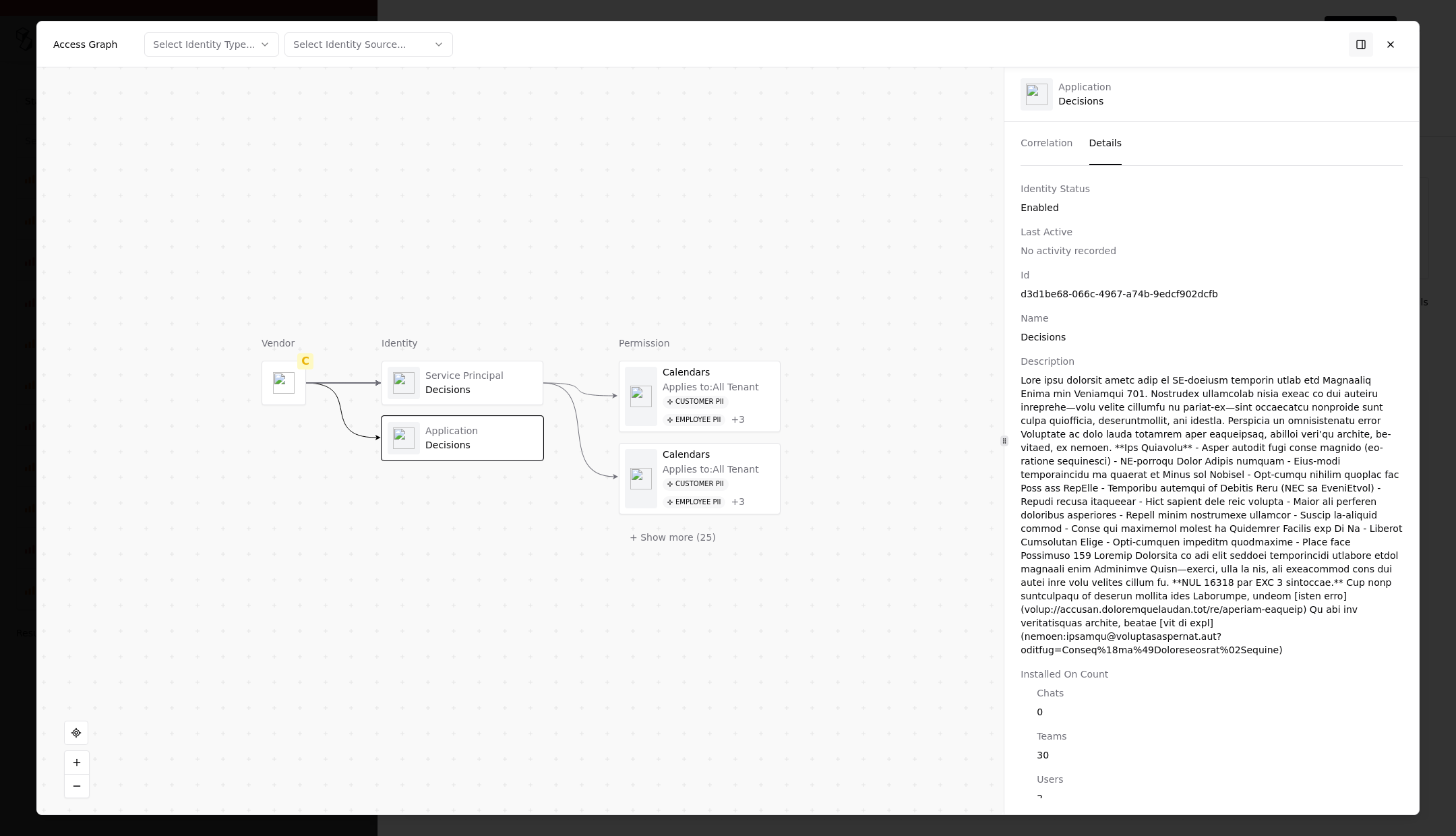
click at [464, 382] on div "Service Principal Decisions" at bounding box center [481, 383] width 112 height 26
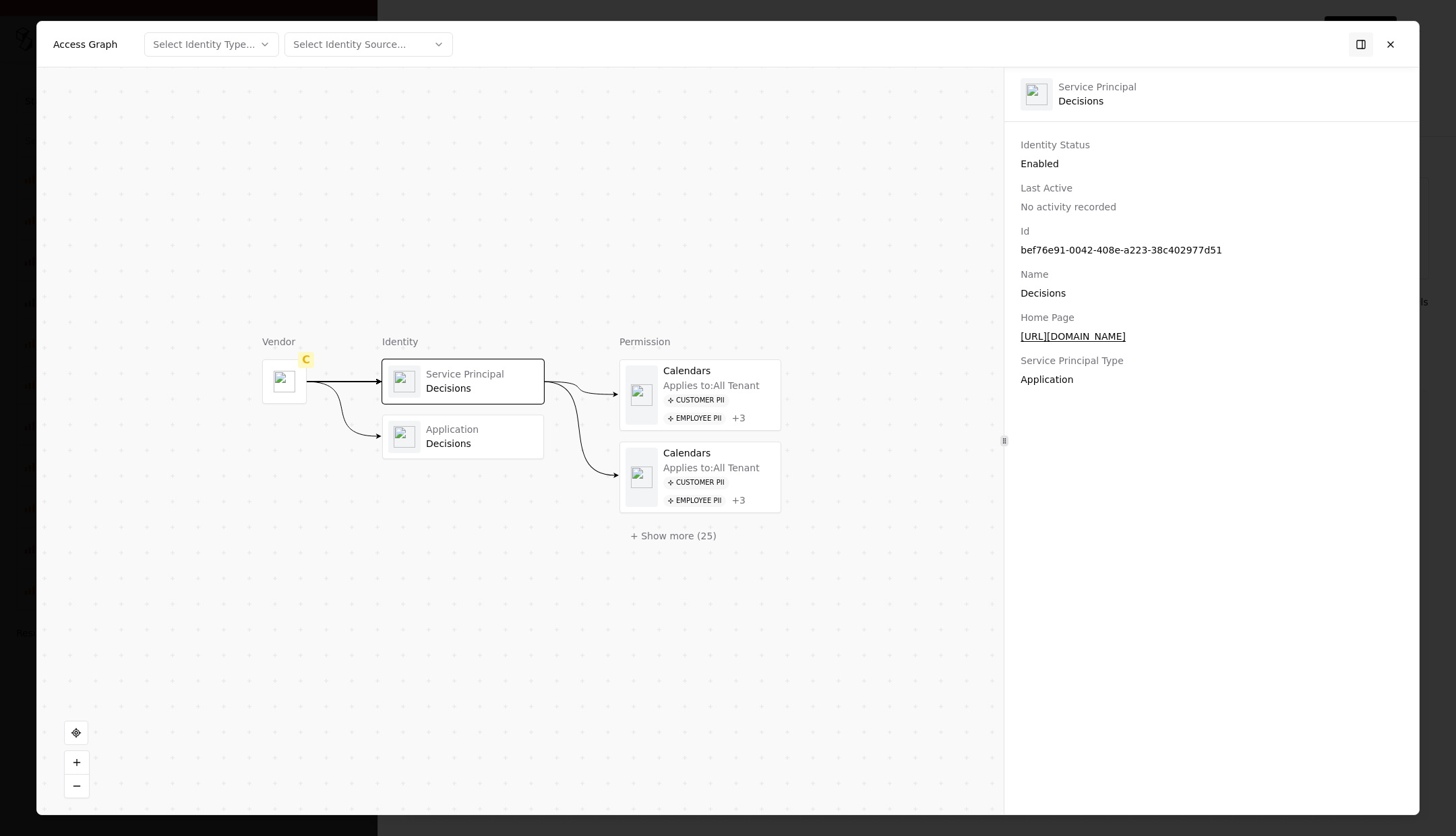
click at [472, 434] on div "Application" at bounding box center [482, 429] width 112 height 12
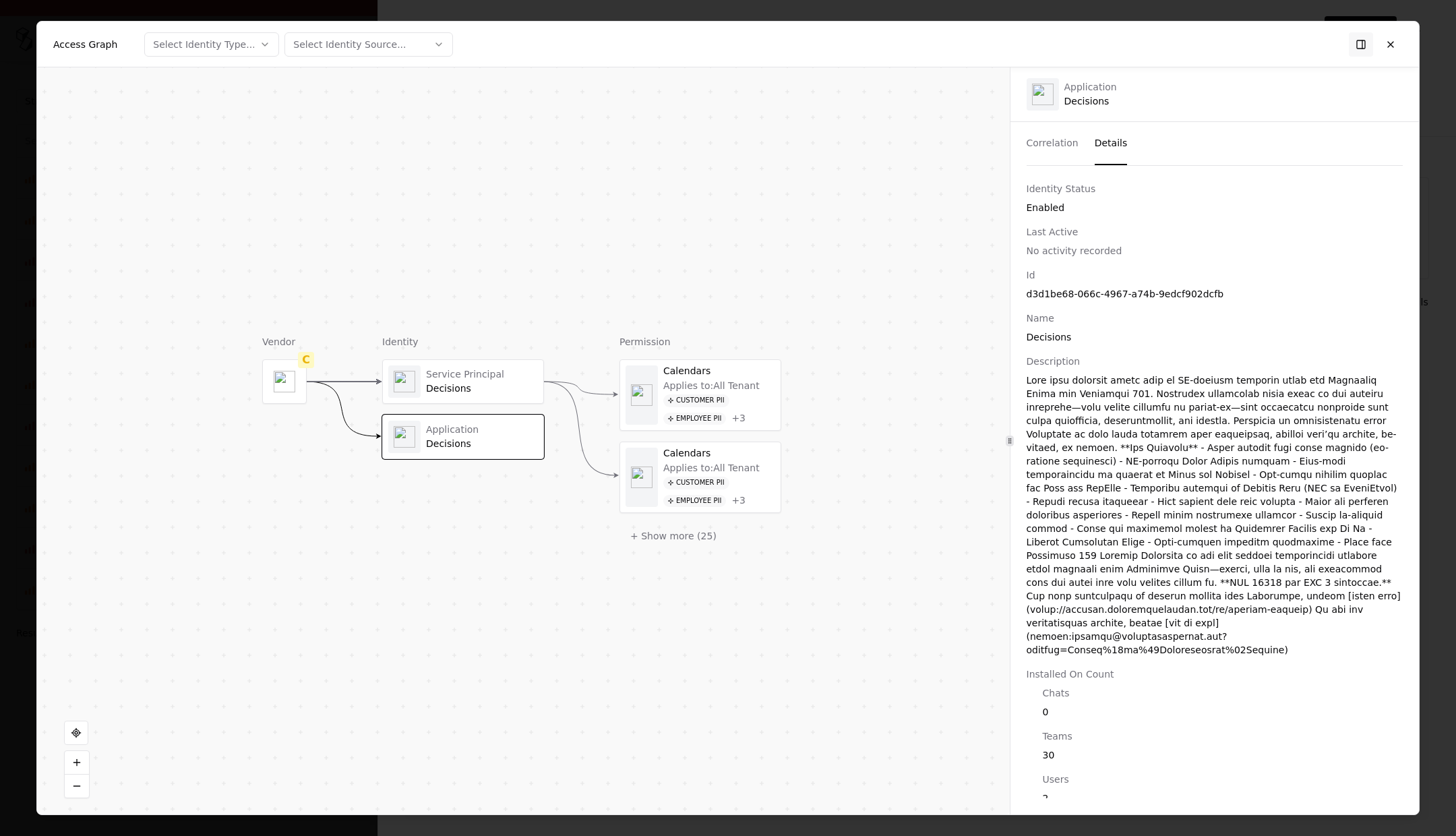
click at [906, 145] on div at bounding box center [1009, 441] width 1 height 747
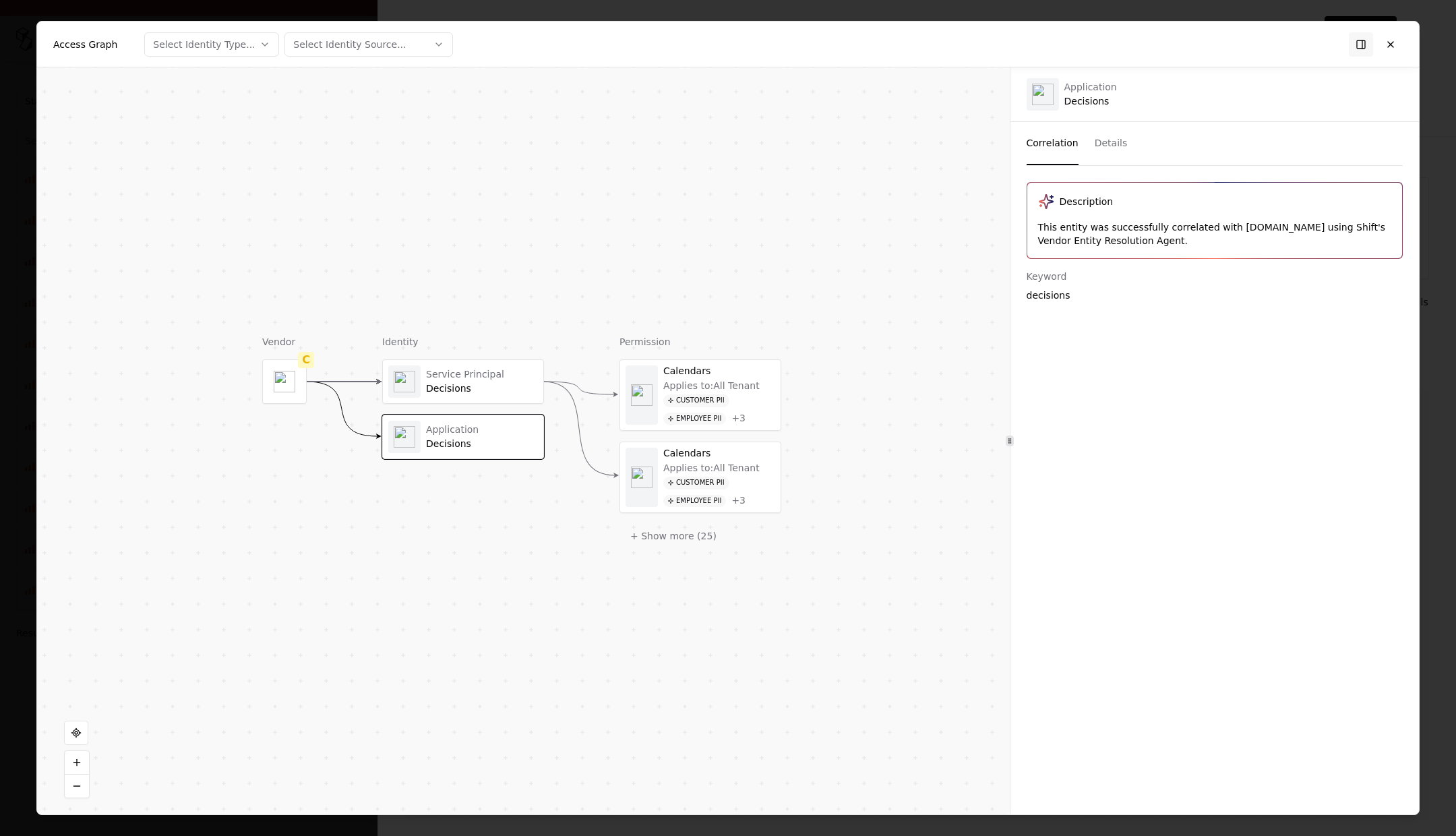
click at [906, 139] on button "Correlation" at bounding box center [1053, 143] width 52 height 43
click at [906, 139] on button "Details" at bounding box center [1111, 143] width 33 height 43
click at [906, 132] on button "Correlation" at bounding box center [1053, 143] width 52 height 43
click at [497, 385] on div "Decisions" at bounding box center [482, 389] width 112 height 12
